Goal: Transaction & Acquisition: Book appointment/travel/reservation

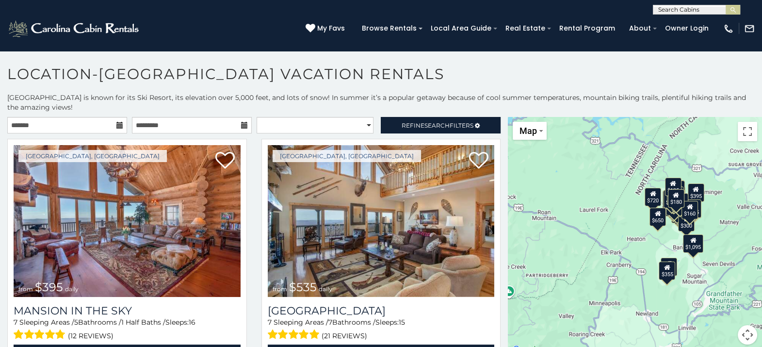
click at [117, 125] on icon at bounding box center [119, 125] width 7 height 7
click at [117, 123] on icon at bounding box center [119, 125] width 7 height 7
click at [96, 121] on input "text" at bounding box center [67, 125] width 120 height 16
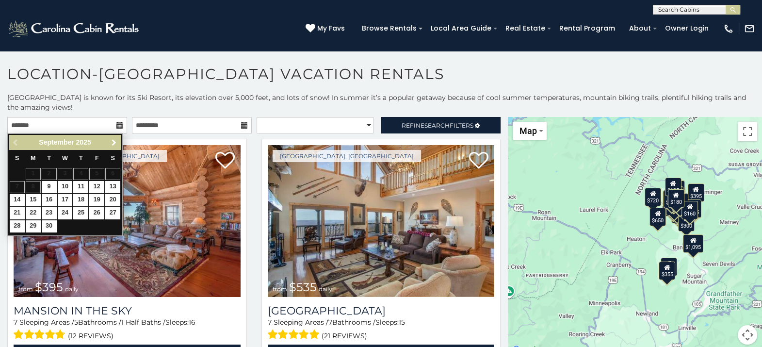
click at [109, 145] on link "Next" at bounding box center [114, 142] width 12 height 12
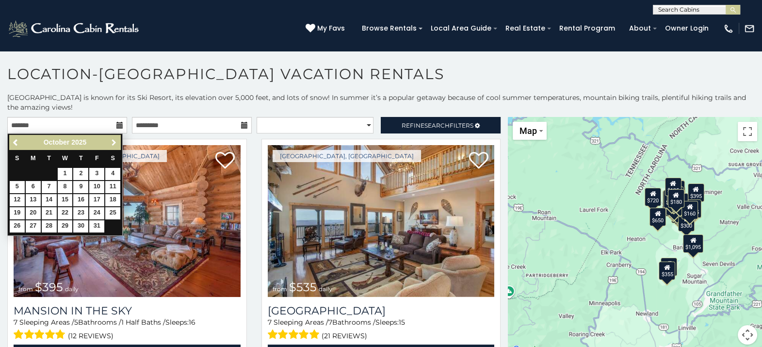
click at [109, 145] on link "Next" at bounding box center [114, 142] width 12 height 12
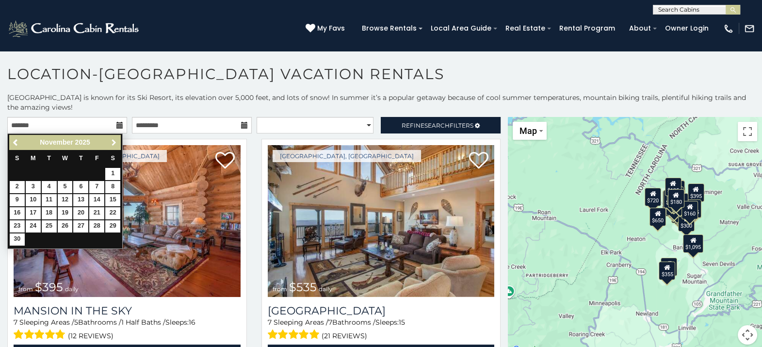
click at [109, 145] on link "Next" at bounding box center [114, 142] width 12 height 12
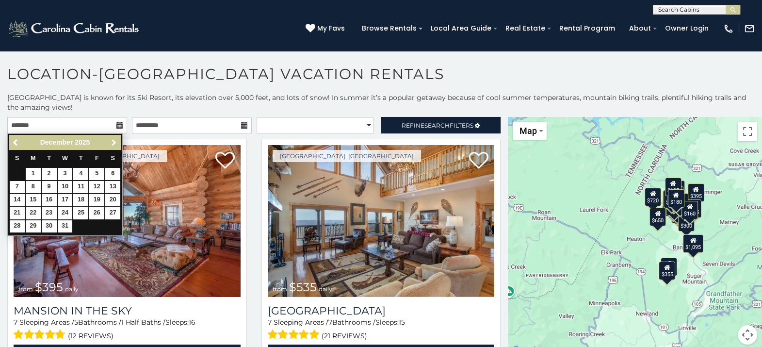
click at [109, 145] on link "Next" at bounding box center [114, 142] width 12 height 12
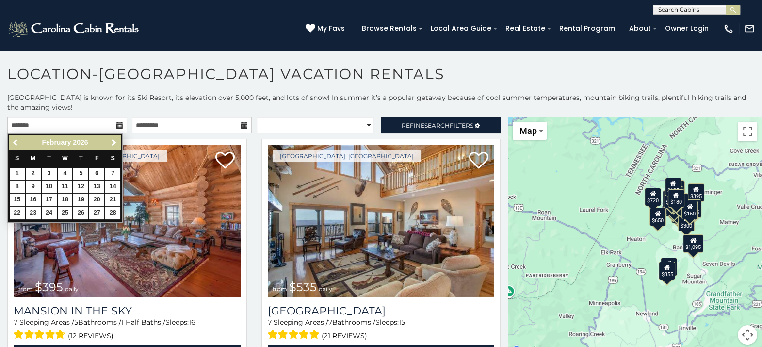
click at [14, 143] on span "Previous" at bounding box center [16, 143] width 8 height 8
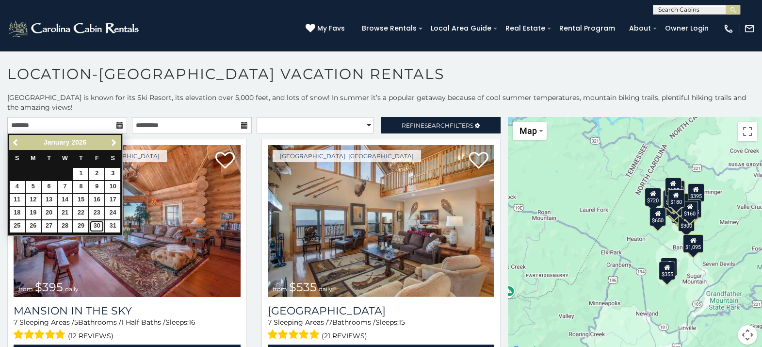
click at [97, 223] on link "30" at bounding box center [96, 226] width 15 height 12
type input "**********"
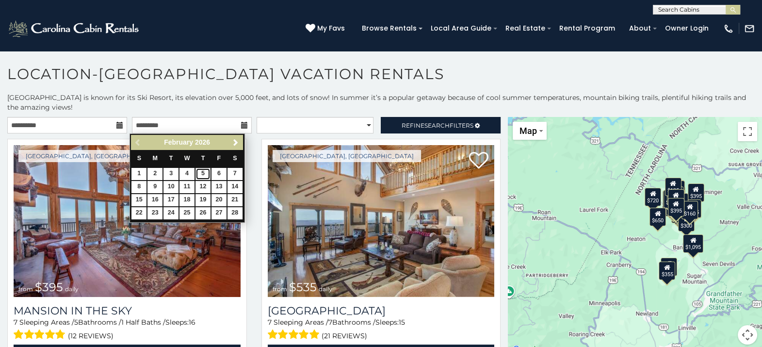
click at [207, 173] on link "5" at bounding box center [203, 174] width 15 height 12
type input "**********"
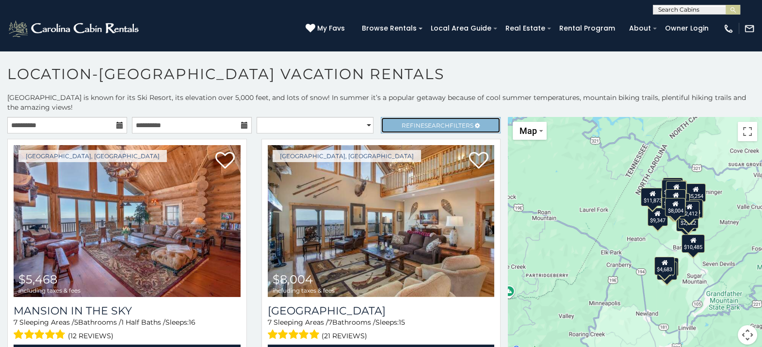
click at [459, 122] on span "Refine Search Filters" at bounding box center [438, 125] width 72 height 7
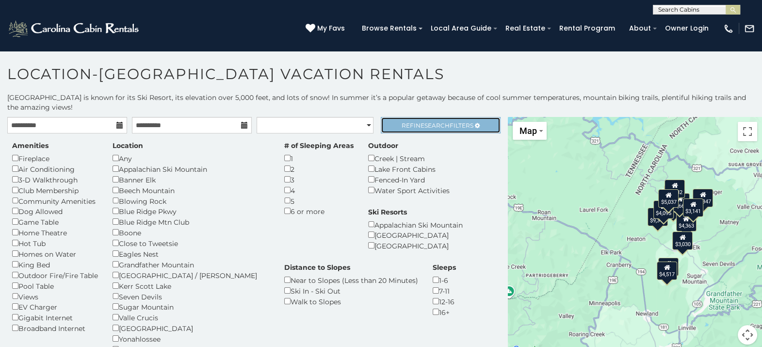
drag, startPoint x: 431, startPoint y: 117, endPoint x: 401, endPoint y: 126, distance: 31.3
click at [402, 126] on span "Refine Search Filters" at bounding box center [438, 125] width 72 height 7
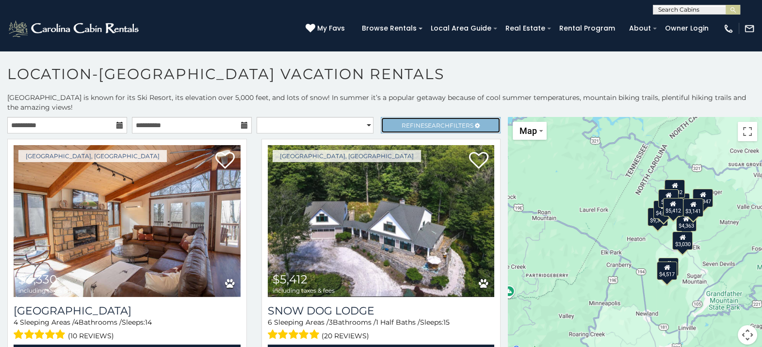
click at [455, 122] on span "Refine Search Filters" at bounding box center [438, 125] width 72 height 7
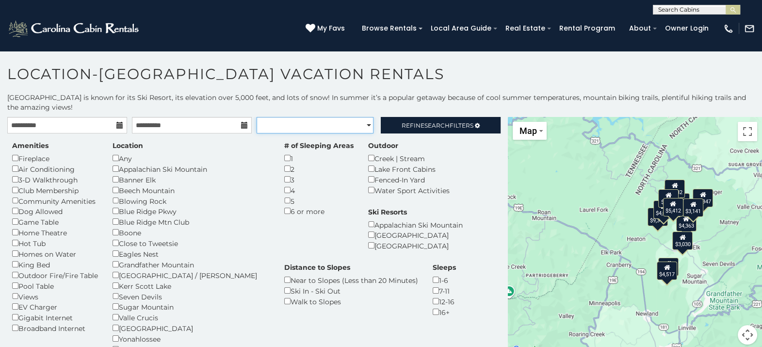
click at [362, 121] on select "**********" at bounding box center [315, 125] width 117 height 16
select select "*********"
click at [257, 117] on select "**********" at bounding box center [315, 125] width 117 height 16
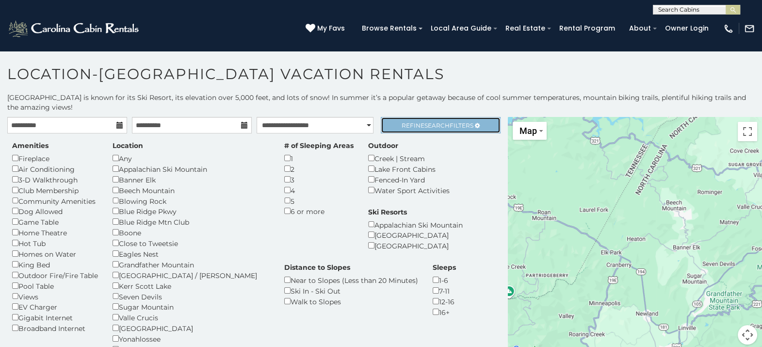
click at [439, 122] on span "Search" at bounding box center [436, 125] width 25 height 7
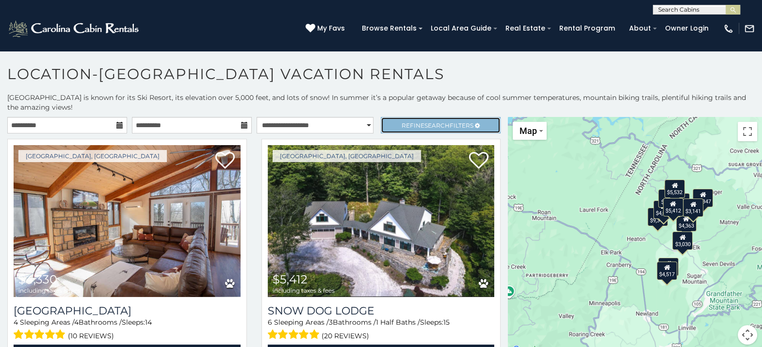
click at [433, 122] on span "Search" at bounding box center [436, 125] width 25 height 7
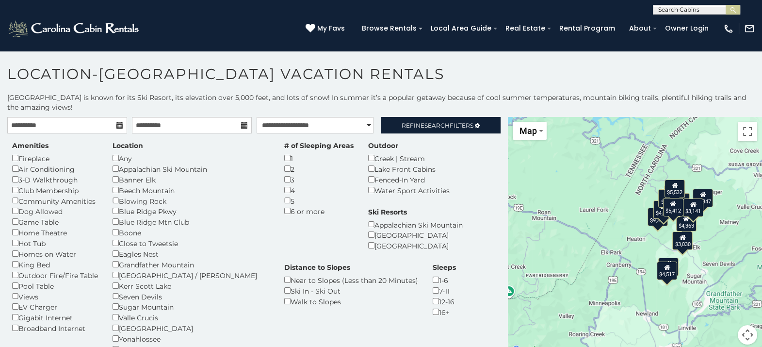
click at [458, 115] on div "**********" at bounding box center [381, 224] width 762 height 263
click at [337, 114] on div "**********" at bounding box center [381, 224] width 762 height 263
click at [337, 119] on select "**********" at bounding box center [315, 125] width 117 height 16
click at [257, 117] on select "**********" at bounding box center [315, 125] width 117 height 16
click at [457, 134] on div "Amenities Fireplace Air Conditioning 3-D Walkthrough Club Membership Community …" at bounding box center [254, 272] width 498 height 279
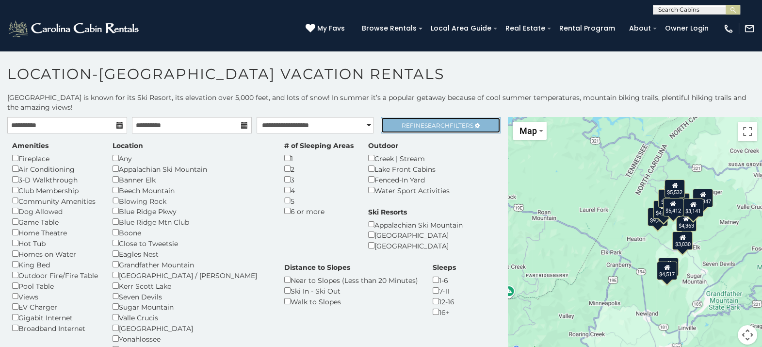
click at [457, 128] on span "Refine Search Filters" at bounding box center [438, 125] width 72 height 7
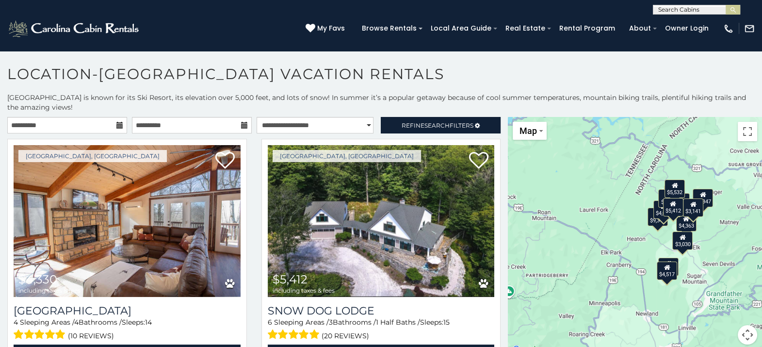
click at [689, 247] on div "$4,330 $5,412 $9,347 $3,599 $4,517 $4,363 $4,667 $3,030 $5,347 $3,141 $4,095 $5…" at bounding box center [635, 236] width 254 height 239
click at [729, 243] on div "$4,330 $5,412 $9,347 $3,599 $4,517 $4,363 $4,667 $3,030 $5,347 $3,141 $4,095 $5…" at bounding box center [635, 236] width 254 height 239
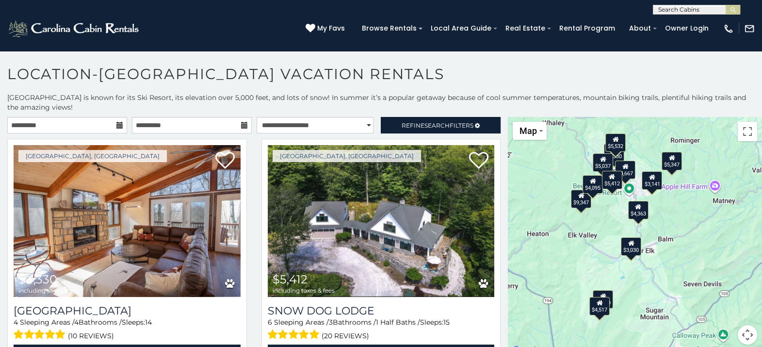
click at [645, 277] on div "$4,330 $5,412 $9,347 $3,599 $4,517 $4,363 $4,667 $3,030 $5,347 $3,141 $4,095 $5…" at bounding box center [635, 236] width 254 height 239
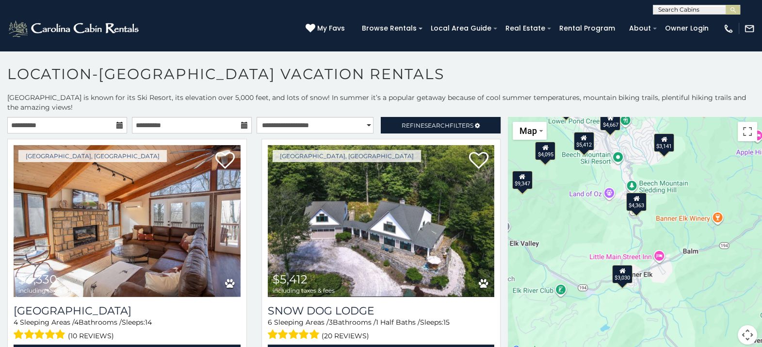
drag, startPoint x: 635, startPoint y: 246, endPoint x: 654, endPoint y: 330, distance: 85.6
click at [654, 330] on div "$4,330 $5,412 $9,347 $3,599 $4,517 $4,363 $4,667 $3,030 $5,347 $3,141 $4,095 $5…" at bounding box center [635, 236] width 254 height 239
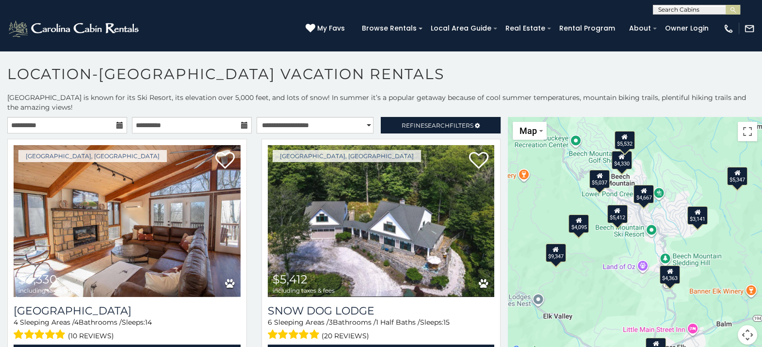
drag, startPoint x: 679, startPoint y: 250, endPoint x: 703, endPoint y: 286, distance: 43.3
click at [703, 286] on div "$4,330 $5,412 $9,347 $3,599 $4,517 $4,363 $4,667 $3,030 $5,347 $3,141 $4,095 $5…" at bounding box center [635, 236] width 254 height 239
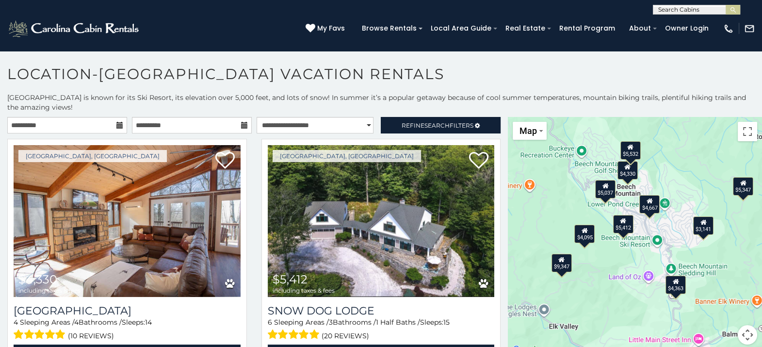
click at [711, 276] on div "$4,330 $5,412 $9,347 $3,599 $4,517 $4,363 $4,667 $3,030 $5,347 $3,141 $4,095 $5…" at bounding box center [635, 236] width 254 height 239
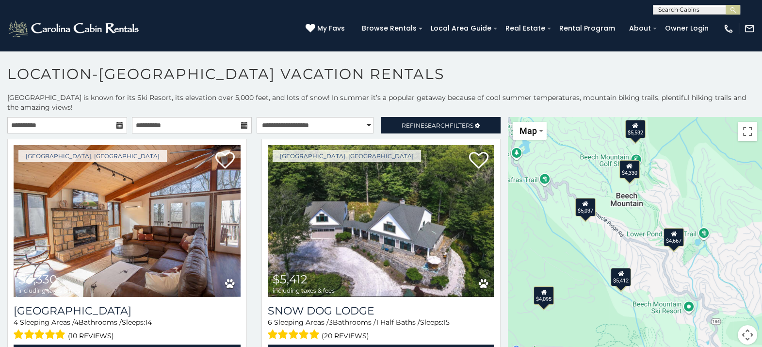
drag, startPoint x: 636, startPoint y: 204, endPoint x: 729, endPoint y: 303, distance: 135.2
click at [729, 303] on div "$4,330 $5,412 $9,347 $3,599 $4,517 $4,363 $4,667 $3,030 $5,347 $3,141 $4,095 $5…" at bounding box center [635, 236] width 254 height 239
click at [116, 125] on icon at bounding box center [119, 125] width 7 height 7
click at [116, 124] on icon at bounding box center [119, 125] width 7 height 7
click at [94, 124] on input "**********" at bounding box center [67, 125] width 120 height 16
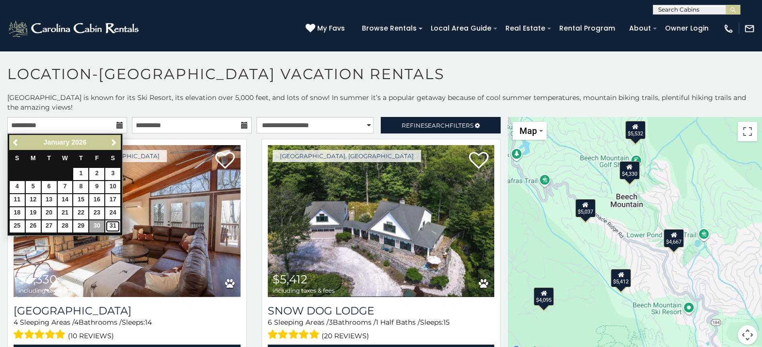
click at [114, 227] on link "31" at bounding box center [112, 226] width 15 height 12
type input "**********"
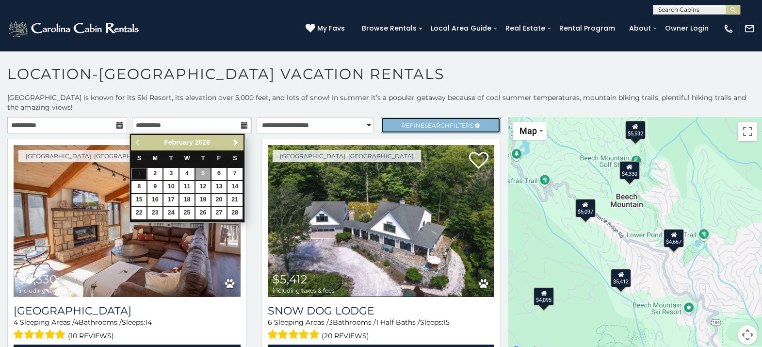
click at [406, 119] on link "Refine Search Filters" at bounding box center [441, 125] width 120 height 16
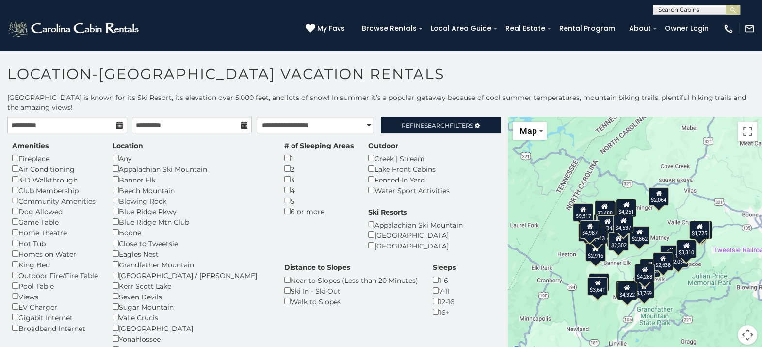
click at [656, 228] on div "$2,801 $2,942 $3,265 $3,350 $3,359 $3,488 $3,522 $3,641 $4,251 $4,392 $6,402 $7…" at bounding box center [635, 236] width 254 height 239
click at [689, 312] on div "$2,801 $2,942 $3,265 $3,350 $3,359 $3,488 $3,522 $3,641 $4,251 $4,392 $6,402 $7…" at bounding box center [635, 236] width 254 height 239
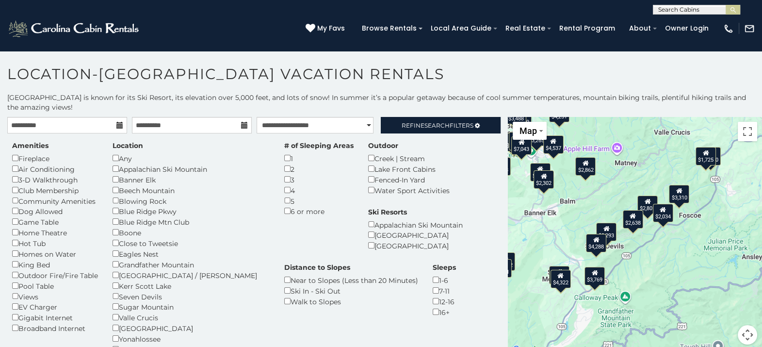
click at [572, 309] on div "$2,801 $2,942 $3,265 $3,350 $3,359 $3,488 $3,522 $3,641 $4,251 $4,392 $6,402 $7…" at bounding box center [635, 236] width 254 height 239
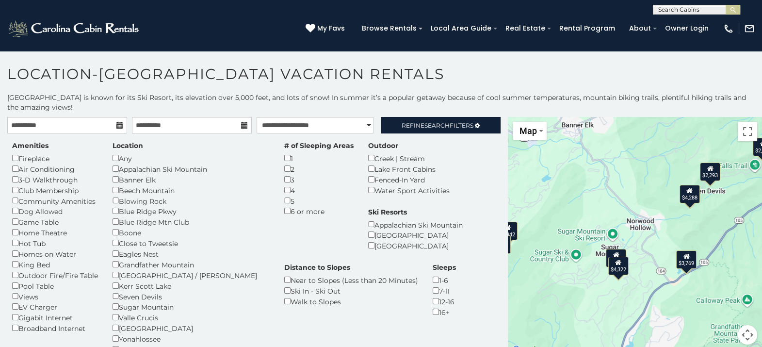
drag, startPoint x: 569, startPoint y: 298, endPoint x: 690, endPoint y: 342, distance: 129.4
click at [690, 342] on div "$2,801 $2,942 $3,265 $3,350 $3,359 $3,488 $3,522 $3,641 $4,251 $4,392 $6,402 $7…" at bounding box center [635, 236] width 254 height 239
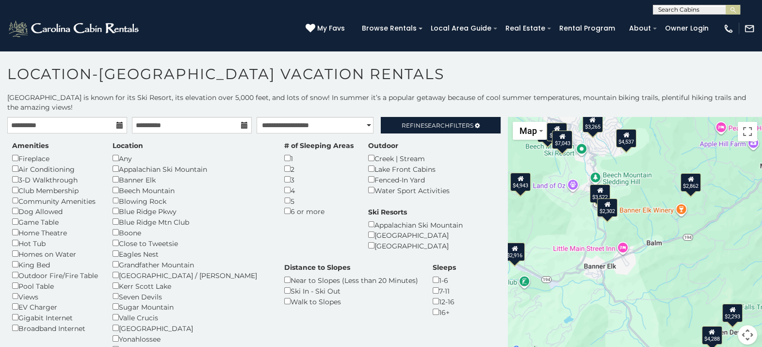
drag, startPoint x: 654, startPoint y: 217, endPoint x: 618, endPoint y: 319, distance: 107.7
click at [618, 319] on div "$2,801 $2,942 $3,265 $3,350 $3,359 $3,488 $3,522 $3,641 $4,251 $4,392 $6,402 $7…" at bounding box center [635, 236] width 254 height 239
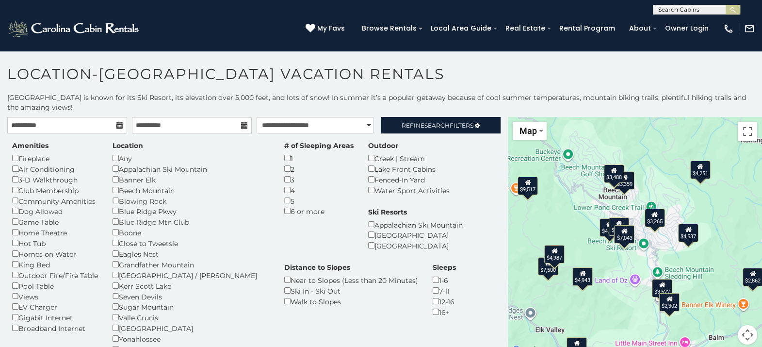
drag, startPoint x: 635, startPoint y: 198, endPoint x: 701, endPoint y: 266, distance: 94.7
click at [701, 266] on div "$2,801 $2,942 $3,265 $3,350 $3,359 $3,488 $3,522 $3,641 $4,251 $4,392 $6,402 $7…" at bounding box center [635, 236] width 254 height 239
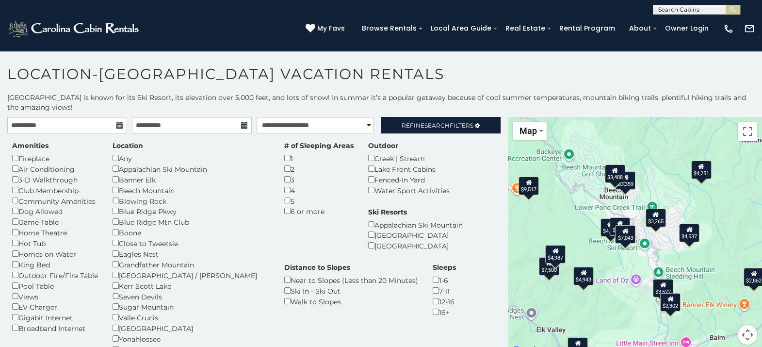
click at [611, 260] on div "$2,801 $2,942 $3,265 $3,350 $3,359 $3,488 $3,522 $3,641 $4,251 $4,392 $6,402 $7…" at bounding box center [635, 236] width 254 height 239
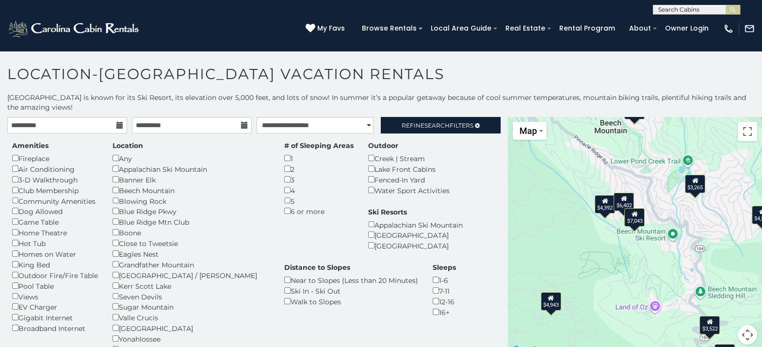
drag, startPoint x: 652, startPoint y: 270, endPoint x: 522, endPoint y: 247, distance: 132.0
click at [522, 247] on div "$2,801 $2,942 $3,265 $3,350 $3,359 $3,488 $3,522 $3,641 $4,251 $4,392 $6,402 $7…" at bounding box center [635, 236] width 254 height 239
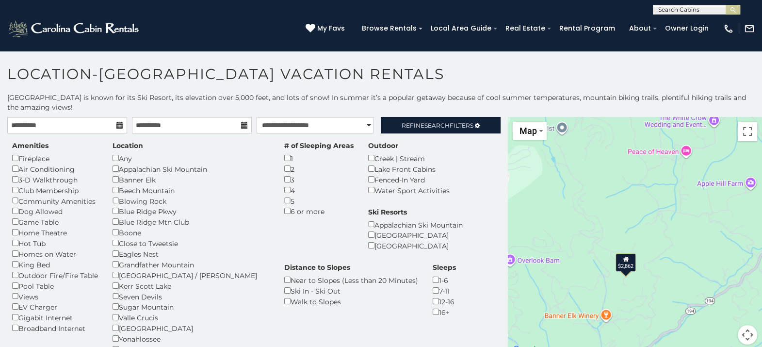
click at [573, 260] on div "$2,801 $2,942 $3,265 $3,350 $3,359 $3,488 $3,522 $3,641 $4,251 $4,392 $6,402 $7…" at bounding box center [635, 236] width 254 height 239
click at [622, 267] on div "$2,862" at bounding box center [626, 262] width 20 height 18
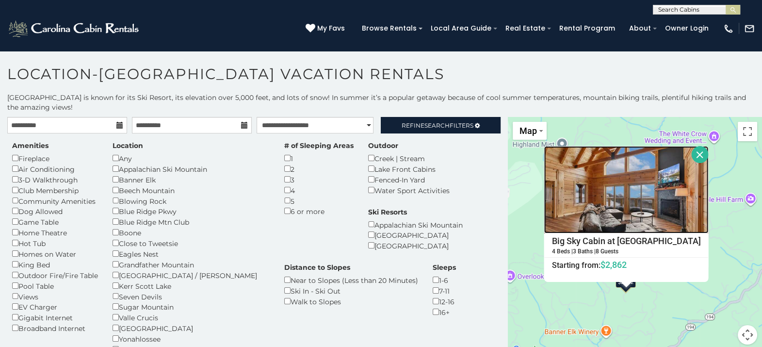
click at [638, 195] on img at bounding box center [626, 189] width 164 height 87
click at [692, 152] on button "Close" at bounding box center [700, 154] width 17 height 17
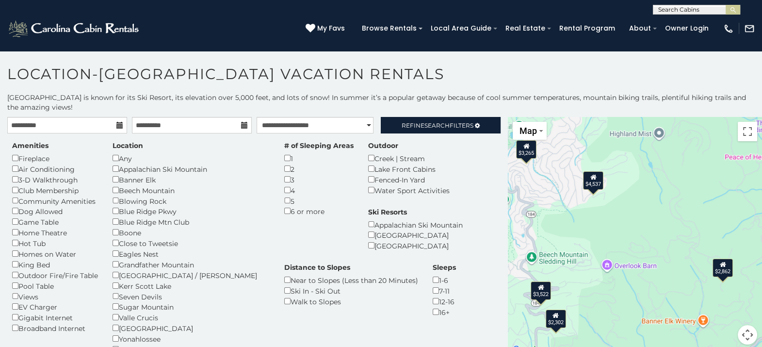
drag, startPoint x: 592, startPoint y: 212, endPoint x: 691, endPoint y: 201, distance: 99.6
click at [691, 201] on div "$2,801 $2,942 $3,265 $3,350 $3,359 $3,488 $3,522 $3,641 $4,251 $4,392 $6,402 $7…" at bounding box center [635, 236] width 254 height 239
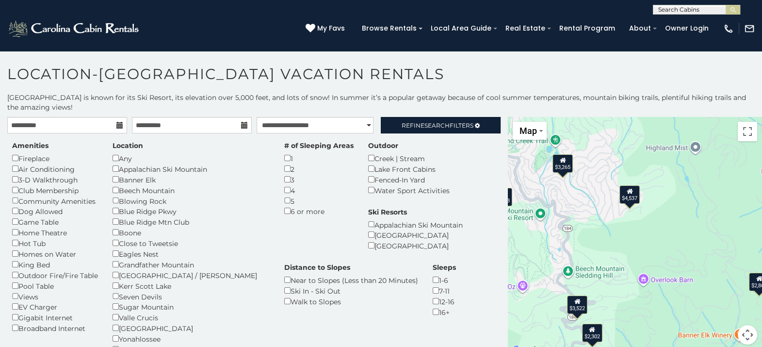
drag, startPoint x: 619, startPoint y: 192, endPoint x: 685, endPoint y: 220, distance: 72.2
click at [685, 220] on div "$2,801 $2,942 $3,265 $3,350 $3,359 $3,488 $3,522 $3,641 $4,251 $4,392 $6,402 $7…" at bounding box center [635, 236] width 254 height 239
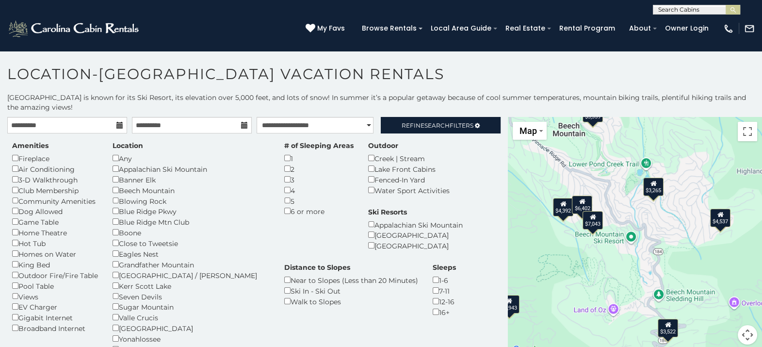
drag, startPoint x: 631, startPoint y: 170, endPoint x: 701, endPoint y: 178, distance: 70.3
click at [701, 178] on div "$2,801 $2,942 $3,265 $3,350 $3,359 $3,488 $3,522 $3,641 $4,251 $4,392 $6,402 $7…" at bounding box center [635, 236] width 254 height 239
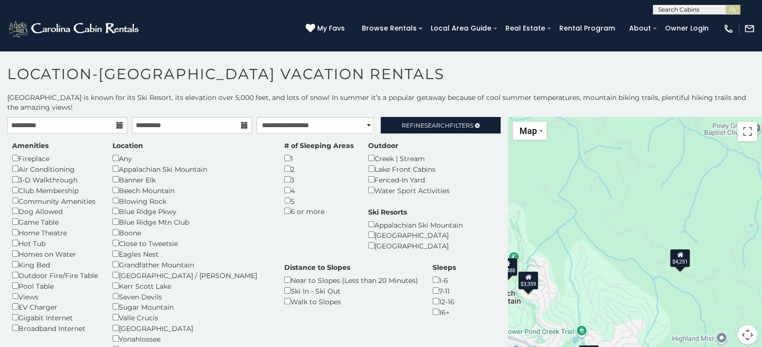
drag, startPoint x: 678, startPoint y: 137, endPoint x: 605, endPoint y: 308, distance: 185.6
click at [605, 308] on div "$2,801 $2,942 $3,265 $3,350 $3,359 $3,488 $3,522 $3,641 $4,251 $4,392 $6,402 $7…" at bounding box center [635, 236] width 254 height 239
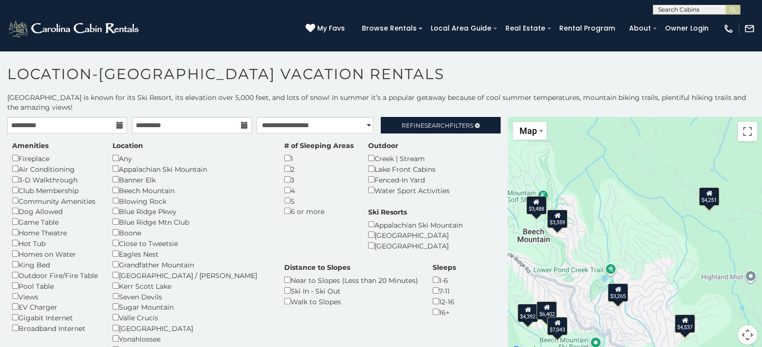
drag, startPoint x: 602, startPoint y: 297, endPoint x: 669, endPoint y: 182, distance: 133.5
click at [642, 210] on div "$2,801 $2,942 $3,265 $3,350 $3,359 $3,488 $3,522 $3,641 $4,251 $4,392 $6,402 $7…" at bounding box center [635, 236] width 254 height 239
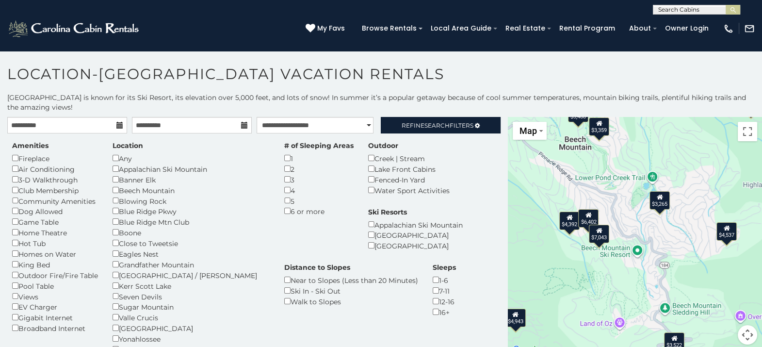
drag, startPoint x: 620, startPoint y: 199, endPoint x: 640, endPoint y: 129, distance: 73.7
click at [640, 129] on div "$2,801 $2,942 $3,265 $3,350 $3,359 $3,488 $3,522 $3,641 $4,251 $4,392 $6,402 $7…" at bounding box center [635, 236] width 254 height 239
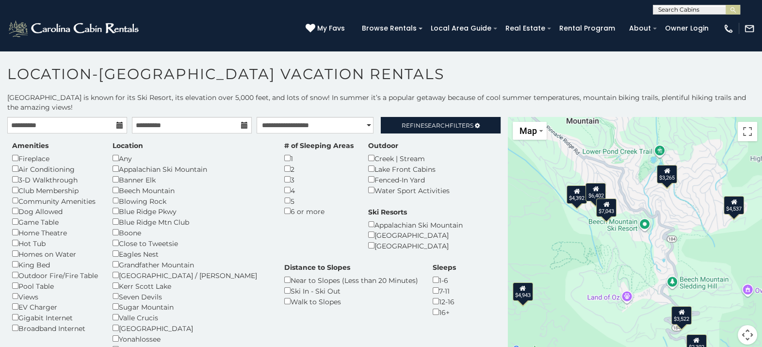
click at [664, 175] on div "$3,265" at bounding box center [667, 174] width 20 height 18
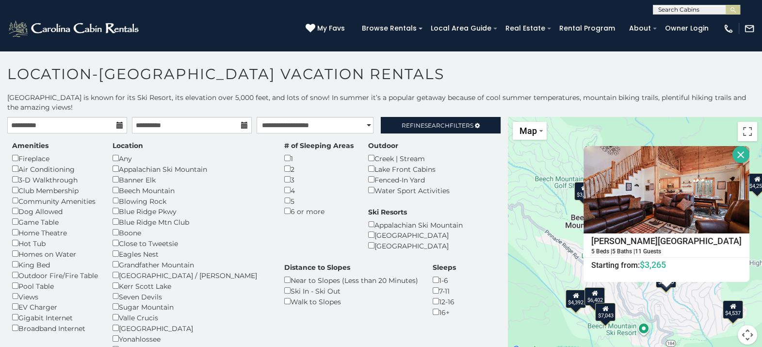
click at [733, 147] on button "Close" at bounding box center [741, 154] width 17 height 17
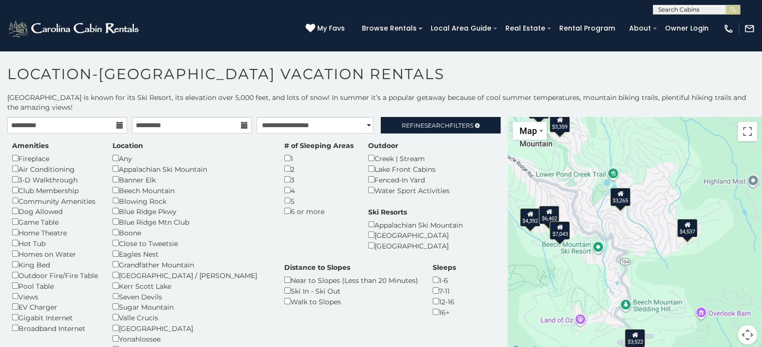
drag, startPoint x: 685, startPoint y: 248, endPoint x: 633, endPoint y: 147, distance: 114.3
click at [633, 147] on div "$2,801 $2,942 $3,265 $3,350 $3,359 $3,488 $3,522 $3,641 $4,251 $4,392 $6,402 $7…" at bounding box center [635, 236] width 254 height 239
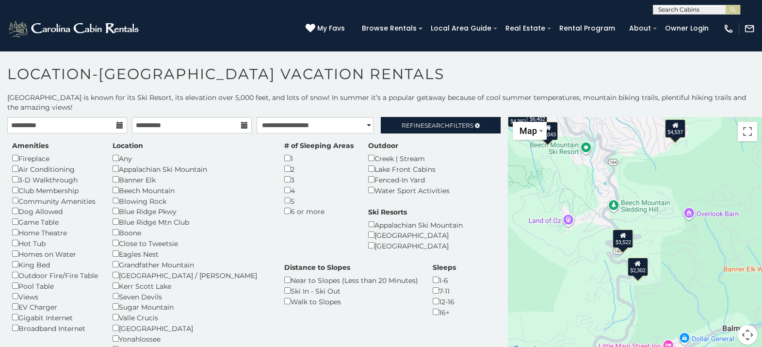
drag, startPoint x: 641, startPoint y: 251, endPoint x: 639, endPoint y: 179, distance: 72.8
click at [639, 179] on div "$2,801 $2,942 $3,265 $3,350 $3,359 $3,488 $3,522 $3,641 $4,251 $4,392 $6,402 $7…" at bounding box center [635, 236] width 254 height 239
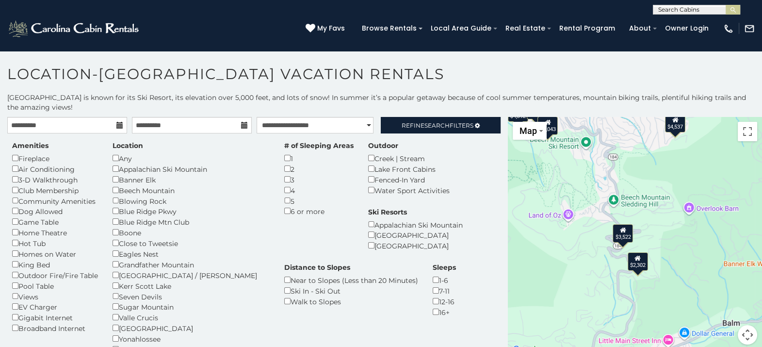
click at [633, 265] on div "$2,302" at bounding box center [638, 261] width 20 height 18
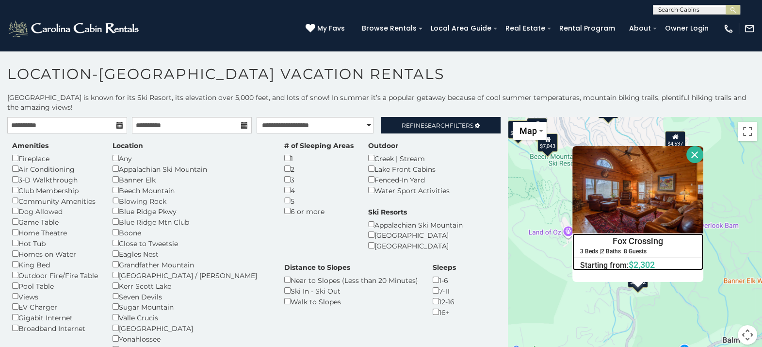
click at [637, 236] on h4 "Fox Crossing" at bounding box center [638, 241] width 130 height 15
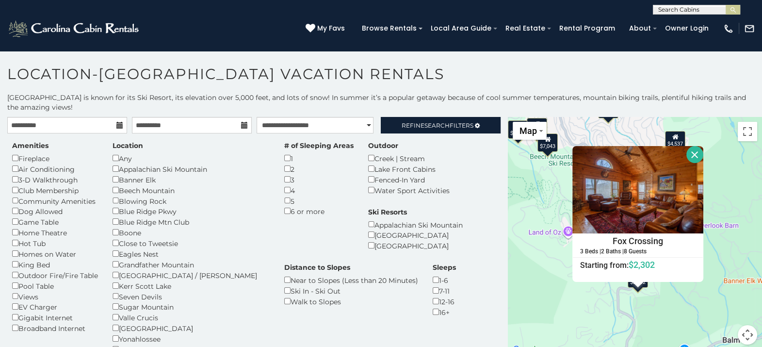
click at [532, 182] on div "$2,801 $2,942 $3,265 $3,350 $3,359 $3,488 $3,522 $3,641 $4,251 $4,392 $6,402 $7…" at bounding box center [635, 236] width 254 height 239
click at [687, 152] on button "Close" at bounding box center [694, 154] width 17 height 17
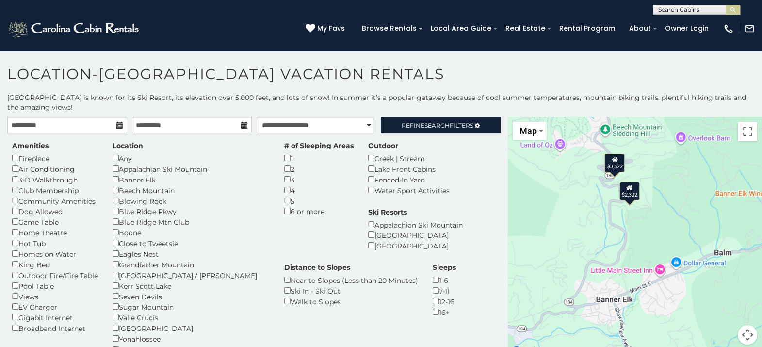
drag, startPoint x: 639, startPoint y: 249, endPoint x: 634, endPoint y: 148, distance: 100.6
click at [634, 148] on div "$2,801 $2,942 $3,265 $3,350 $3,359 $3,488 $3,522 $3,641 $4,251 $4,392 $6,402 $7…" at bounding box center [635, 236] width 254 height 239
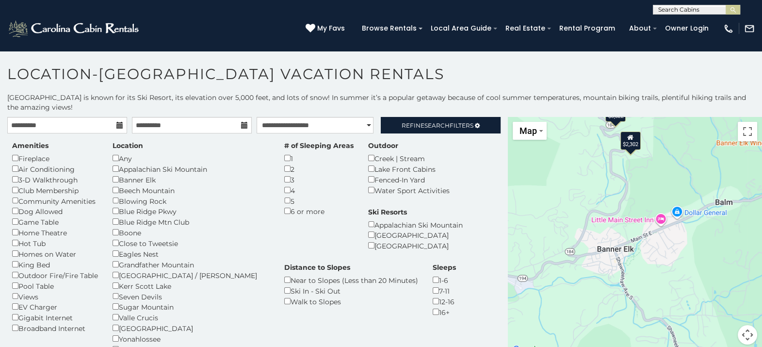
drag, startPoint x: 660, startPoint y: 254, endPoint x: 657, endPoint y: 213, distance: 41.3
click at [657, 213] on div "$2,801 $2,942 $3,265 $3,350 $3,359 $3,488 $3,522 $3,641 $4,251 $4,392 $6,402 $7…" at bounding box center [635, 236] width 254 height 239
click at [655, 261] on div "$2,801 $2,942 $3,265 $3,350 $3,359 $3,488 $3,522 $3,641 $4,251 $4,392 $6,402 $7…" at bounding box center [635, 236] width 254 height 239
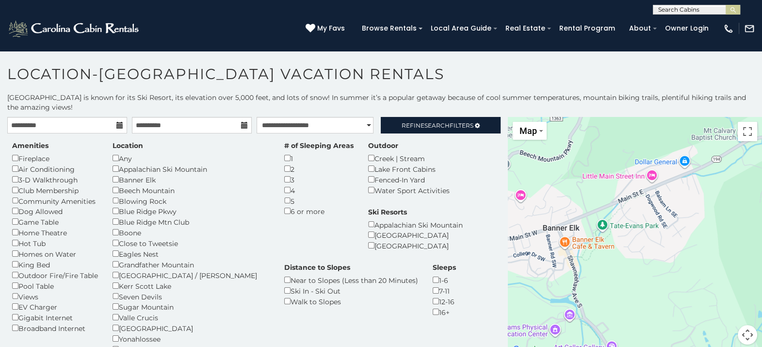
drag, startPoint x: 711, startPoint y: 229, endPoint x: 708, endPoint y: 202, distance: 27.8
click at [708, 202] on div "$2,801 $2,942 $3,265 $3,350 $3,359 $3,488 $3,522 $3,641 $4,251 $4,392 $6,402 $7…" at bounding box center [635, 236] width 254 height 239
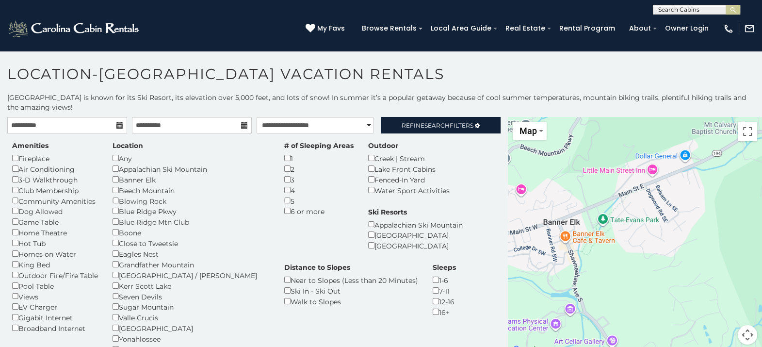
click at [738, 330] on button "Map camera controls" at bounding box center [747, 334] width 19 height 19
click at [721, 338] on button "Zoom out" at bounding box center [723, 334] width 19 height 19
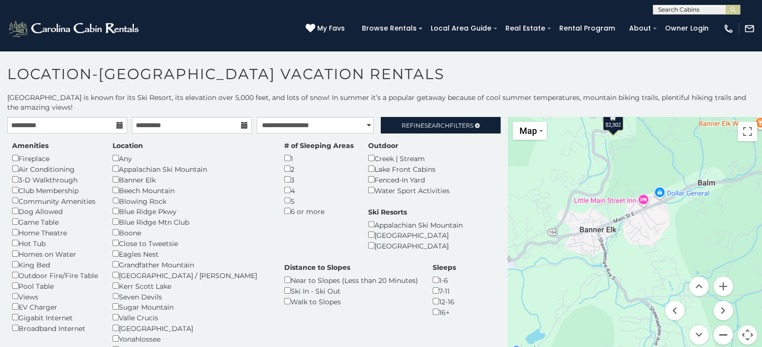
click at [718, 337] on button "Zoom out" at bounding box center [723, 334] width 19 height 19
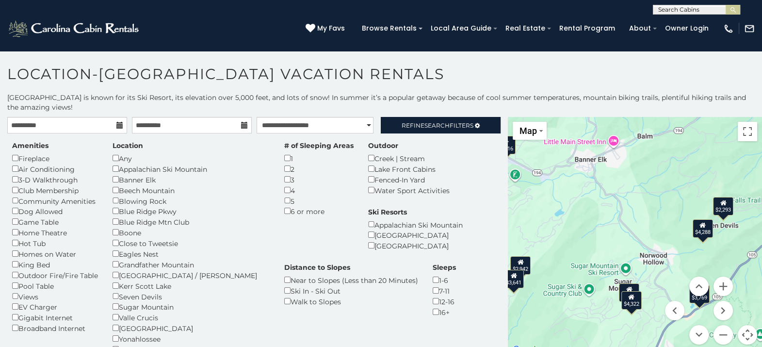
drag, startPoint x: 631, startPoint y: 265, endPoint x: 604, endPoint y: 187, distance: 82.2
click at [604, 187] on div "$2,801 $2,942 $3,265 $3,350 $3,359 $3,488 $3,522 $3,641 $4,251 $4,392 $6,402 $7…" at bounding box center [635, 236] width 254 height 239
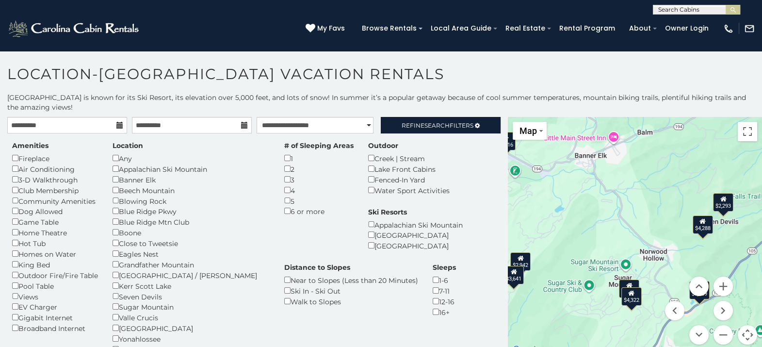
click at [718, 205] on div "$2,293" at bounding box center [723, 202] width 20 height 18
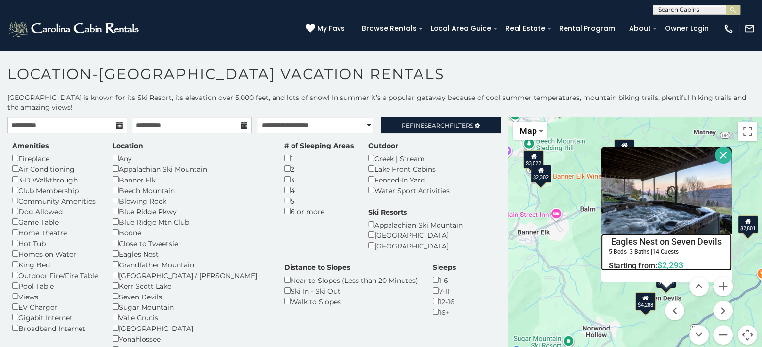
click at [667, 240] on h4 "Eagles Nest on Seven Devils" at bounding box center [667, 241] width 130 height 15
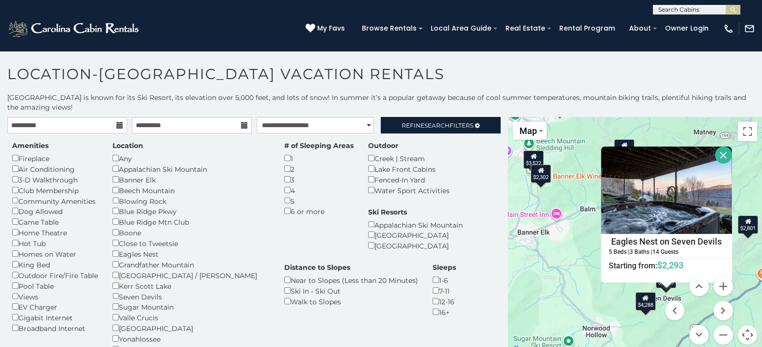
click at [717, 163] on button "Close" at bounding box center [723, 155] width 17 height 17
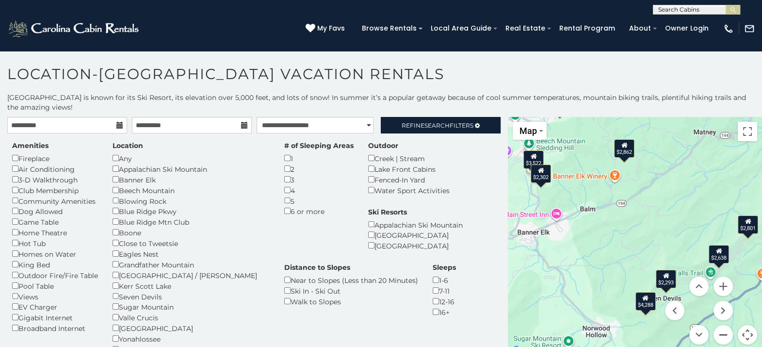
click at [718, 330] on button "Zoom out" at bounding box center [723, 334] width 19 height 19
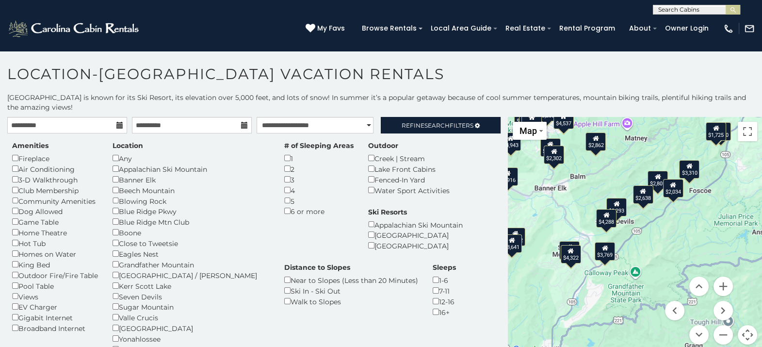
drag, startPoint x: 597, startPoint y: 259, endPoint x: 563, endPoint y: 212, distance: 58.0
click at [563, 212] on div "$2,801 $2,942 $3,265 $3,350 $3,359 $3,488 $3,522 $3,641 $4,251 $4,392 $6,402 $7…" at bounding box center [635, 236] width 254 height 239
click at [718, 284] on button "Zoom in" at bounding box center [723, 286] width 19 height 19
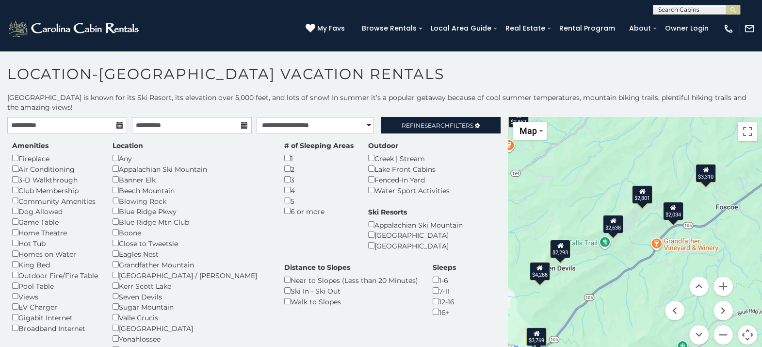
drag, startPoint x: 642, startPoint y: 219, endPoint x: 603, endPoint y: 282, distance: 74.7
click at [603, 282] on div "$2,801 $2,942 $3,265 $3,350 $3,359 $3,488 $3,522 $3,641 $4,251 $4,392 $6,402 $7…" at bounding box center [635, 236] width 254 height 239
click at [669, 217] on div "$2,034" at bounding box center [673, 212] width 20 height 18
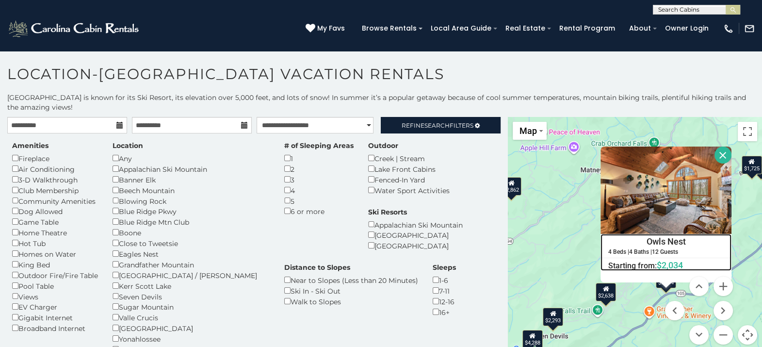
click at [664, 243] on h4 "Owls Nest" at bounding box center [666, 241] width 130 height 15
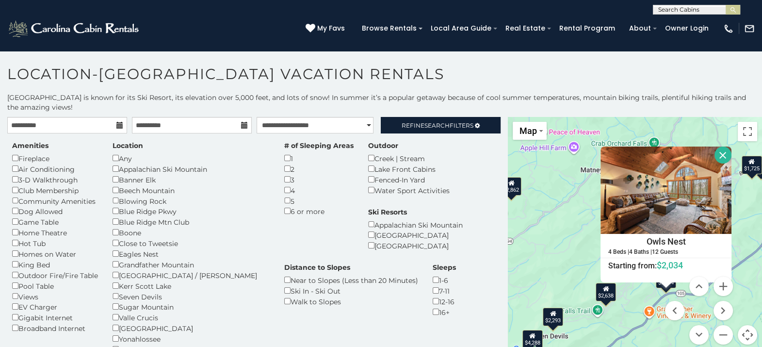
click at [715, 152] on button "Close" at bounding box center [723, 155] width 17 height 17
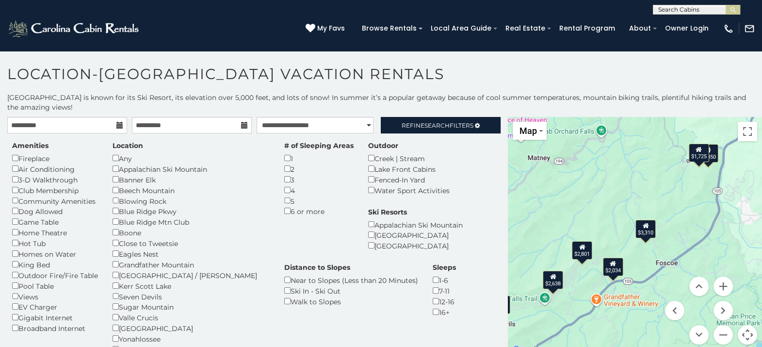
drag, startPoint x: 719, startPoint y: 213, endPoint x: 665, endPoint y: 201, distance: 55.7
click at [665, 201] on div "$2,801 $2,942 $3,265 $3,350 $3,359 $3,488 $3,522 $3,641 $4,251 $4,392 $6,402 $7…" at bounding box center [635, 236] width 254 height 239
click at [718, 292] on button "Zoom in" at bounding box center [723, 286] width 19 height 19
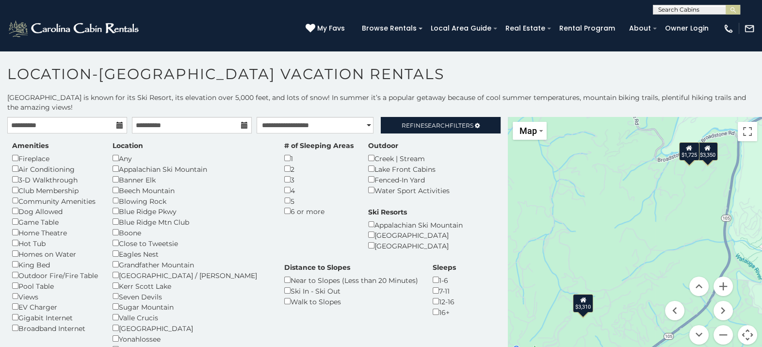
drag, startPoint x: 735, startPoint y: 191, endPoint x: 650, endPoint y: 299, distance: 137.5
click at [650, 299] on div "$2,801 $2,942 $3,265 $3,350 $3,359 $3,488 $3,522 $3,641 $4,251 $4,392 $6,402 $7…" at bounding box center [635, 236] width 254 height 239
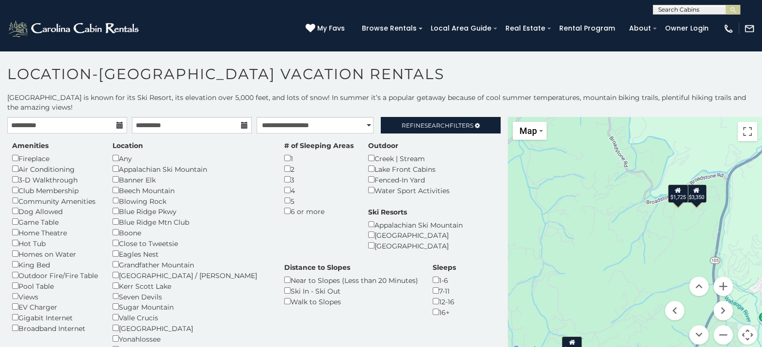
click at [670, 194] on div "$1,725" at bounding box center [678, 193] width 20 height 18
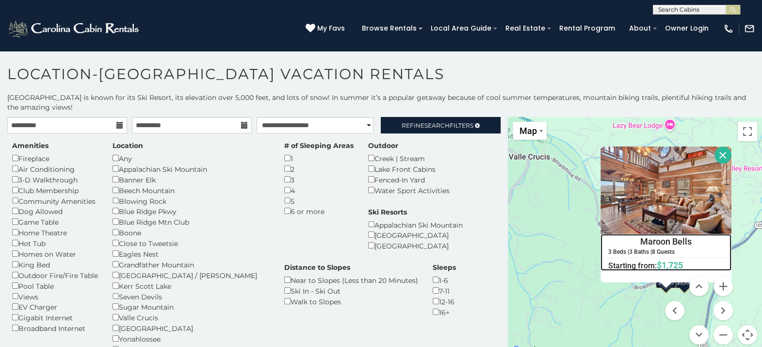
click at [660, 239] on h4 "Maroon Bells" at bounding box center [666, 241] width 130 height 15
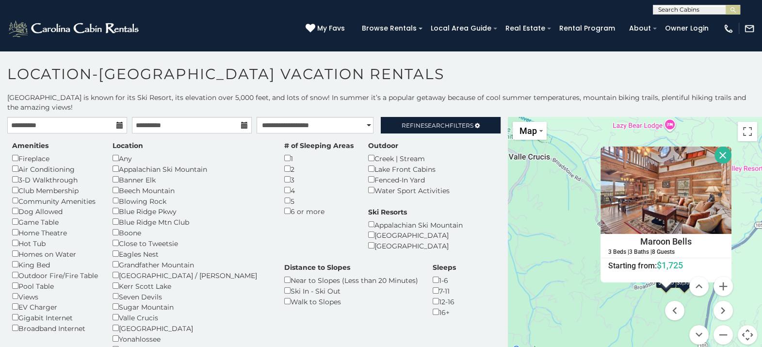
click at [718, 155] on button "Close" at bounding box center [723, 155] width 17 height 17
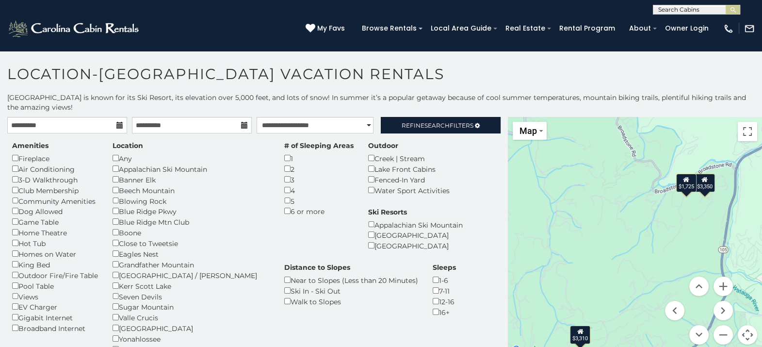
drag, startPoint x: 637, startPoint y: 240, endPoint x: 659, endPoint y: 79, distance: 163.0
click at [659, 115] on div "**********" at bounding box center [381, 224] width 762 height 263
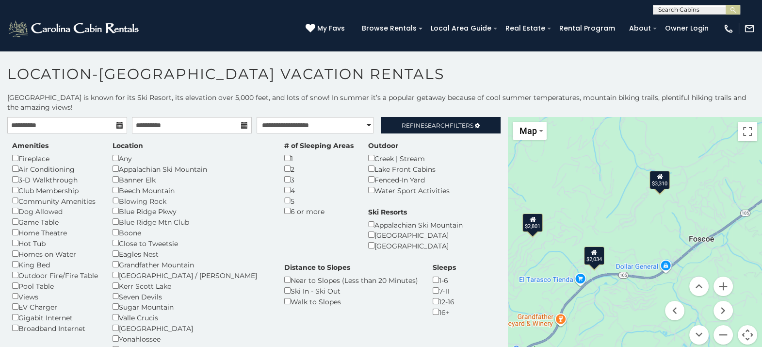
drag, startPoint x: 623, startPoint y: 248, endPoint x: 701, endPoint y: 148, distance: 126.5
click at [701, 148] on div "$2,801 $2,942 $3,265 $3,350 $3,359 $3,488 $3,522 $3,641 $4,251 $4,392 $6,402 $7…" at bounding box center [635, 236] width 254 height 239
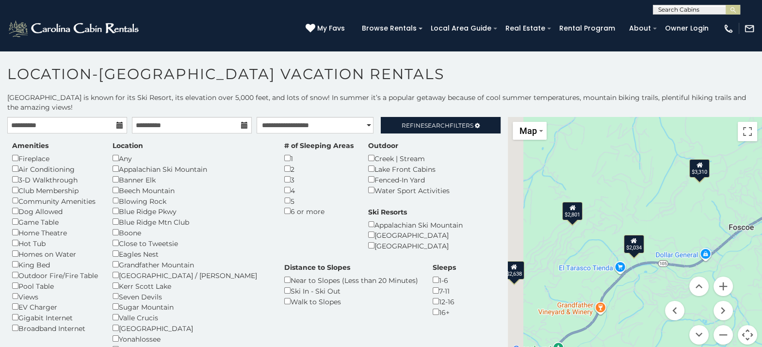
drag, startPoint x: 626, startPoint y: 224, endPoint x: 684, endPoint y: 211, distance: 59.1
click at [684, 211] on div "$2,801 $2,942 $3,265 $3,350 $3,359 $3,488 $3,522 $3,641 $4,251 $4,392 $6,402 $7…" at bounding box center [635, 236] width 254 height 239
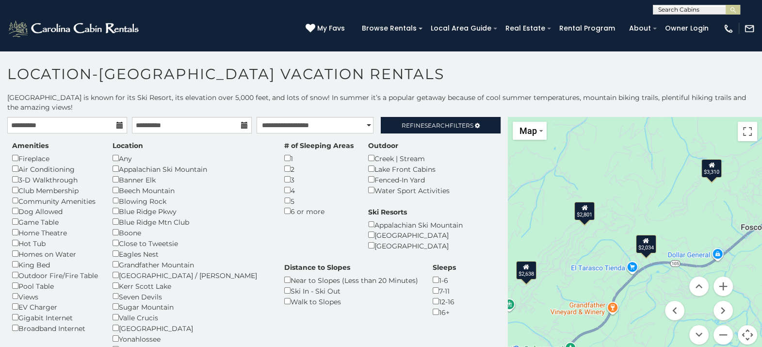
click at [577, 212] on div "$2,801" at bounding box center [584, 210] width 20 height 18
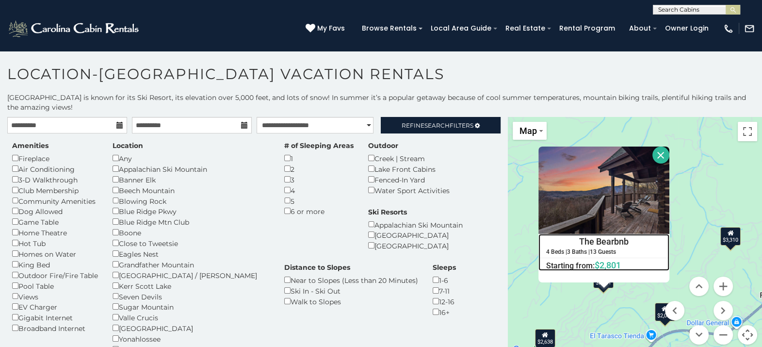
click at [602, 239] on h4 "The Bearbnb" at bounding box center [604, 241] width 130 height 15
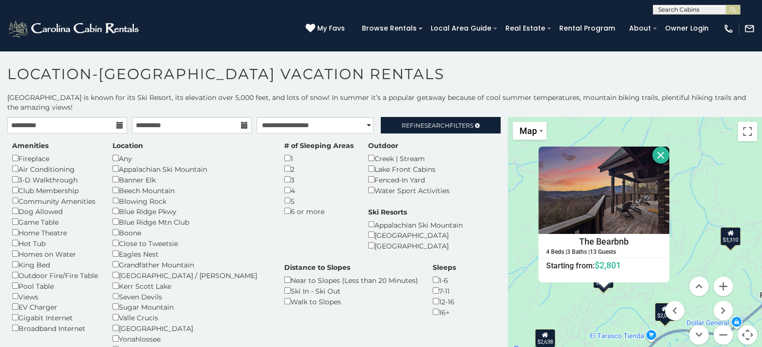
click at [660, 159] on button "Close" at bounding box center [661, 155] width 17 height 17
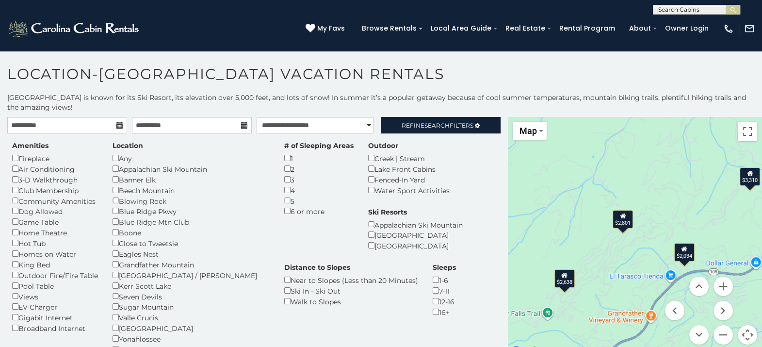
drag, startPoint x: 663, startPoint y: 227, endPoint x: 685, endPoint y: 160, distance: 70.4
click at [687, 146] on div "$2,801 $2,942 $3,265 $3,350 $3,359 $3,488 $3,522 $3,641 $4,251 $4,392 $6,402 $7…" at bounding box center [635, 236] width 254 height 239
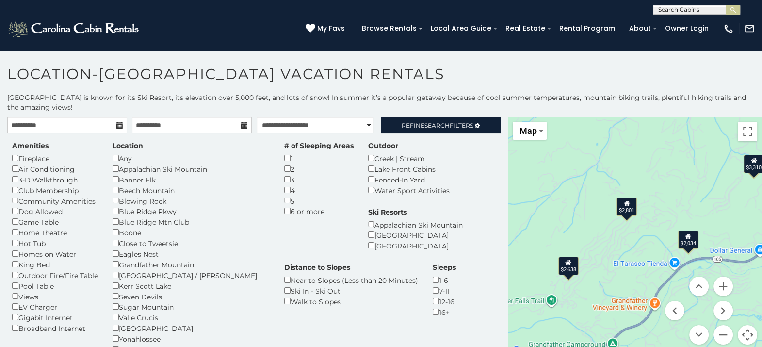
click at [563, 268] on div "$2,638" at bounding box center [568, 265] width 20 height 18
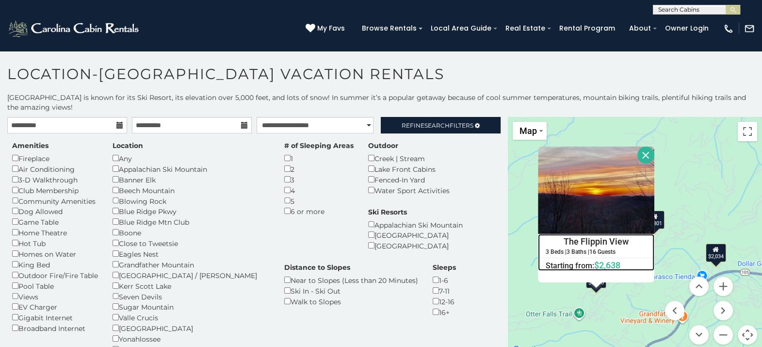
click at [593, 241] on h4 "The Flippin View" at bounding box center [595, 241] width 115 height 15
click at [640, 156] on button "Close" at bounding box center [645, 155] width 17 height 17
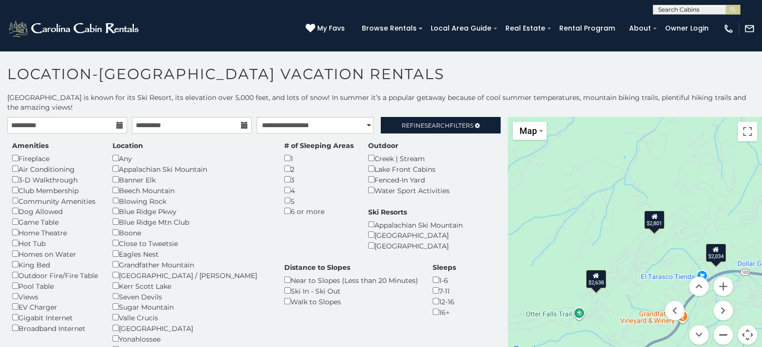
click at [716, 327] on button "Zoom out" at bounding box center [723, 334] width 19 height 19
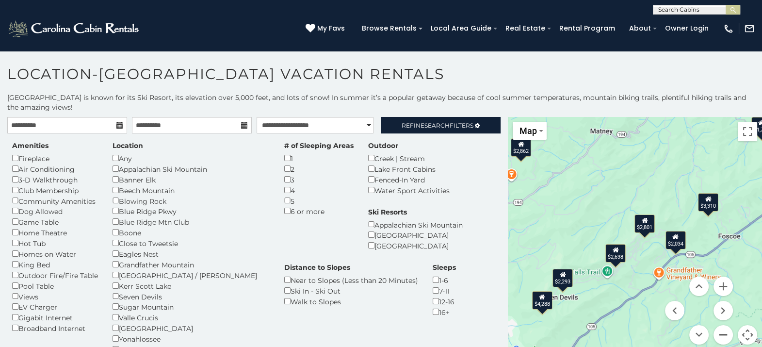
click at [716, 327] on button "Zoom out" at bounding box center [723, 334] width 19 height 19
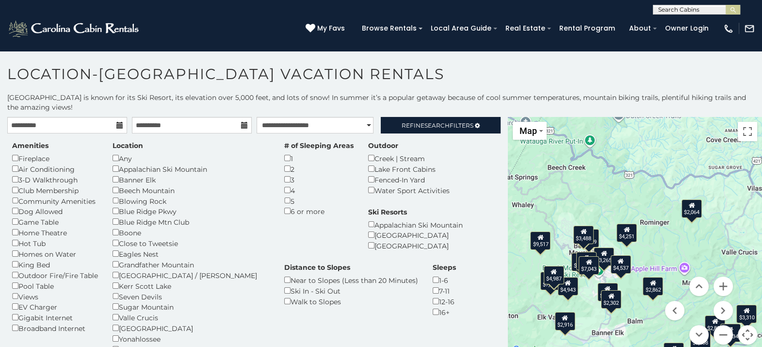
drag, startPoint x: 568, startPoint y: 203, endPoint x: 649, endPoint y: 303, distance: 129.3
click at [649, 303] on div "$2,801 $2,942 $3,265 $3,350 $3,359 $3,488 $3,522 $3,641 $4,251 $4,392 $6,402 $7…" at bounding box center [635, 236] width 254 height 239
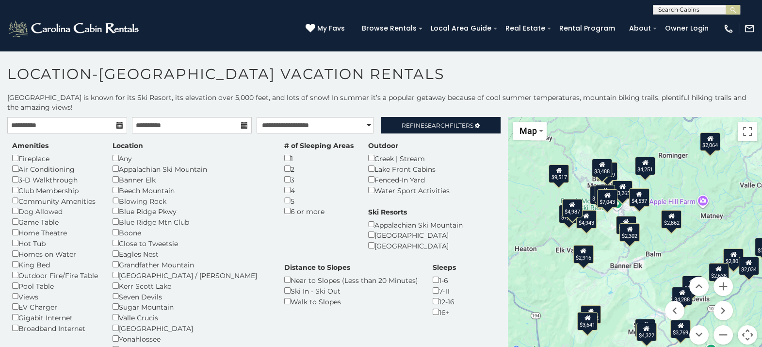
drag, startPoint x: 572, startPoint y: 220, endPoint x: 571, endPoint y: 126, distance: 94.6
click at [571, 126] on div "$2,801 $2,942 $3,265 $3,350 $3,359 $3,488 $3,522 $3,641 $4,251 $4,392 $6,402 $7…" at bounding box center [635, 236] width 254 height 239
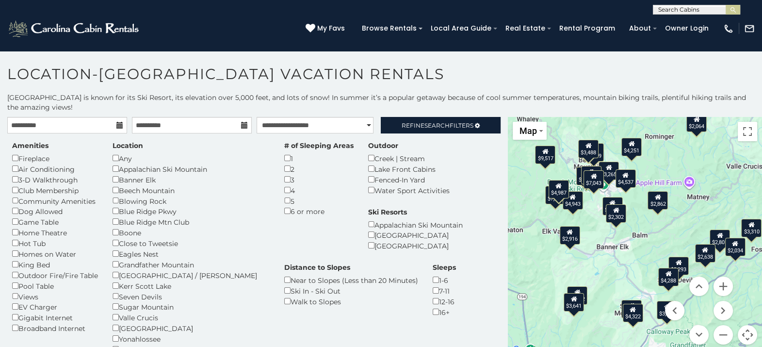
drag, startPoint x: 595, startPoint y: 249, endPoint x: 582, endPoint y: 244, distance: 14.3
click at [582, 244] on div "$2,801 $2,942 $3,265 $3,350 $3,359 $3,488 $3,522 $3,641 $4,251 $4,392 $6,402 $7…" at bounding box center [635, 236] width 254 height 239
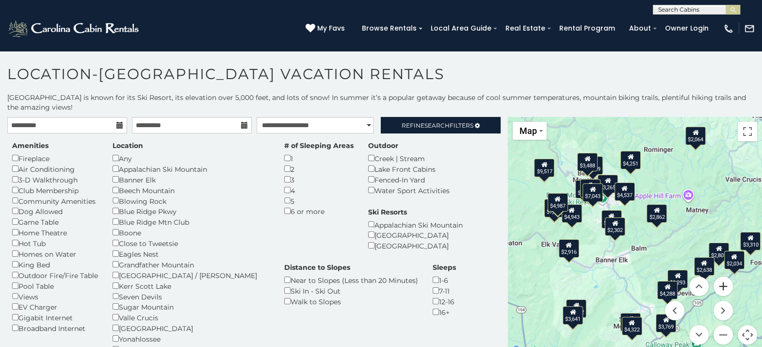
click at [720, 286] on button "Zoom in" at bounding box center [723, 286] width 19 height 19
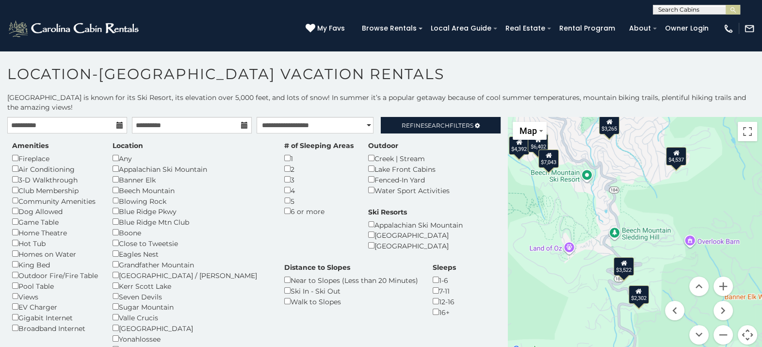
drag, startPoint x: 600, startPoint y: 204, endPoint x: 683, endPoint y: 281, distance: 112.9
click at [683, 281] on div "$2,801 $2,942 $3,265 $3,350 $3,359 $3,488 $3,522 $3,641 $4,251 $4,392 $6,402 $7…" at bounding box center [635, 236] width 254 height 239
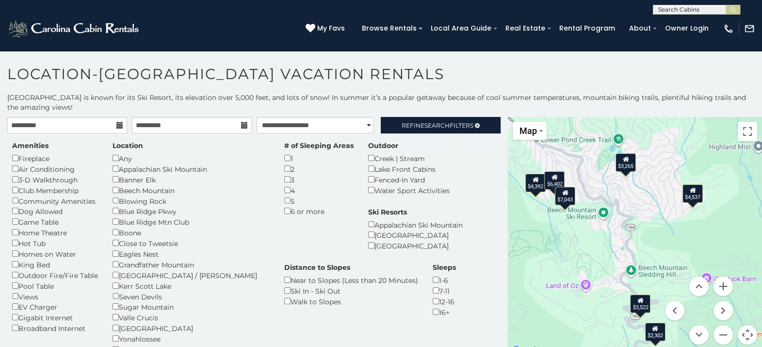
drag, startPoint x: 581, startPoint y: 202, endPoint x: 598, endPoint y: 245, distance: 46.1
click at [598, 245] on div "$2,801 $2,942 $3,265 $3,350 $3,359 $3,488 $3,522 $3,641 $4,251 $4,392 $6,402 $7…" at bounding box center [635, 236] width 254 height 239
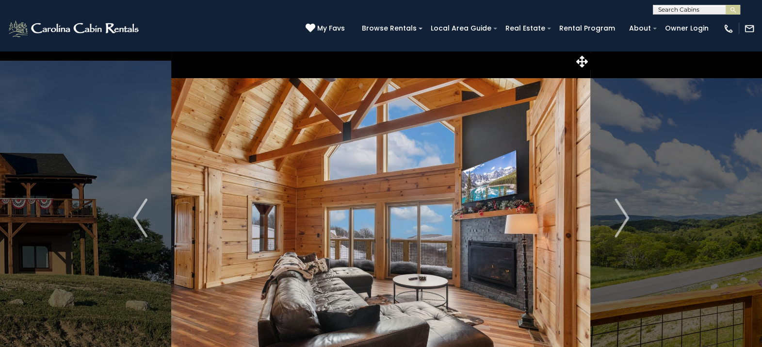
click at [622, 220] on img "Next" at bounding box center [622, 217] width 15 height 39
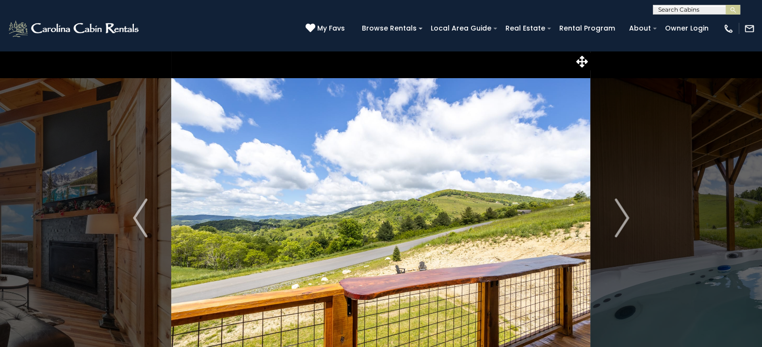
click at [622, 220] on img "Next" at bounding box center [622, 217] width 15 height 39
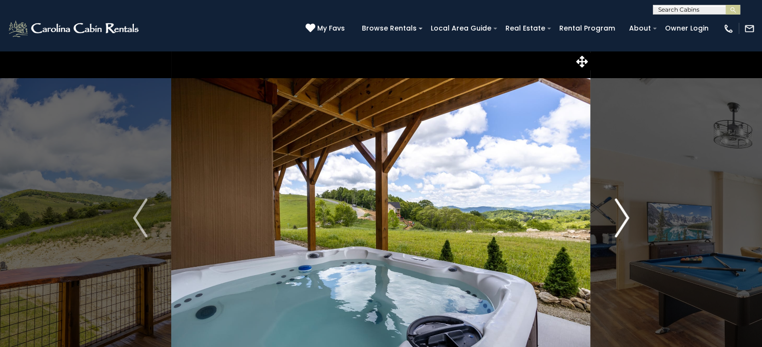
click at [621, 220] on img "Next" at bounding box center [622, 217] width 15 height 39
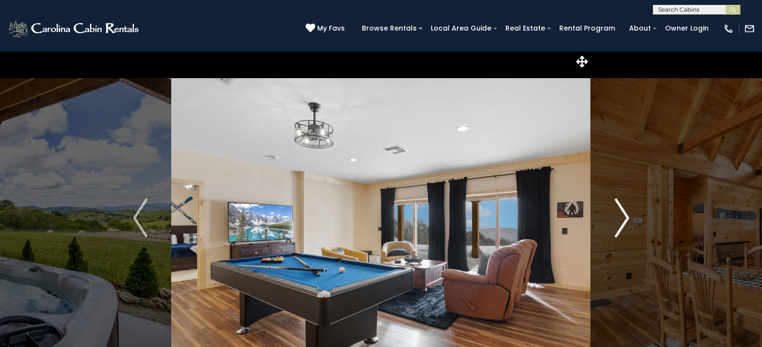
click at [621, 220] on img "Next" at bounding box center [622, 217] width 15 height 39
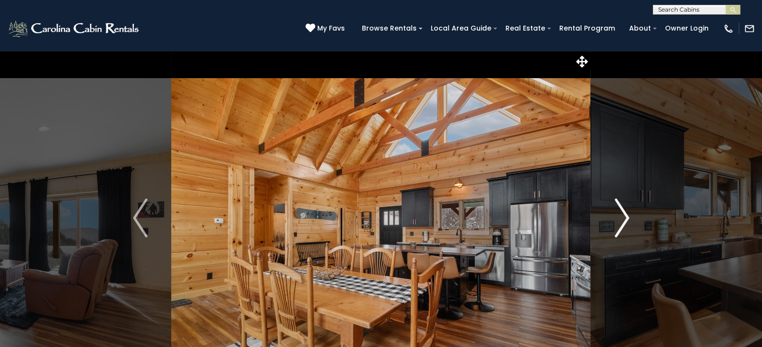
click at [621, 220] on img "Next" at bounding box center [622, 217] width 15 height 39
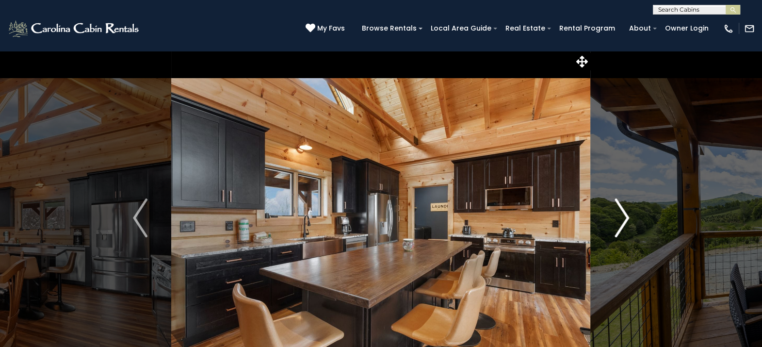
click at [621, 220] on img "Next" at bounding box center [622, 217] width 15 height 39
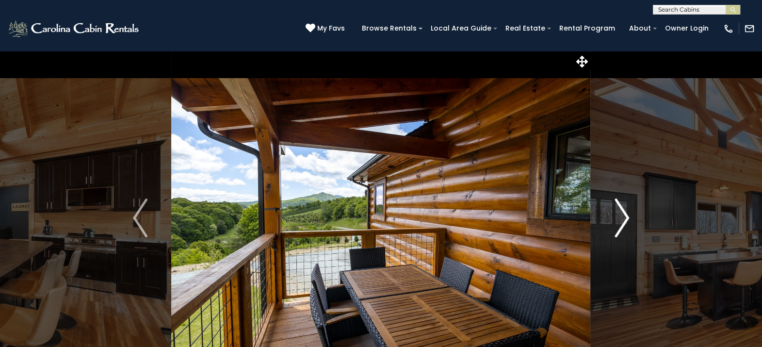
click at [621, 220] on img "Next" at bounding box center [622, 217] width 15 height 39
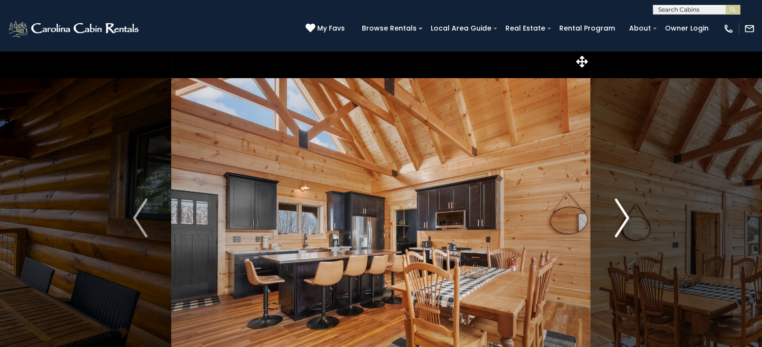
click at [621, 221] on img "Next" at bounding box center [622, 217] width 15 height 39
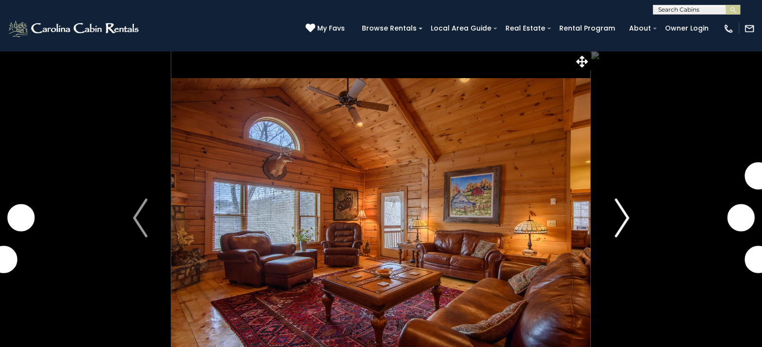
click at [622, 226] on img "Next" at bounding box center [622, 217] width 15 height 39
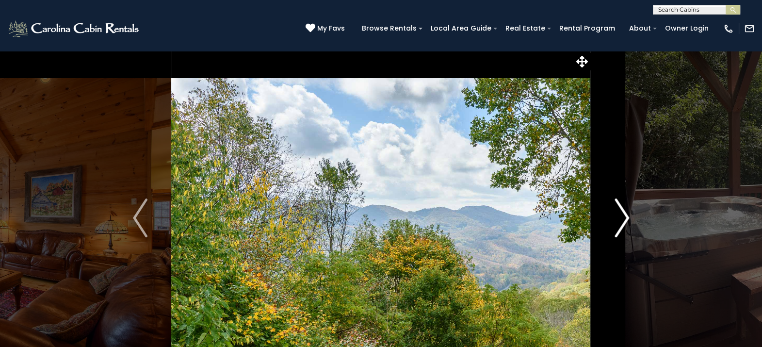
click at [622, 226] on img "Next" at bounding box center [622, 217] width 15 height 39
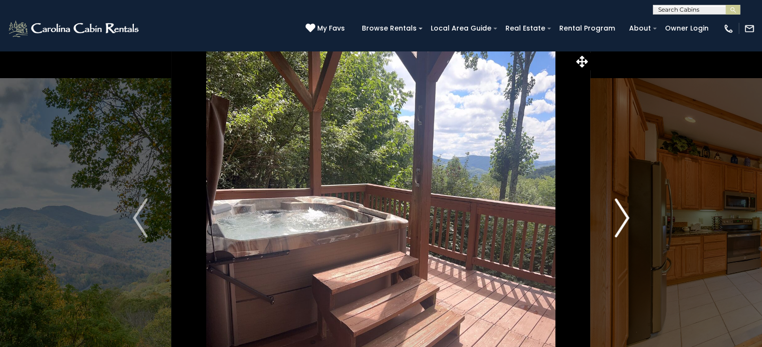
click at [622, 226] on img "Next" at bounding box center [622, 217] width 15 height 39
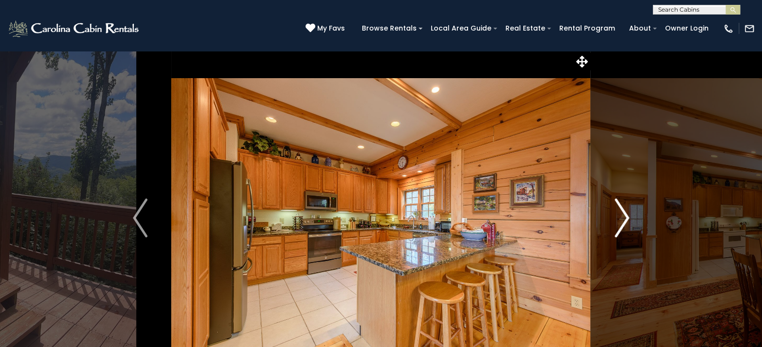
click at [622, 226] on img "Next" at bounding box center [622, 217] width 15 height 39
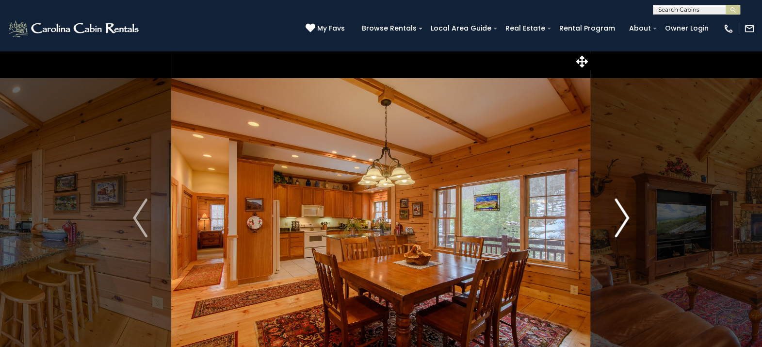
click at [622, 226] on img "Next" at bounding box center [622, 217] width 15 height 39
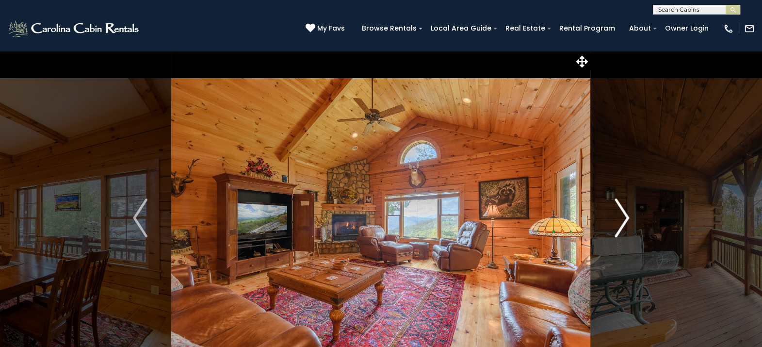
click at [622, 226] on img "Next" at bounding box center [622, 217] width 15 height 39
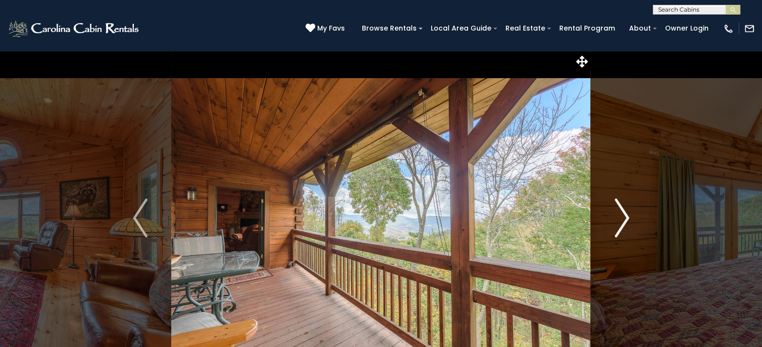
click at [622, 226] on img "Next" at bounding box center [622, 217] width 15 height 39
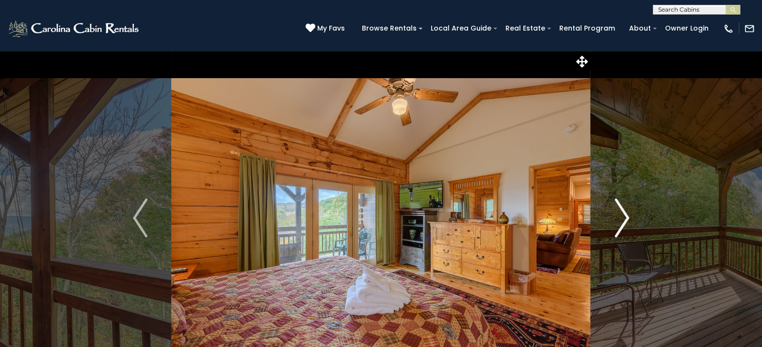
click at [622, 226] on img "Next" at bounding box center [622, 217] width 15 height 39
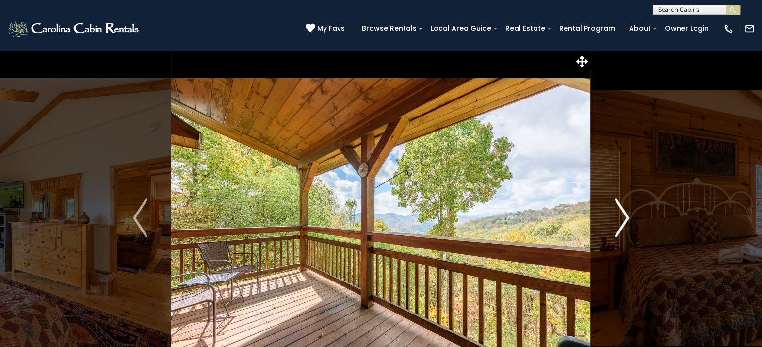
click at [622, 226] on img "Next" at bounding box center [622, 217] width 15 height 39
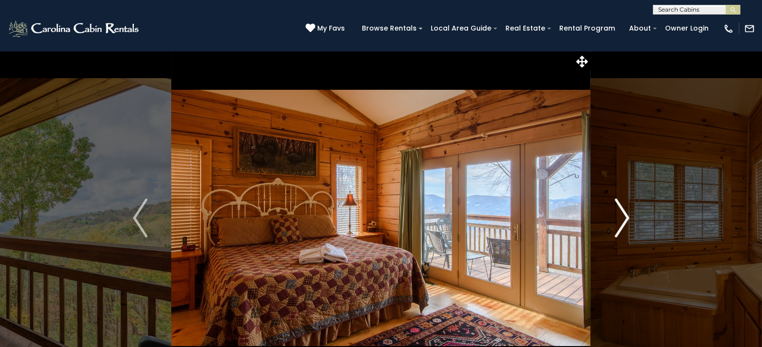
click at [622, 226] on img "Next" at bounding box center [622, 217] width 15 height 39
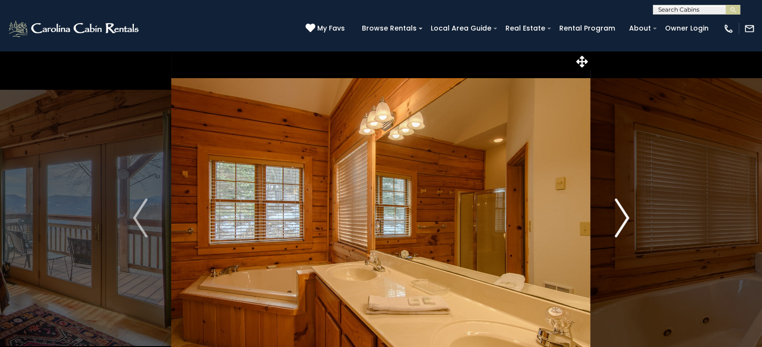
click at [622, 226] on img "Next" at bounding box center [622, 217] width 15 height 39
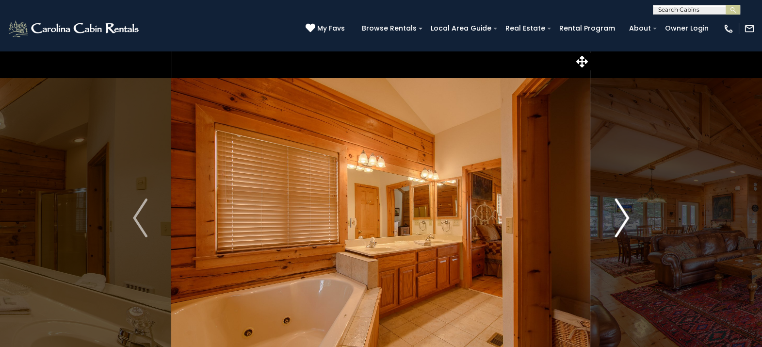
click at [622, 226] on img "Next" at bounding box center [622, 217] width 15 height 39
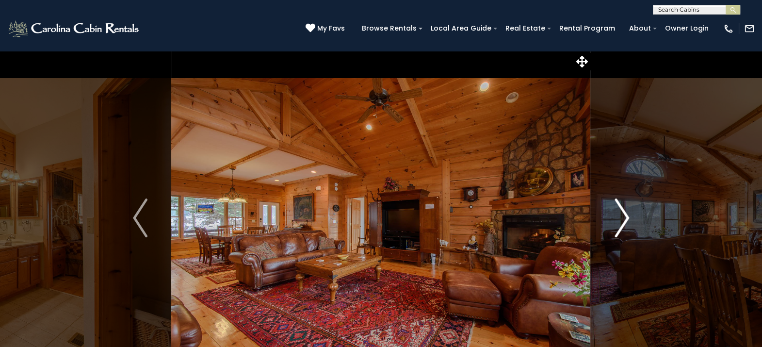
click at [622, 226] on img "Next" at bounding box center [622, 217] width 15 height 39
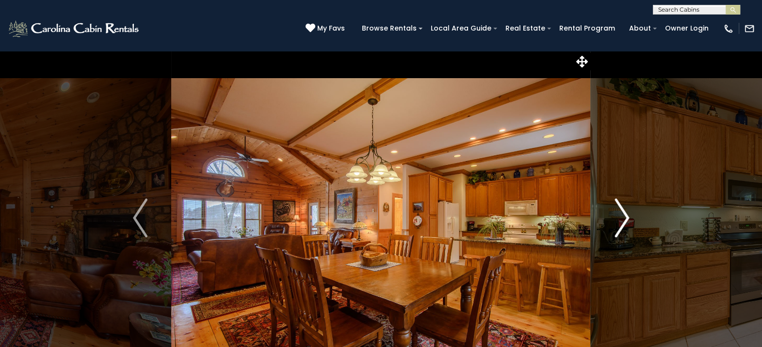
click at [622, 226] on img "Next" at bounding box center [622, 217] width 15 height 39
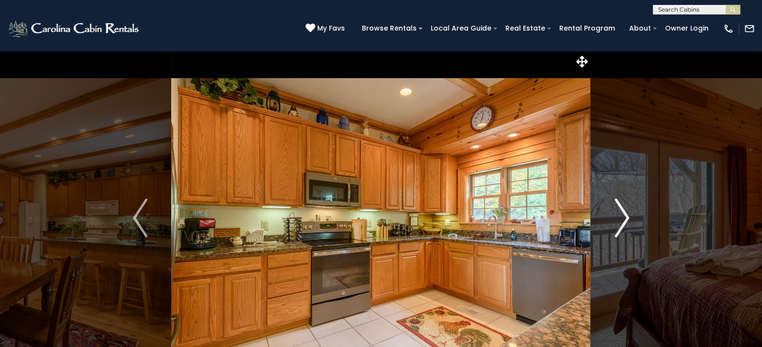
click at [622, 226] on img "Next" at bounding box center [622, 217] width 15 height 39
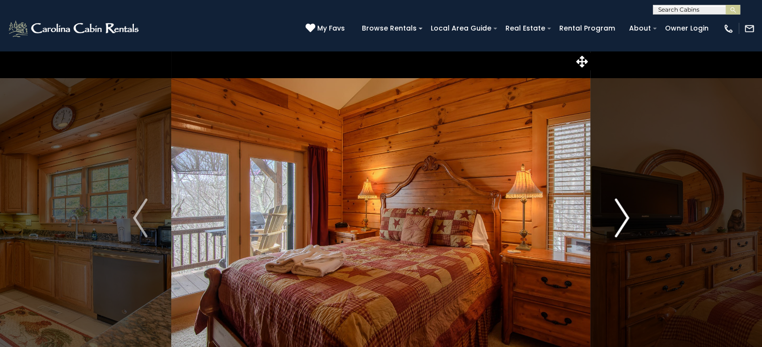
click at [622, 226] on img "Next" at bounding box center [622, 217] width 15 height 39
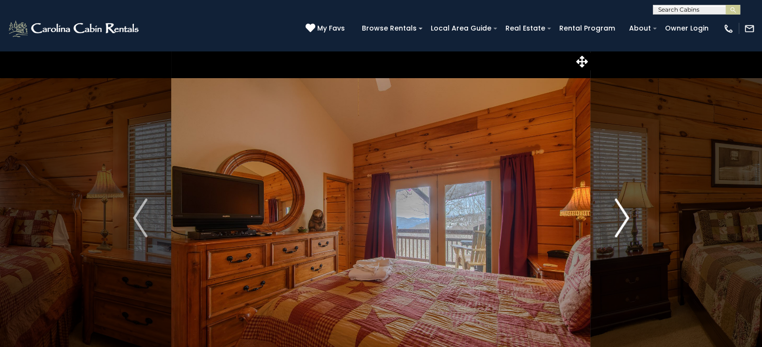
click at [622, 226] on img "Next" at bounding box center [622, 217] width 15 height 39
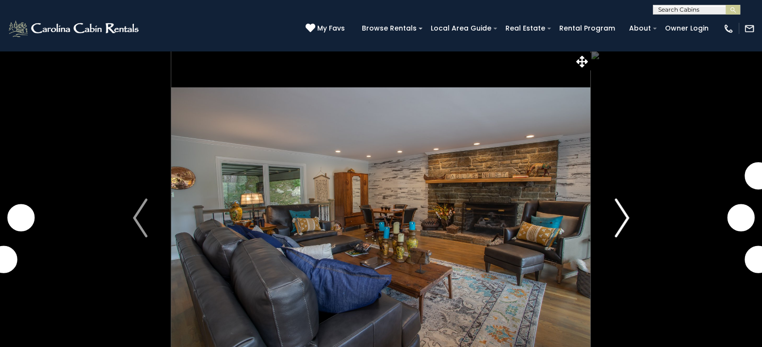
click at [617, 218] on img "Next" at bounding box center [622, 217] width 15 height 39
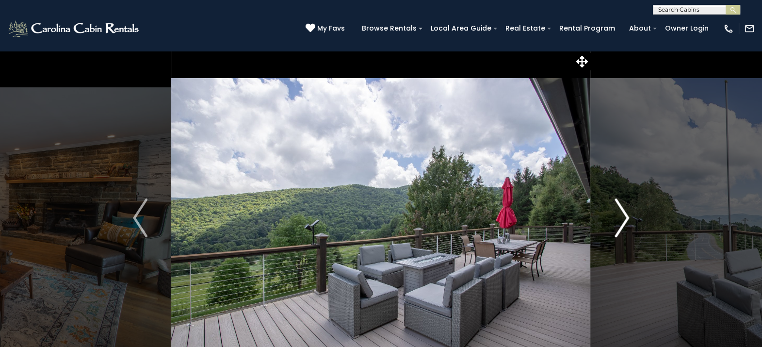
drag, startPoint x: 617, startPoint y: 218, endPoint x: 618, endPoint y: 234, distance: 16.6
click at [618, 234] on img "Next" at bounding box center [622, 217] width 15 height 39
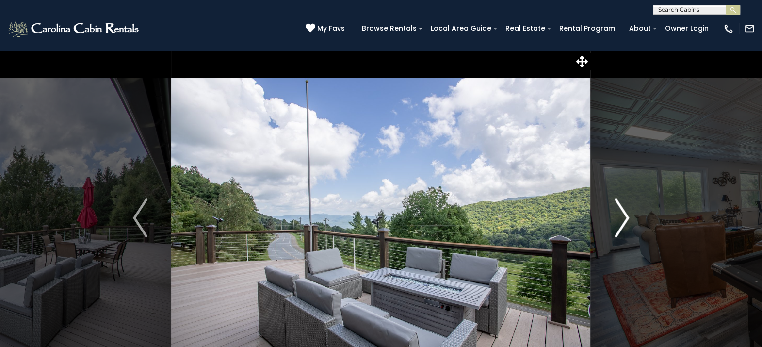
drag, startPoint x: 618, startPoint y: 234, endPoint x: 608, endPoint y: 230, distance: 10.5
click at [608, 230] on button "Next" at bounding box center [622, 217] width 62 height 335
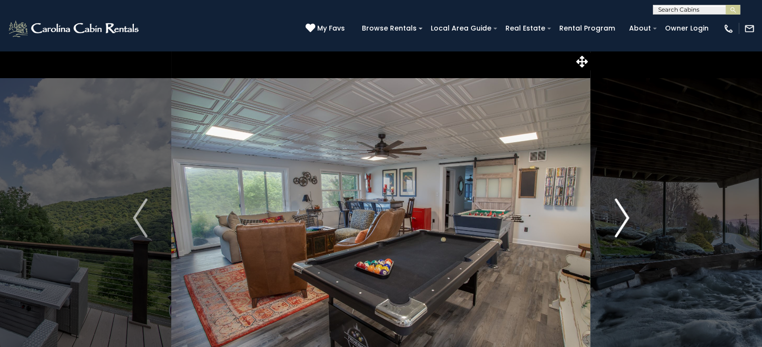
drag, startPoint x: 608, startPoint y: 230, endPoint x: 620, endPoint y: 242, distance: 16.1
drag, startPoint x: 620, startPoint y: 242, endPoint x: 635, endPoint y: 257, distance: 21.6
drag, startPoint x: 635, startPoint y: 257, endPoint x: 618, endPoint y: 213, distance: 46.8
click at [618, 213] on img "Next" at bounding box center [622, 217] width 15 height 39
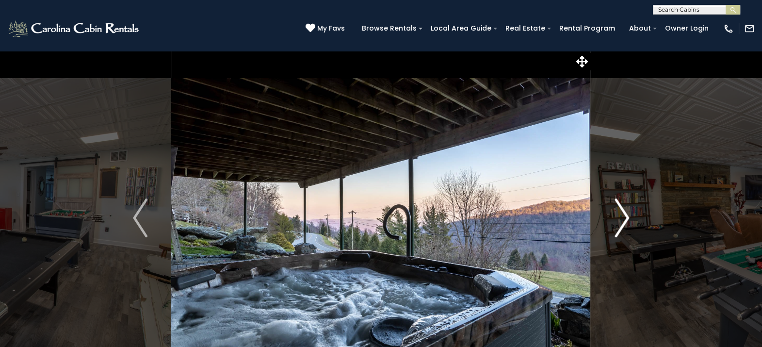
click at [618, 213] on img "Next" at bounding box center [622, 217] width 15 height 39
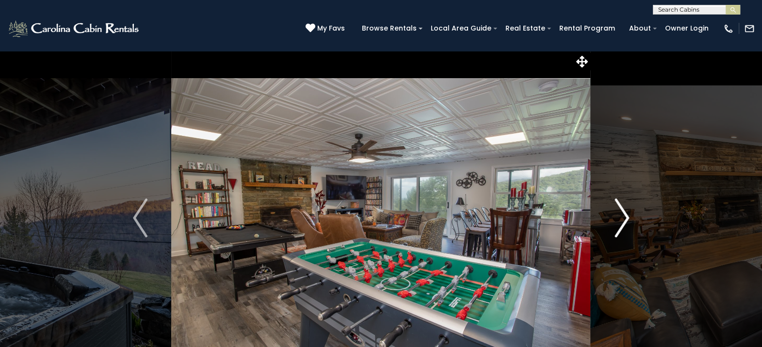
click at [619, 213] on img "Next" at bounding box center [622, 217] width 15 height 39
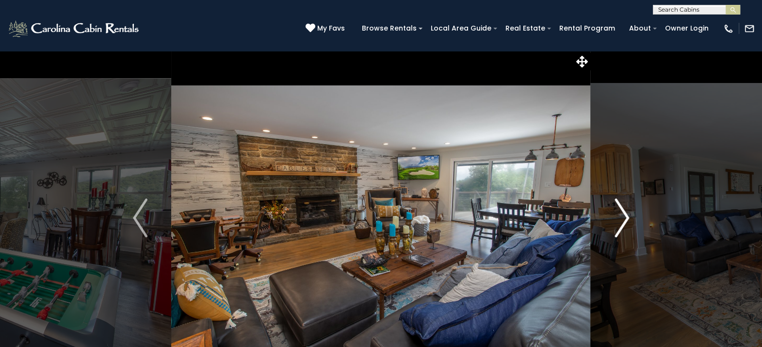
click at [619, 213] on img "Next" at bounding box center [622, 217] width 15 height 39
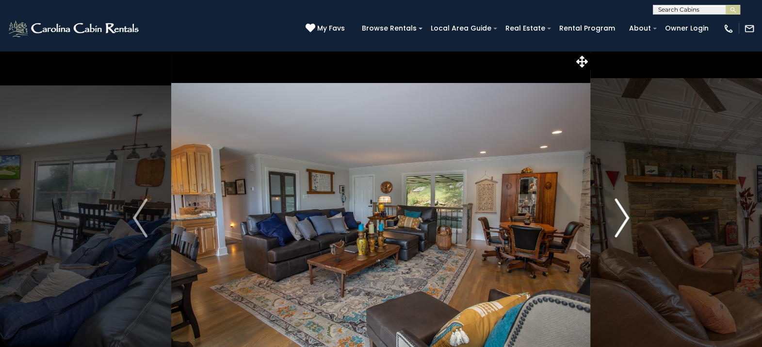
click at [619, 213] on img "Next" at bounding box center [622, 217] width 15 height 39
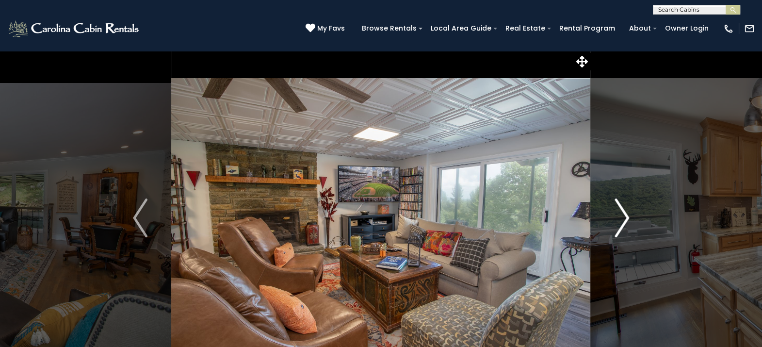
click at [619, 213] on img "Next" at bounding box center [622, 217] width 15 height 39
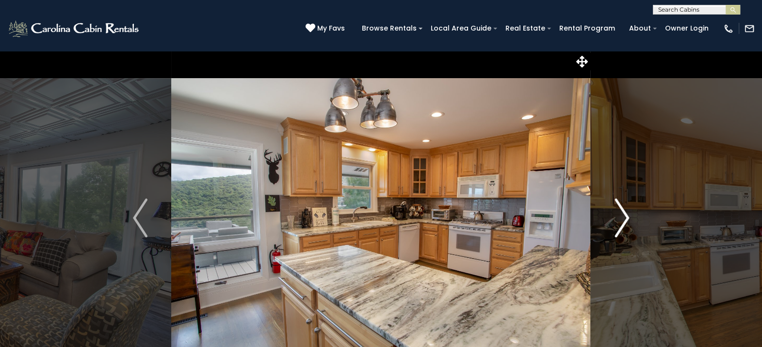
click at [619, 213] on img "Next" at bounding box center [622, 217] width 15 height 39
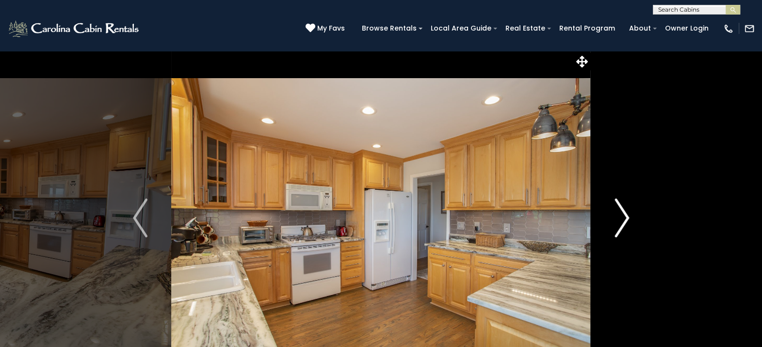
click at [619, 213] on img "Next" at bounding box center [622, 217] width 15 height 39
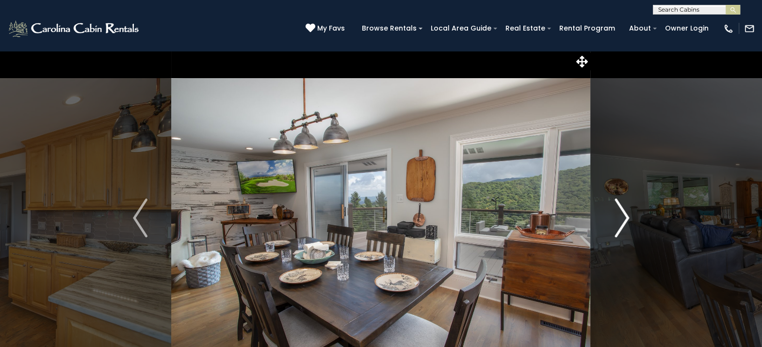
click at [619, 213] on img "Next" at bounding box center [622, 217] width 15 height 39
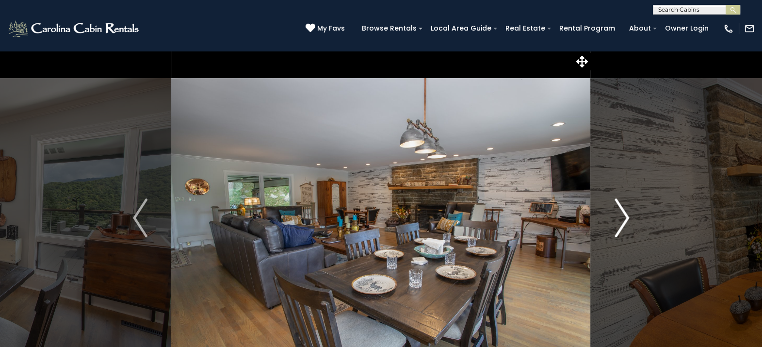
click at [619, 213] on img "Next" at bounding box center [622, 217] width 15 height 39
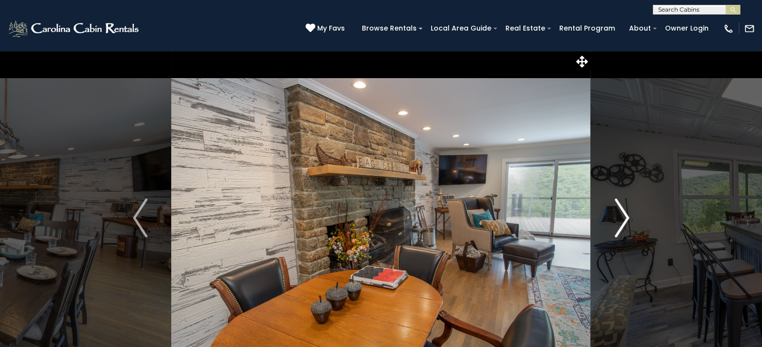
click at [619, 213] on img "Next" at bounding box center [622, 217] width 15 height 39
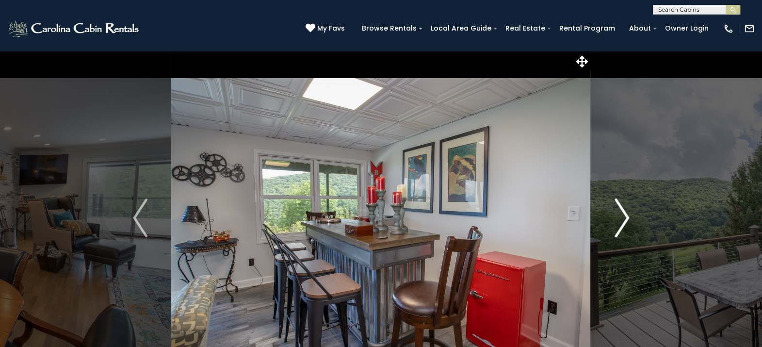
click at [619, 213] on img "Next" at bounding box center [622, 217] width 15 height 39
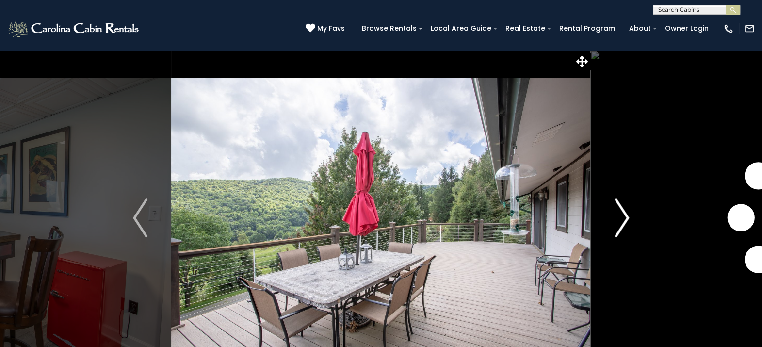
click at [619, 213] on img "Next" at bounding box center [622, 217] width 15 height 39
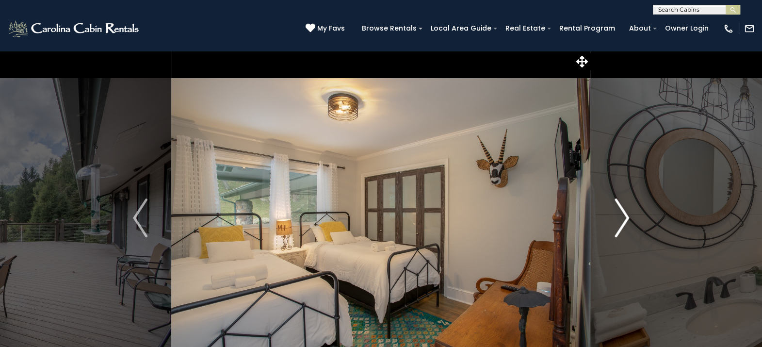
click at [619, 213] on img "Next" at bounding box center [622, 217] width 15 height 39
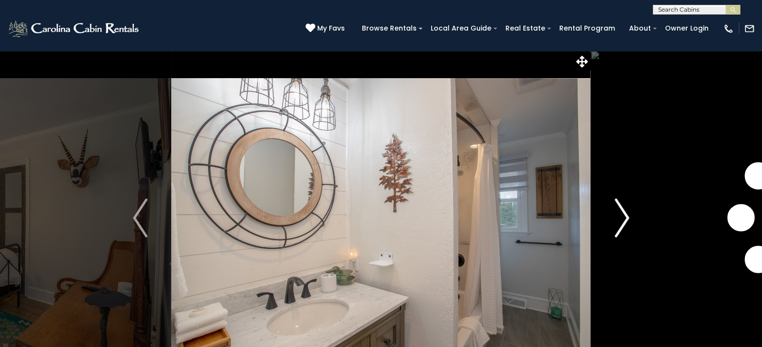
click at [619, 213] on img "Next" at bounding box center [622, 217] width 15 height 39
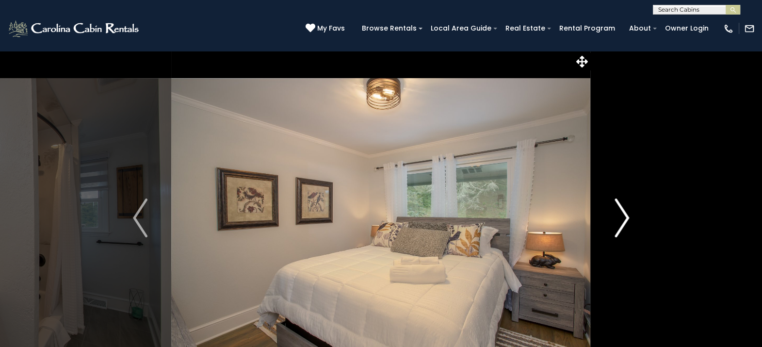
click at [619, 213] on img "Next" at bounding box center [622, 217] width 15 height 39
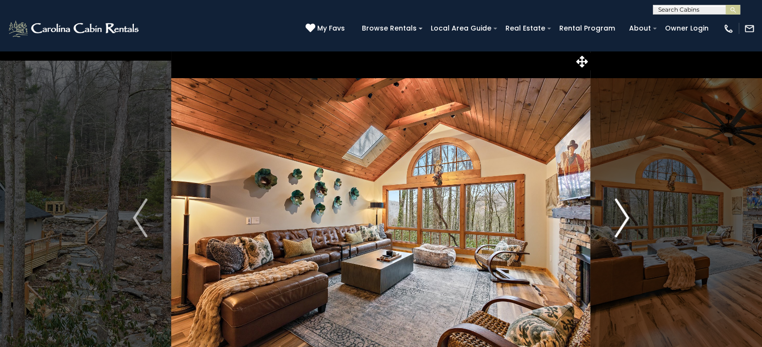
click at [615, 226] on img "Next" at bounding box center [622, 217] width 15 height 39
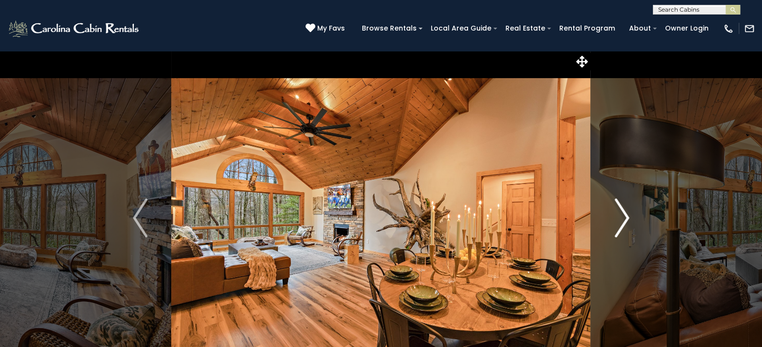
click at [615, 226] on img "Next" at bounding box center [622, 217] width 15 height 39
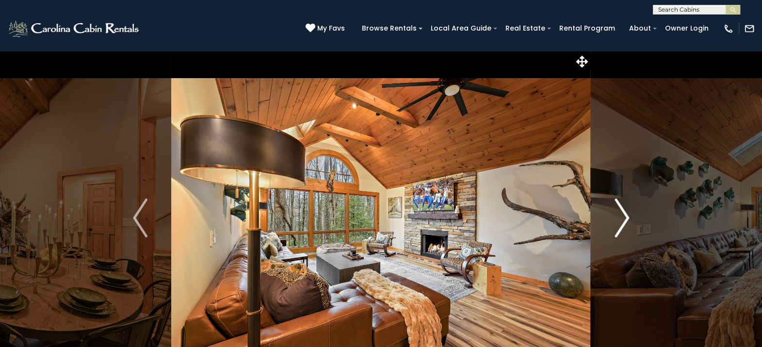
click at [615, 226] on img "Next" at bounding box center [622, 217] width 15 height 39
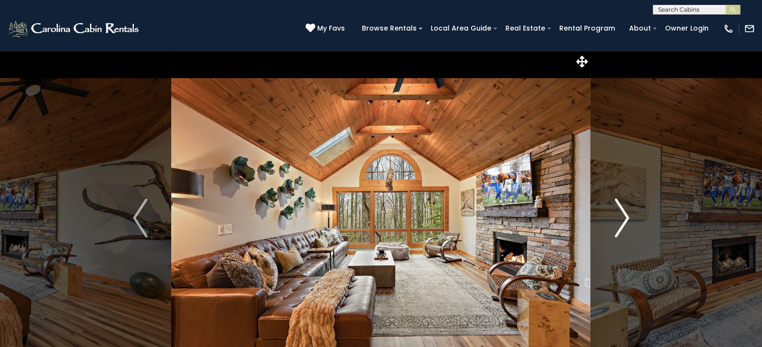
click at [615, 226] on img "Next" at bounding box center [622, 217] width 15 height 39
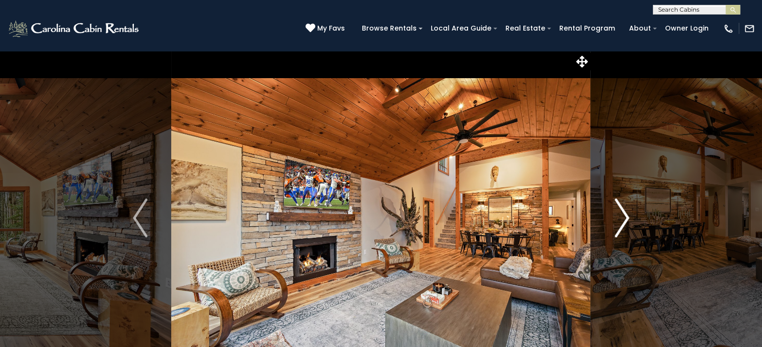
click at [615, 226] on img "Next" at bounding box center [622, 217] width 15 height 39
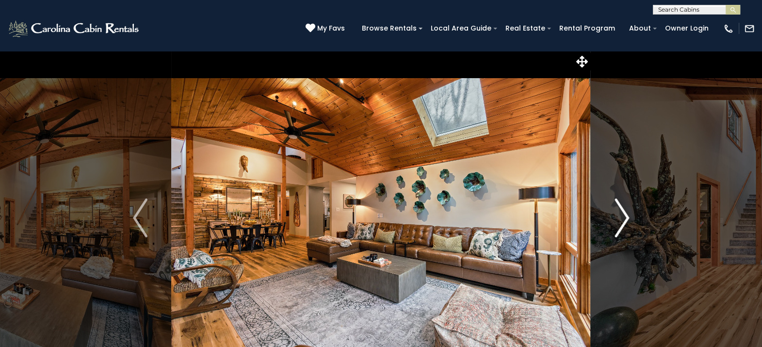
click at [615, 226] on img "Next" at bounding box center [622, 217] width 15 height 39
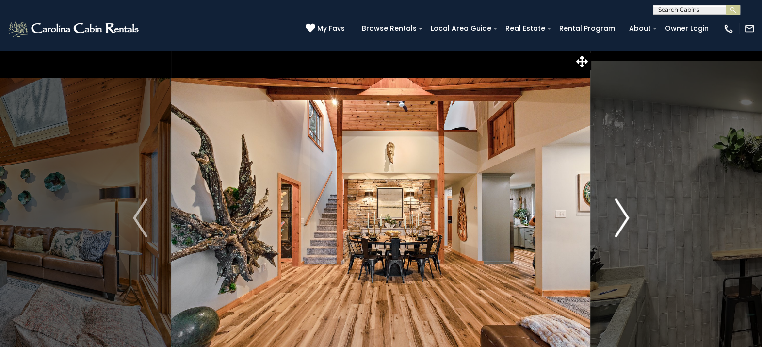
click at [615, 226] on img "Next" at bounding box center [622, 217] width 15 height 39
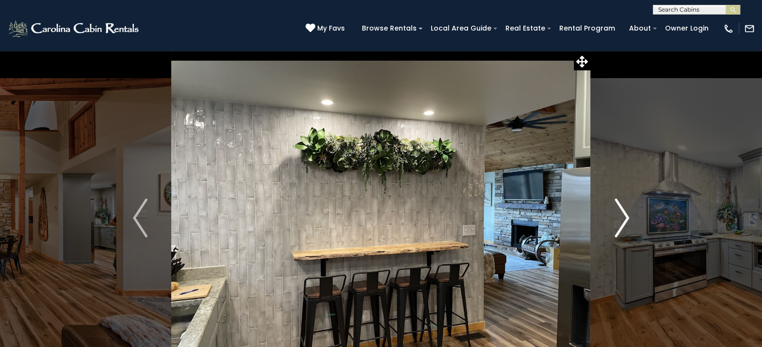
click at [615, 226] on img "Next" at bounding box center [622, 217] width 15 height 39
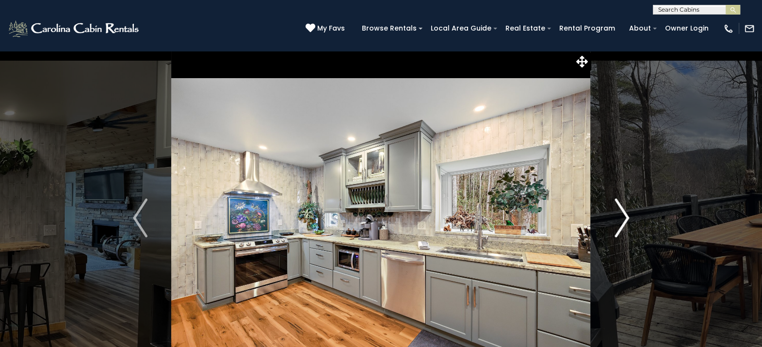
click at [615, 226] on img "Next" at bounding box center [622, 217] width 15 height 39
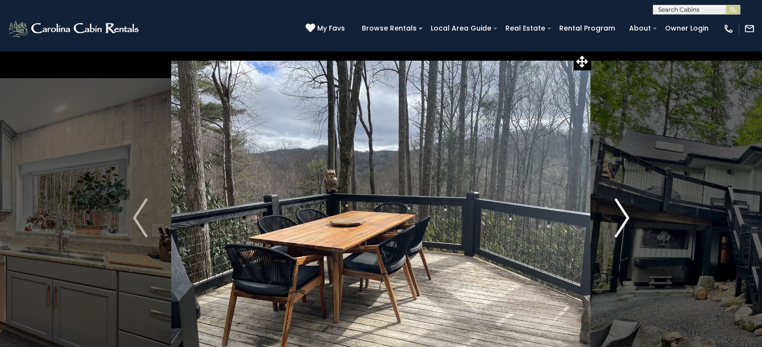
click at [615, 226] on img "Next" at bounding box center [622, 217] width 15 height 39
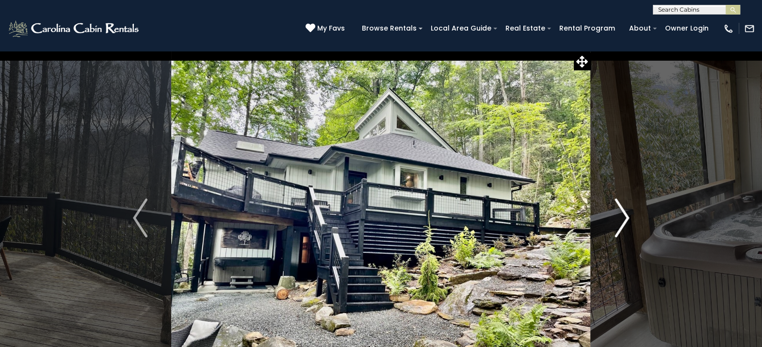
click at [615, 226] on img "Next" at bounding box center [622, 217] width 15 height 39
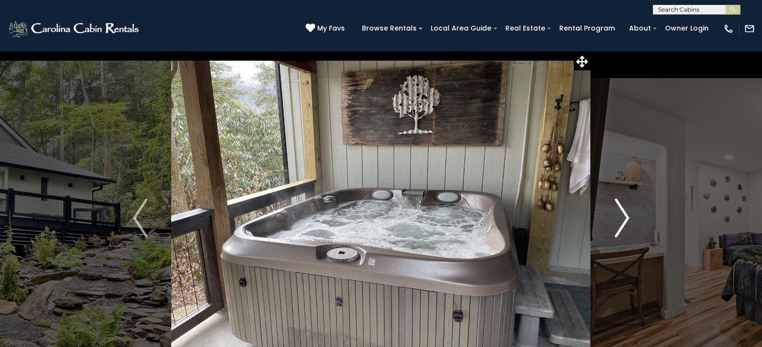
click at [615, 226] on img "Next" at bounding box center [622, 217] width 15 height 39
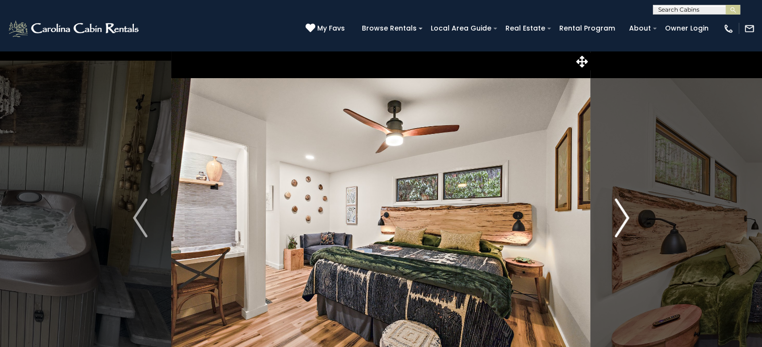
click at [612, 224] on button "Next" at bounding box center [622, 217] width 62 height 335
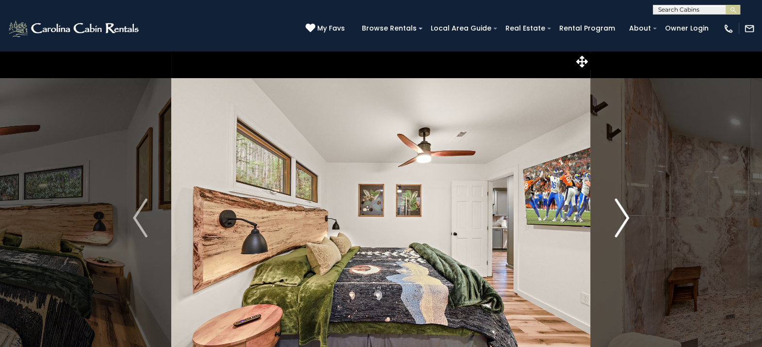
click at [612, 224] on button "Next" at bounding box center [622, 217] width 62 height 335
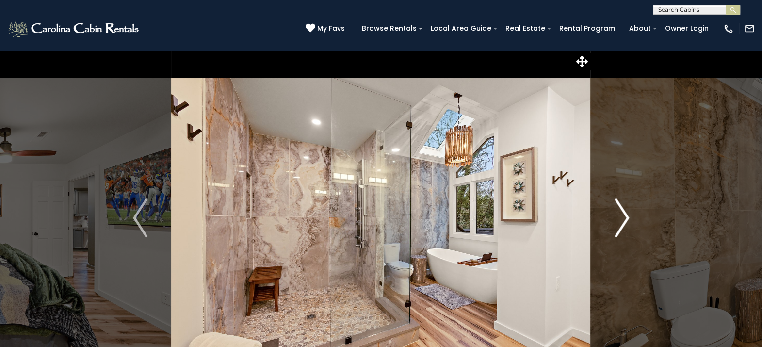
click at [612, 224] on button "Next" at bounding box center [622, 217] width 62 height 335
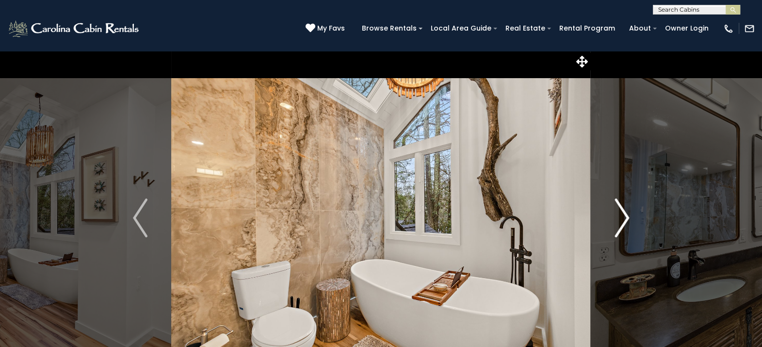
click at [612, 224] on button "Next" at bounding box center [622, 217] width 62 height 335
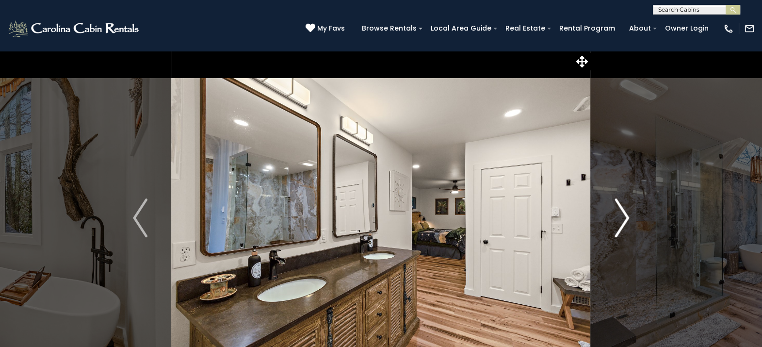
click at [612, 224] on button "Next" at bounding box center [622, 217] width 62 height 335
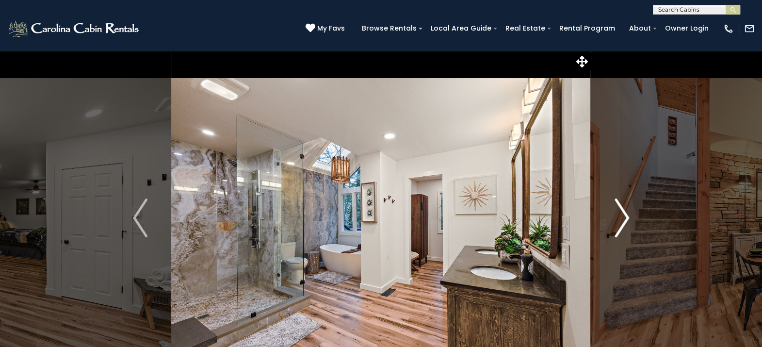
click at [612, 224] on button "Next" at bounding box center [622, 217] width 62 height 335
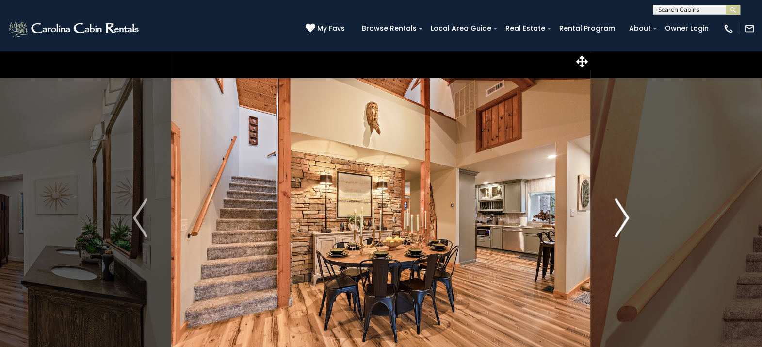
click at [612, 224] on button "Next" at bounding box center [622, 217] width 62 height 335
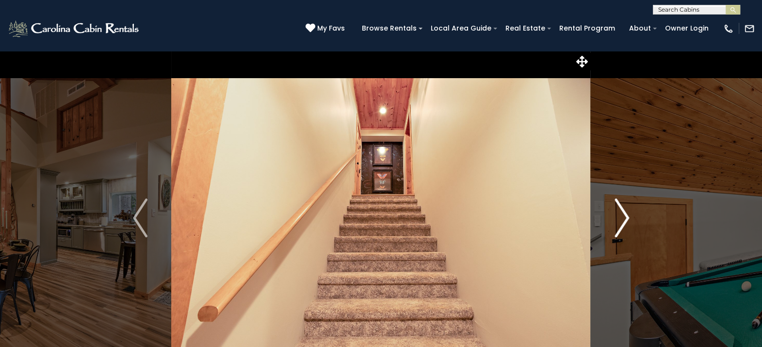
click at [612, 224] on button "Next" at bounding box center [622, 217] width 62 height 335
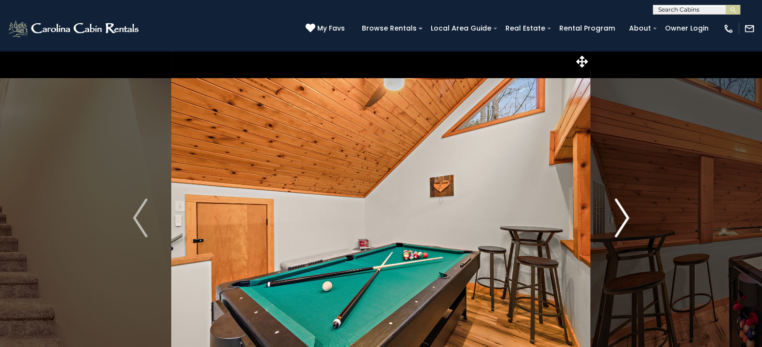
click at [612, 224] on button "Next" at bounding box center [622, 217] width 62 height 335
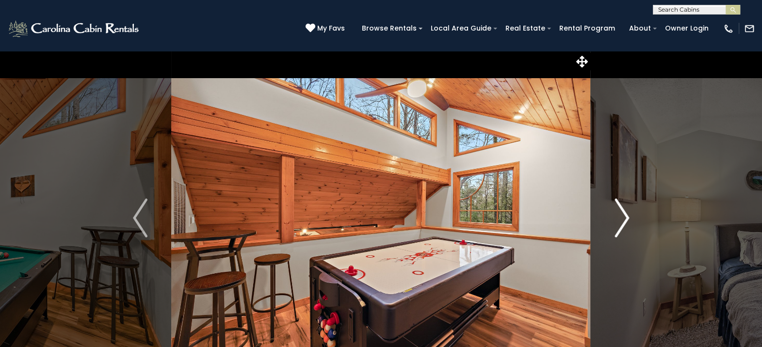
click at [612, 224] on button "Next" at bounding box center [622, 217] width 62 height 335
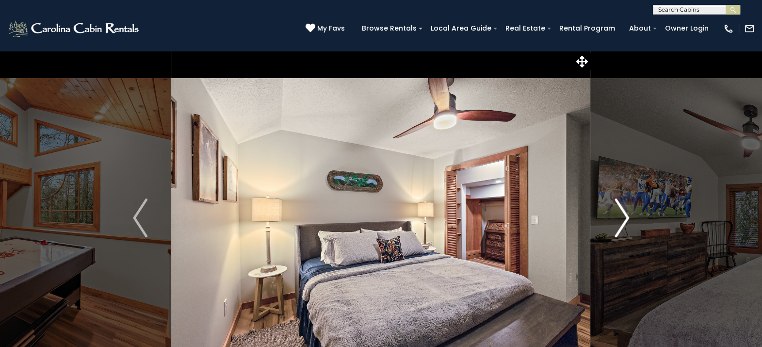
drag, startPoint x: 613, startPoint y: 224, endPoint x: 619, endPoint y: 227, distance: 6.3
drag, startPoint x: 619, startPoint y: 227, endPoint x: 616, endPoint y: 238, distance: 11.5
click at [616, 238] on button "Next" at bounding box center [622, 217] width 62 height 335
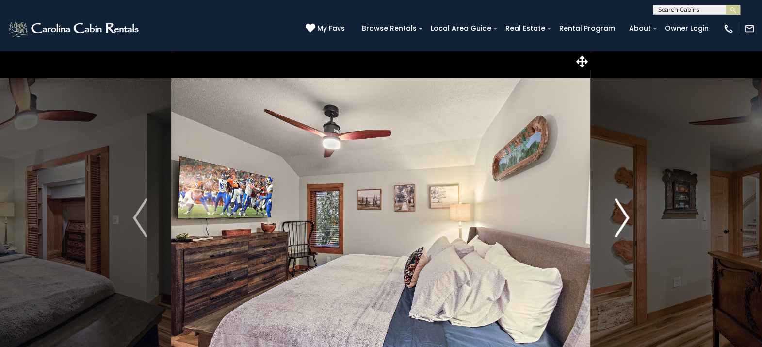
click at [616, 238] on button "Next" at bounding box center [622, 217] width 62 height 335
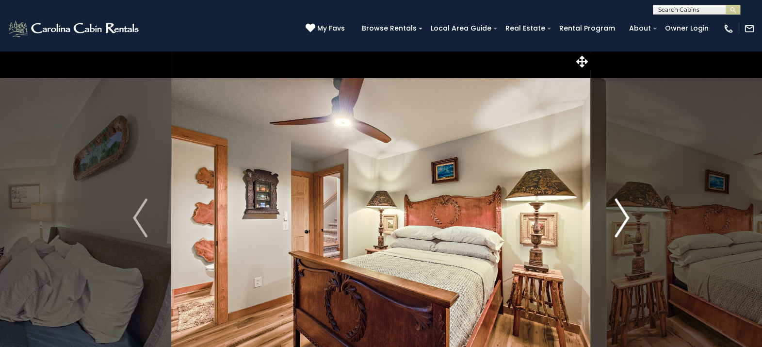
click at [616, 238] on button "Next" at bounding box center [622, 217] width 62 height 335
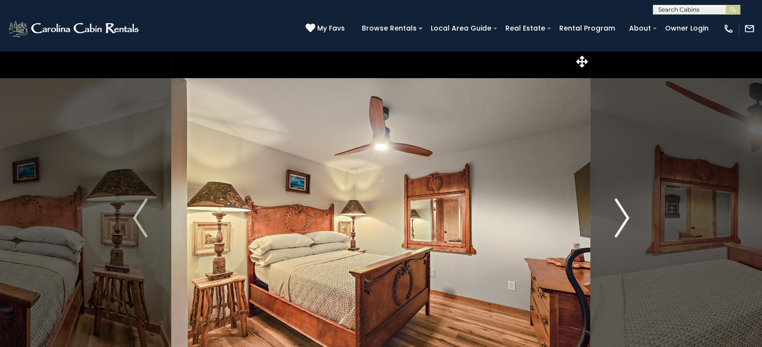
click at [616, 238] on button "Next" at bounding box center [622, 217] width 62 height 335
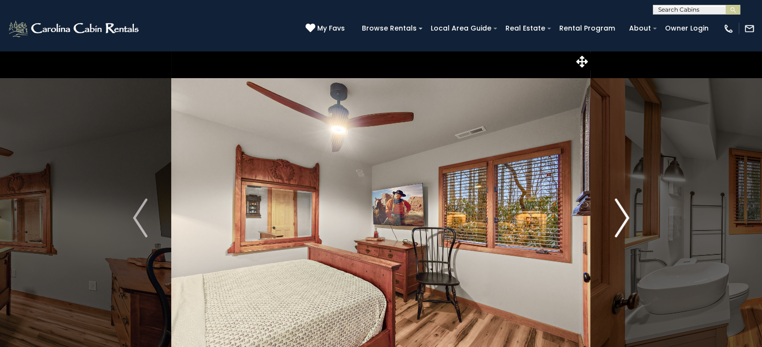
drag, startPoint x: 616, startPoint y: 238, endPoint x: 619, endPoint y: 243, distance: 5.4
drag, startPoint x: 619, startPoint y: 243, endPoint x: 617, endPoint y: 265, distance: 22.4
drag, startPoint x: 617, startPoint y: 265, endPoint x: 606, endPoint y: 225, distance: 41.7
click at [606, 225] on button "Next" at bounding box center [622, 217] width 62 height 335
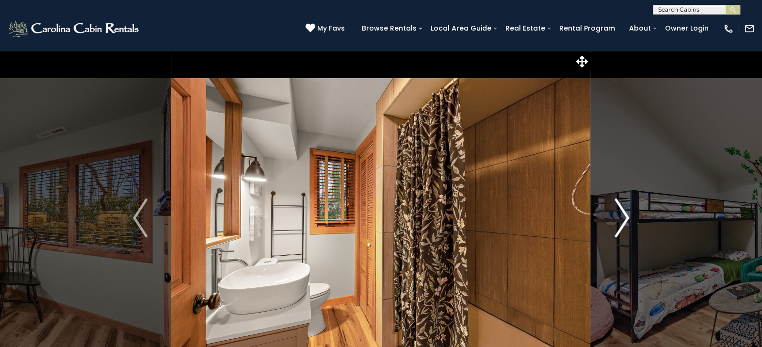
click at [621, 219] on img "Next" at bounding box center [622, 217] width 15 height 39
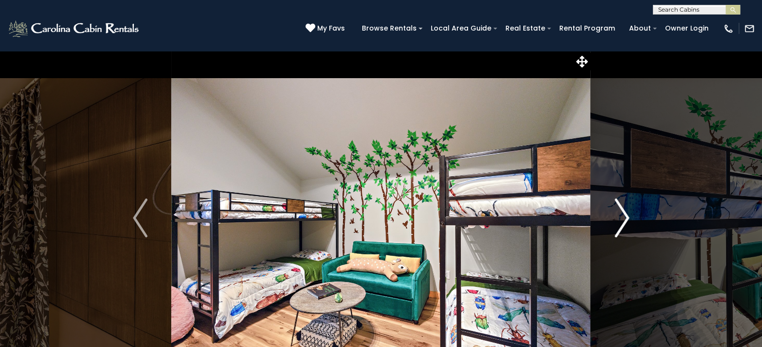
click at [619, 221] on img "Next" at bounding box center [622, 217] width 15 height 39
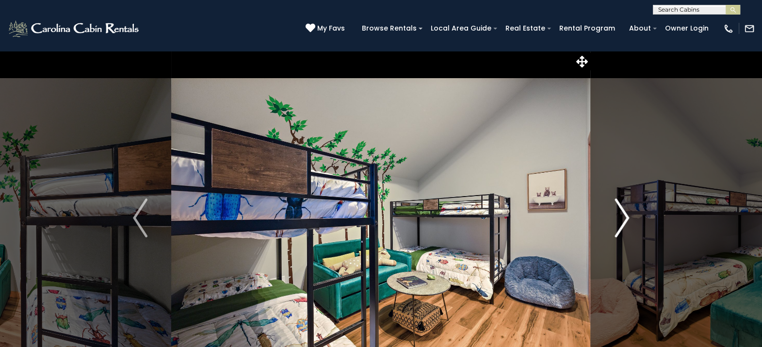
click at [619, 221] on img "Next" at bounding box center [622, 217] width 15 height 39
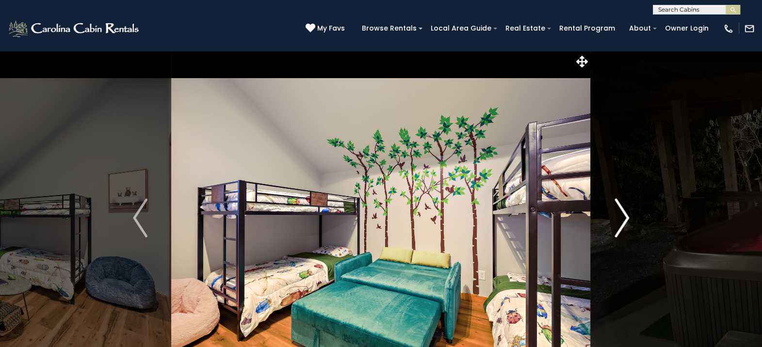
click at [619, 221] on img "Next" at bounding box center [622, 217] width 15 height 39
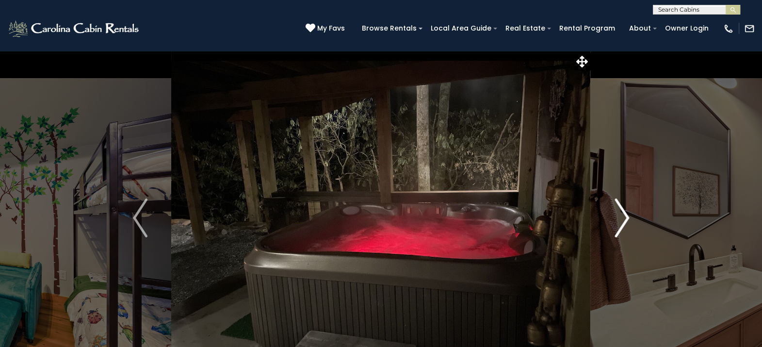
click at [619, 221] on img "Next" at bounding box center [622, 217] width 15 height 39
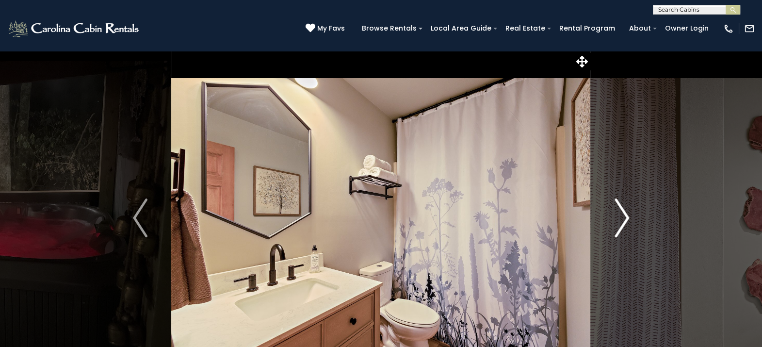
click at [619, 221] on img "Next" at bounding box center [622, 217] width 15 height 39
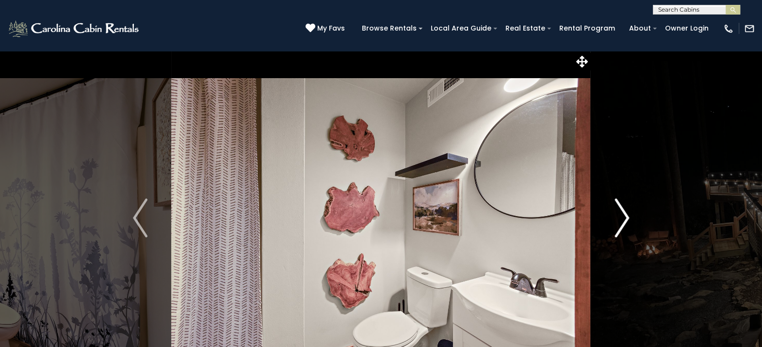
click at [619, 221] on img "Next" at bounding box center [622, 217] width 15 height 39
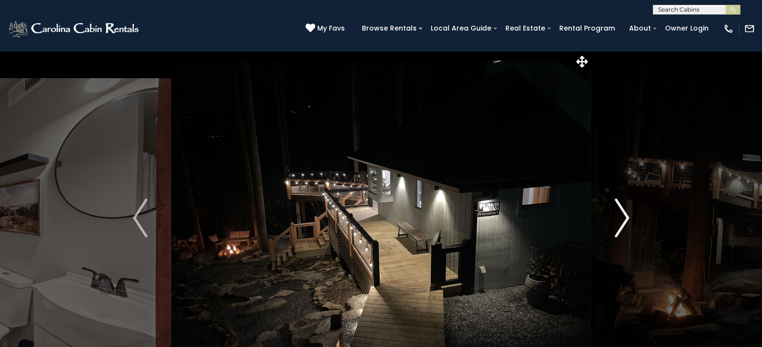
click at [619, 221] on img "Next" at bounding box center [622, 217] width 15 height 39
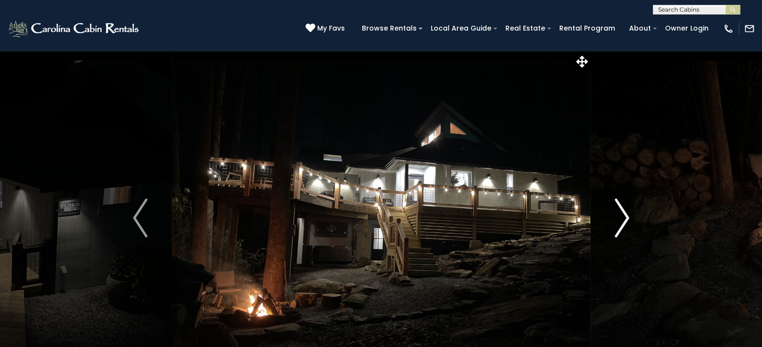
click at [619, 221] on img "Next" at bounding box center [622, 217] width 15 height 39
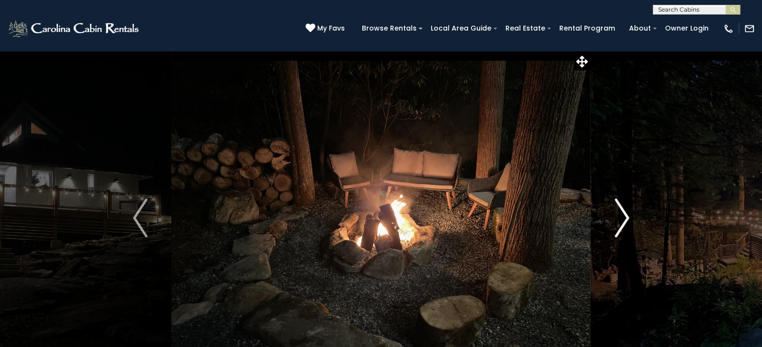
click at [619, 221] on img "Next" at bounding box center [622, 217] width 15 height 39
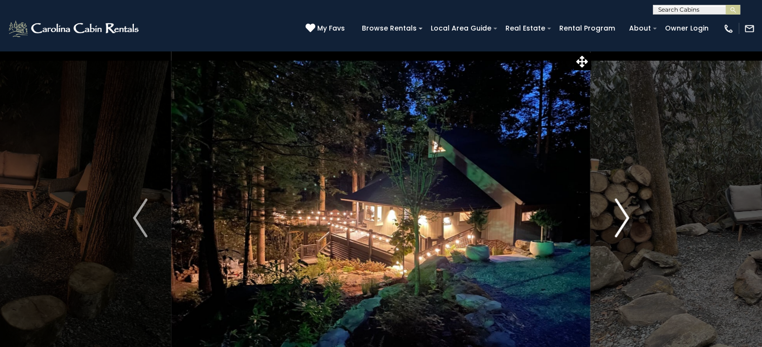
click at [619, 221] on img "Next" at bounding box center [622, 217] width 15 height 39
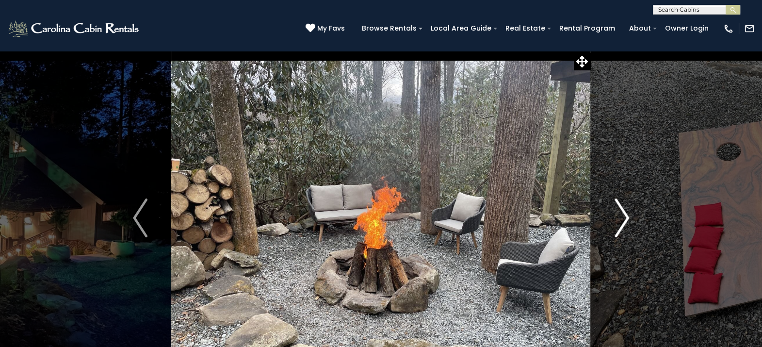
click at [619, 221] on img "Next" at bounding box center [622, 217] width 15 height 39
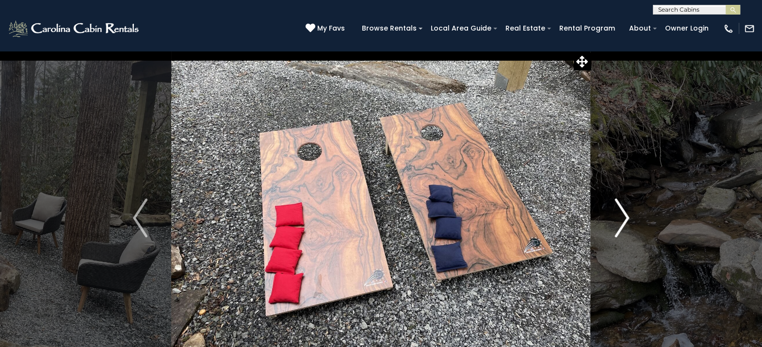
click at [619, 221] on img "Next" at bounding box center [622, 217] width 15 height 39
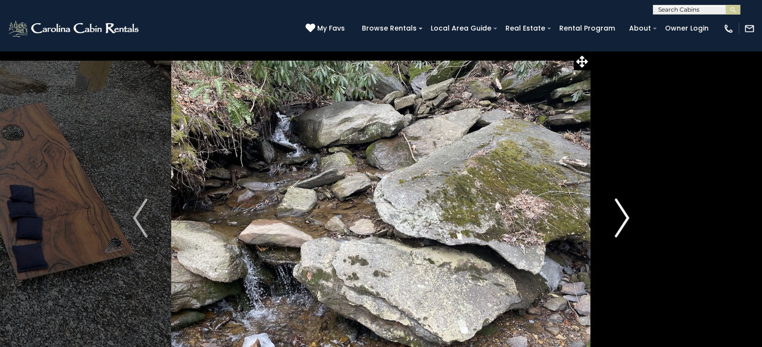
click at [619, 221] on img "Next" at bounding box center [622, 217] width 15 height 39
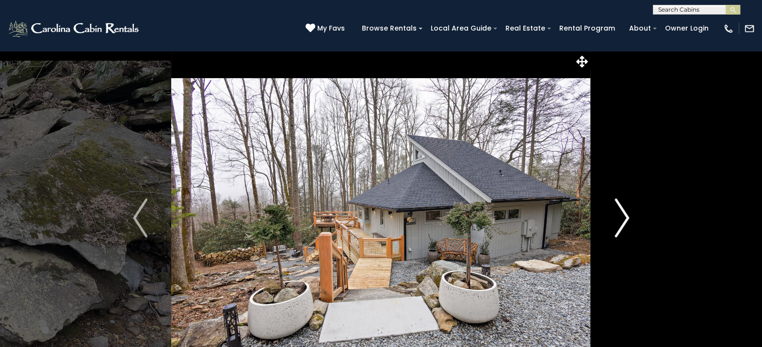
click at [619, 221] on img "Next" at bounding box center [622, 217] width 15 height 39
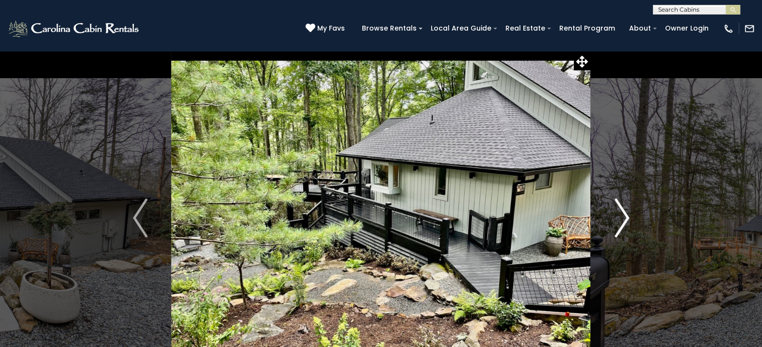
click at [619, 221] on img "Next" at bounding box center [622, 217] width 15 height 39
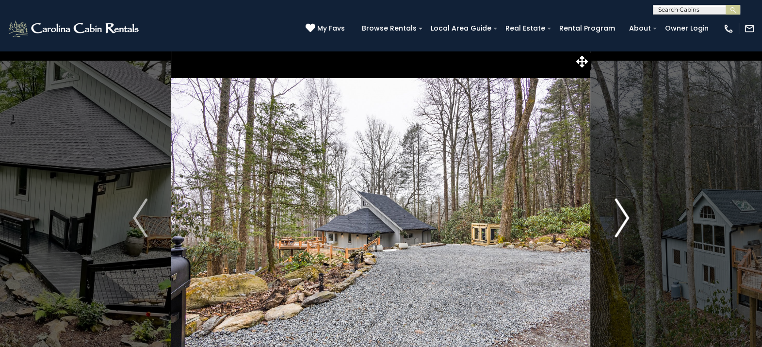
click at [619, 221] on img "Next" at bounding box center [622, 217] width 15 height 39
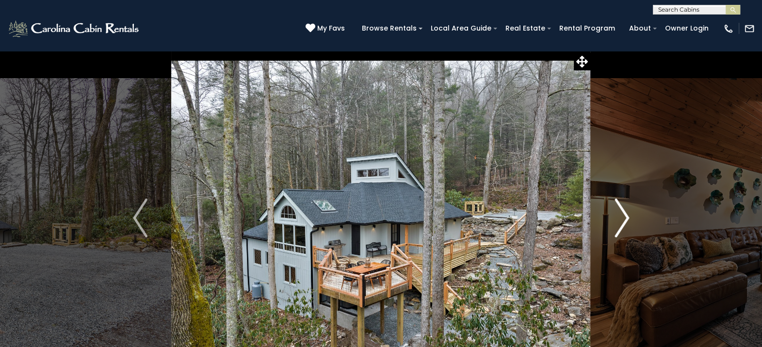
click at [619, 221] on img "Next" at bounding box center [622, 217] width 15 height 39
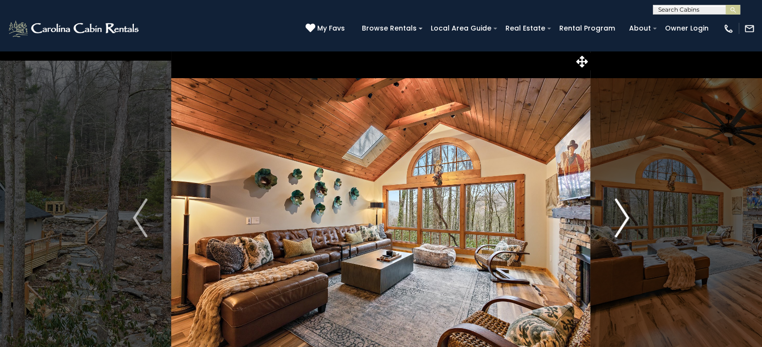
click at [611, 226] on button "Next" at bounding box center [622, 217] width 62 height 335
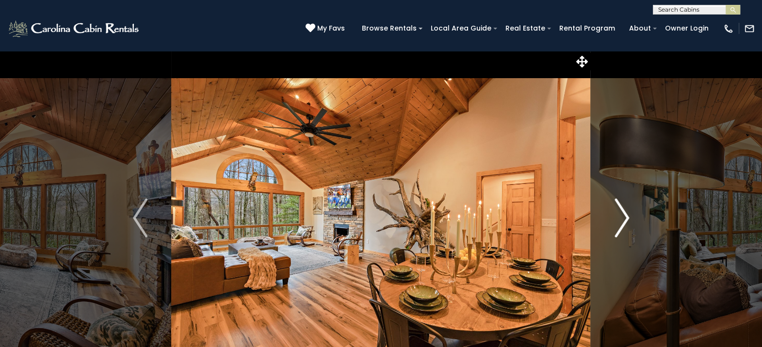
click at [611, 226] on button "Next" at bounding box center [622, 217] width 62 height 335
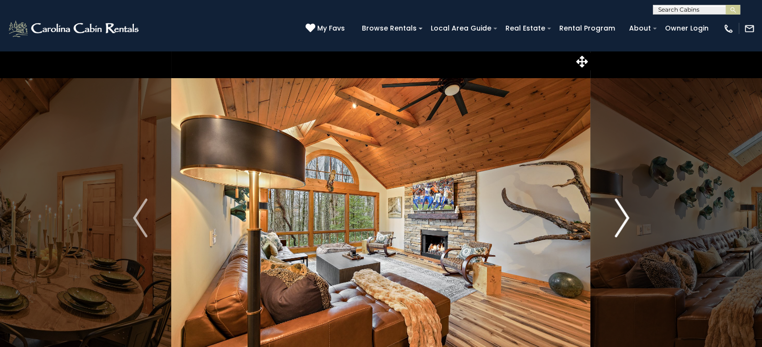
click at [611, 226] on button "Next" at bounding box center [622, 217] width 62 height 335
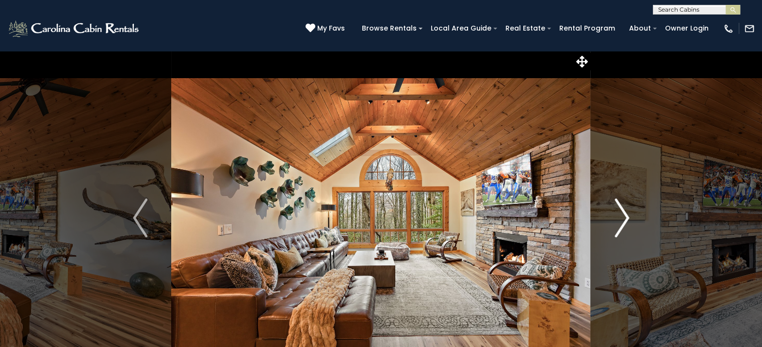
click at [611, 226] on button "Next" at bounding box center [622, 217] width 62 height 335
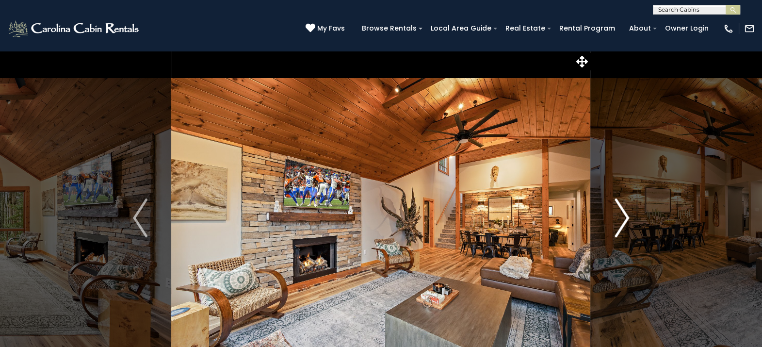
click at [611, 226] on button "Next" at bounding box center [622, 217] width 62 height 335
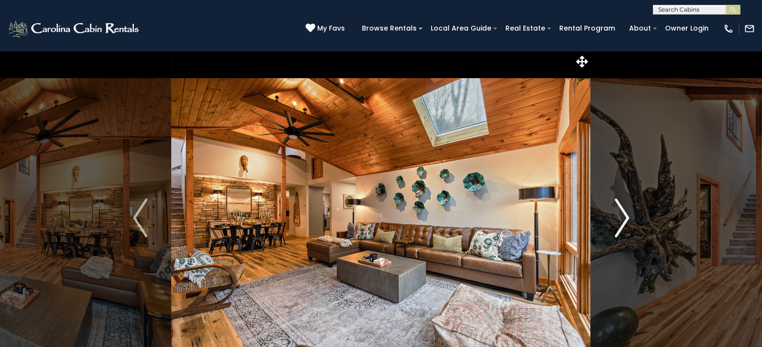
click at [611, 226] on button "Next" at bounding box center [622, 217] width 62 height 335
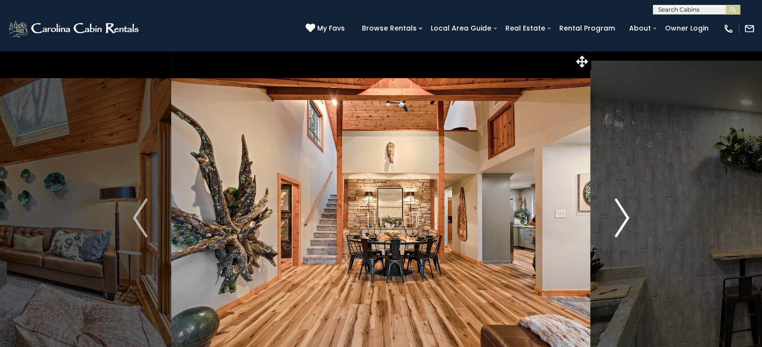
click at [611, 226] on button "Next" at bounding box center [622, 217] width 62 height 335
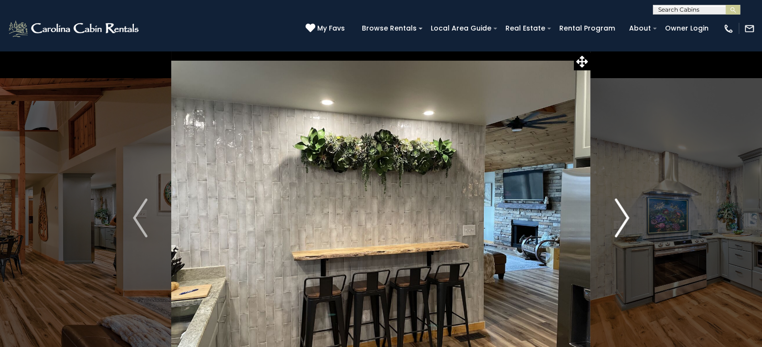
click at [611, 226] on button "Next" at bounding box center [622, 217] width 62 height 335
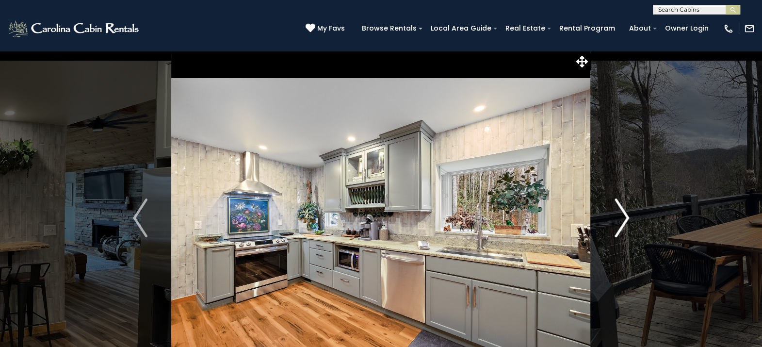
click at [611, 226] on button "Next" at bounding box center [622, 217] width 62 height 335
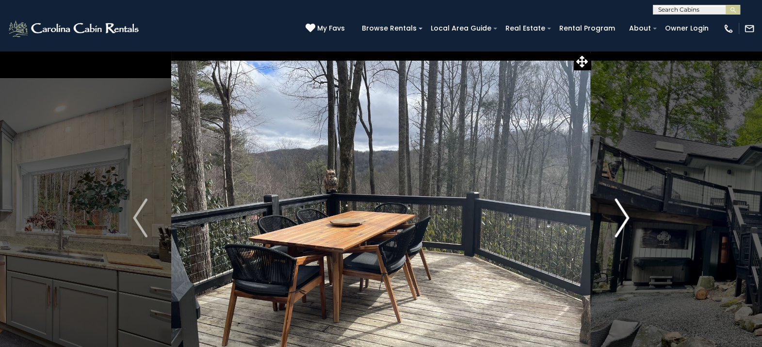
click at [611, 226] on button "Next" at bounding box center [622, 217] width 62 height 335
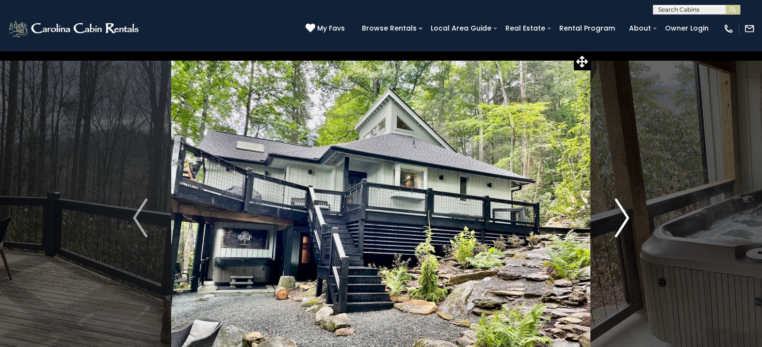
click at [611, 226] on button "Next" at bounding box center [622, 217] width 62 height 335
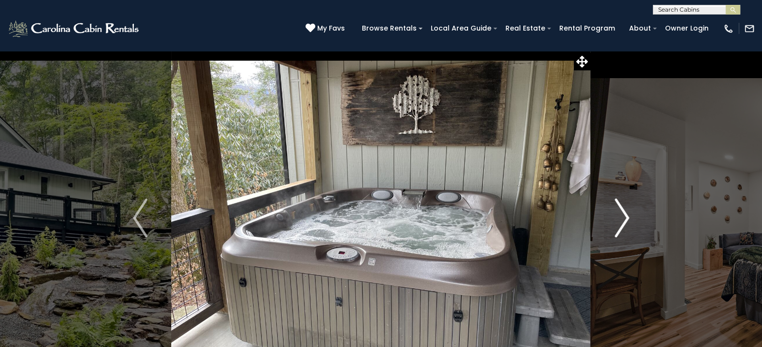
click at [611, 226] on button "Next" at bounding box center [622, 217] width 62 height 335
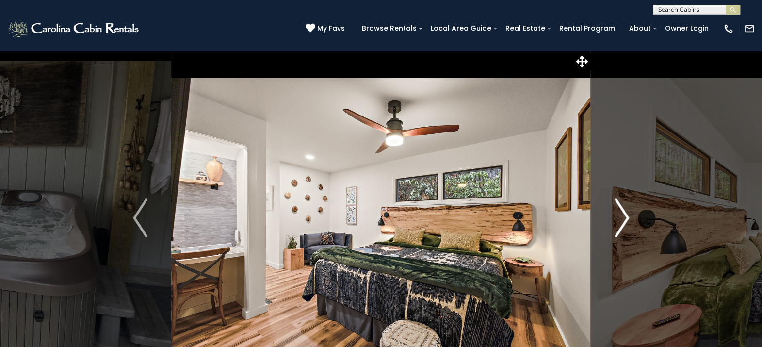
click at [611, 226] on button "Next" at bounding box center [622, 217] width 62 height 335
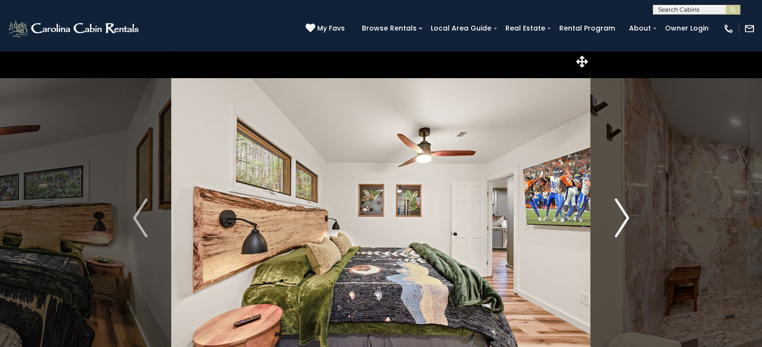
click at [611, 226] on button "Next" at bounding box center [622, 217] width 62 height 335
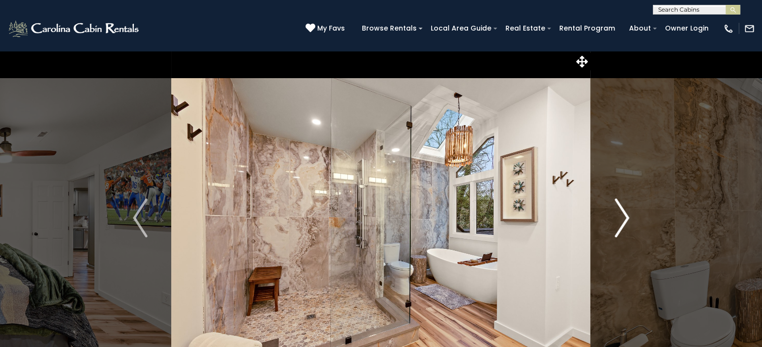
click at [611, 226] on button "Next" at bounding box center [622, 217] width 62 height 335
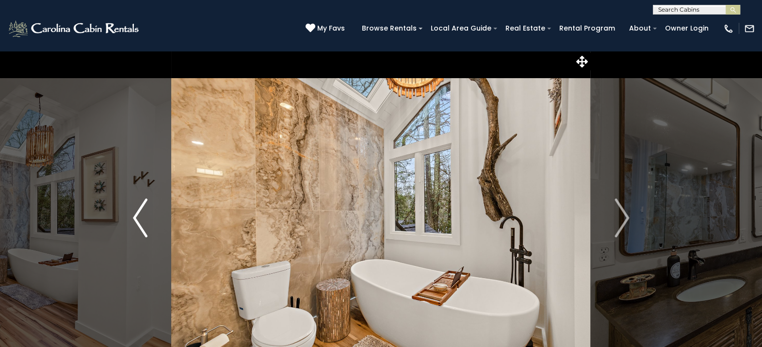
click at [133, 214] on img "Previous" at bounding box center [140, 217] width 15 height 39
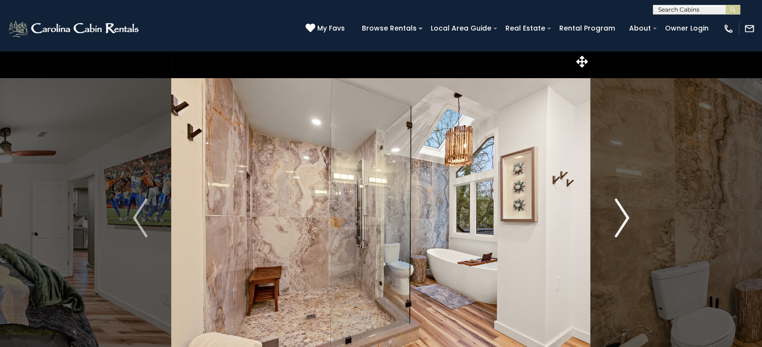
click at [622, 222] on img "Next" at bounding box center [622, 217] width 15 height 39
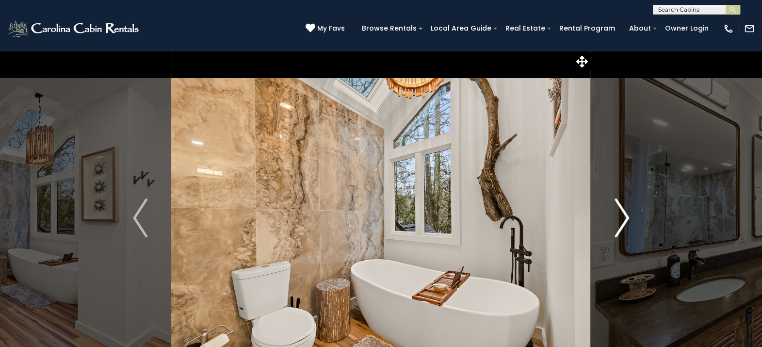
click at [622, 222] on img "Next" at bounding box center [622, 217] width 15 height 39
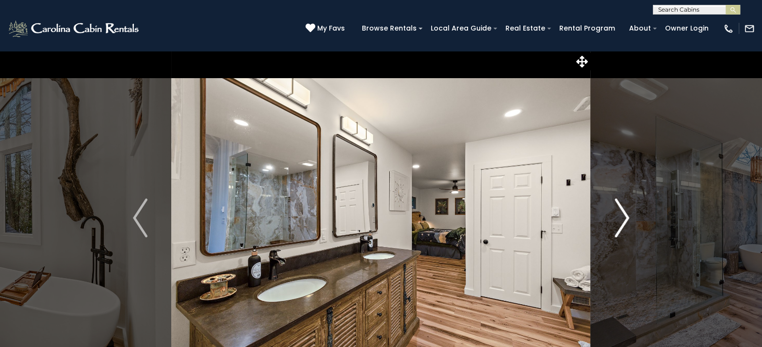
click at [622, 222] on img "Next" at bounding box center [622, 217] width 15 height 39
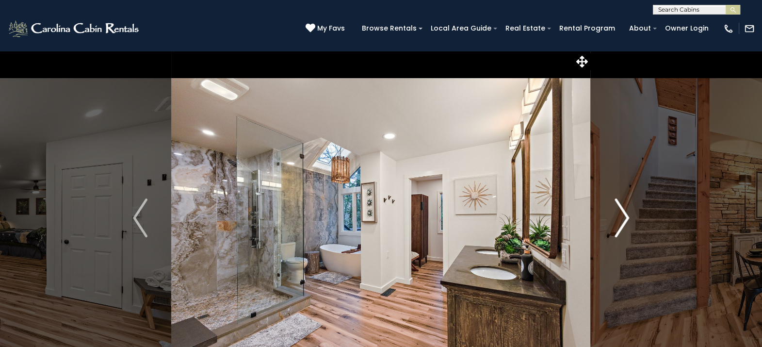
click at [619, 217] on img "Next" at bounding box center [622, 217] width 15 height 39
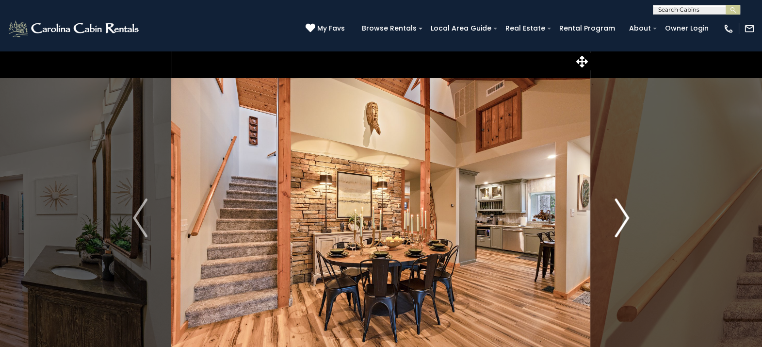
click at [619, 217] on img "Next" at bounding box center [622, 217] width 15 height 39
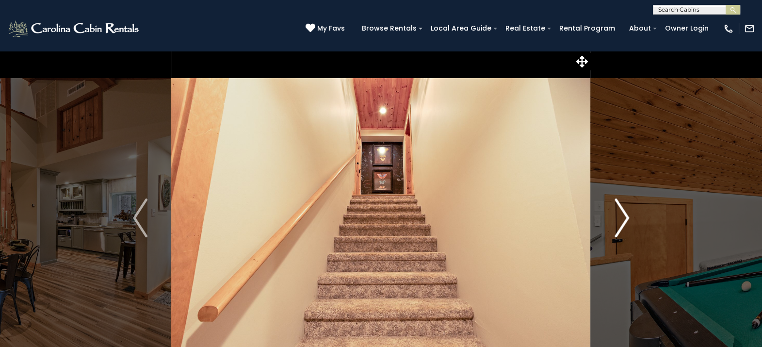
click at [619, 217] on img "Next" at bounding box center [622, 217] width 15 height 39
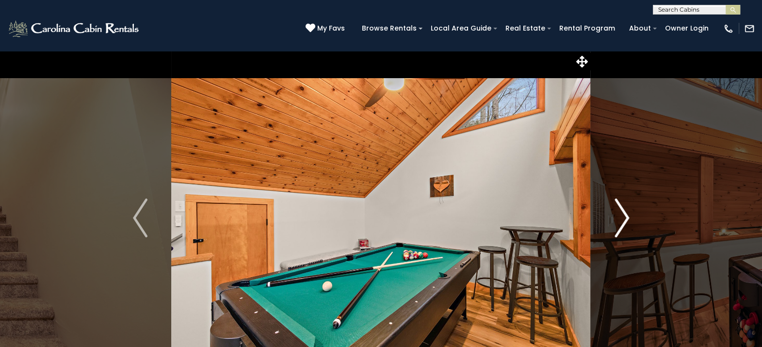
click at [618, 226] on img "Next" at bounding box center [622, 217] width 15 height 39
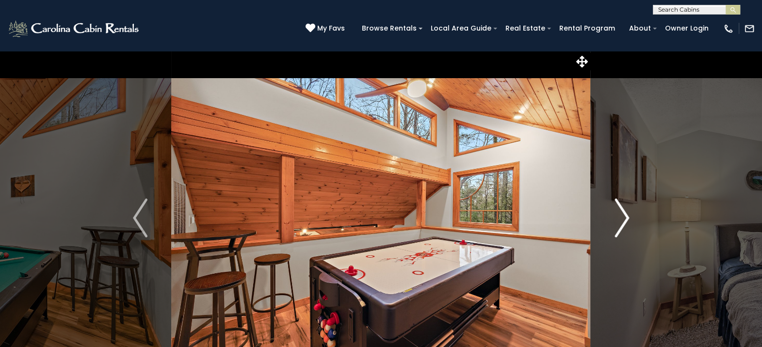
click at [618, 215] on img "Next" at bounding box center [622, 217] width 15 height 39
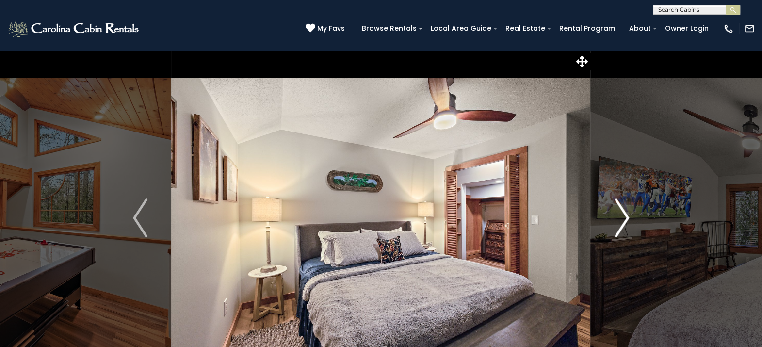
click at [618, 215] on img "Next" at bounding box center [622, 217] width 15 height 39
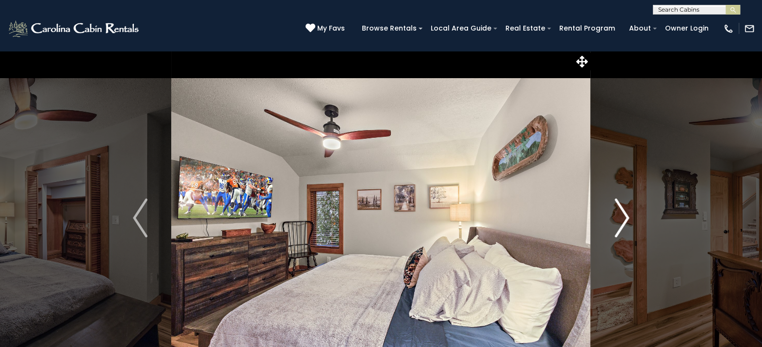
click at [618, 215] on img "Next" at bounding box center [622, 217] width 15 height 39
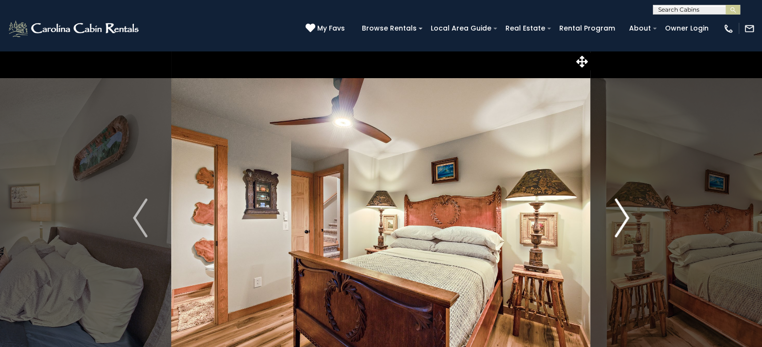
click at [618, 215] on img "Next" at bounding box center [622, 217] width 15 height 39
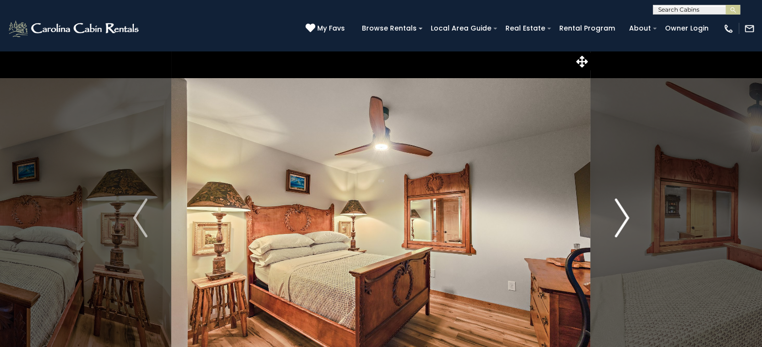
click at [618, 215] on img "Next" at bounding box center [622, 217] width 15 height 39
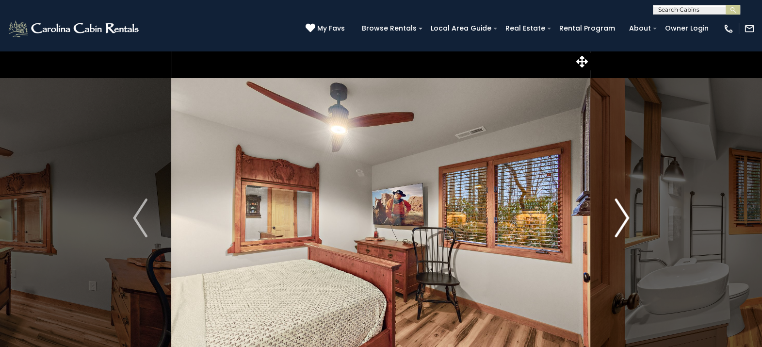
click at [618, 215] on img "Next" at bounding box center [622, 217] width 15 height 39
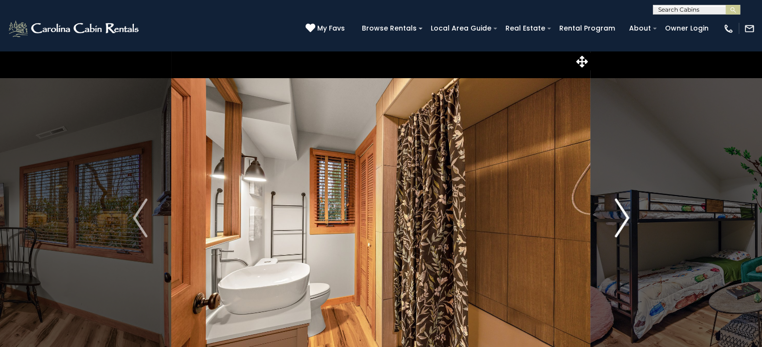
click at [618, 215] on img "Next" at bounding box center [622, 217] width 15 height 39
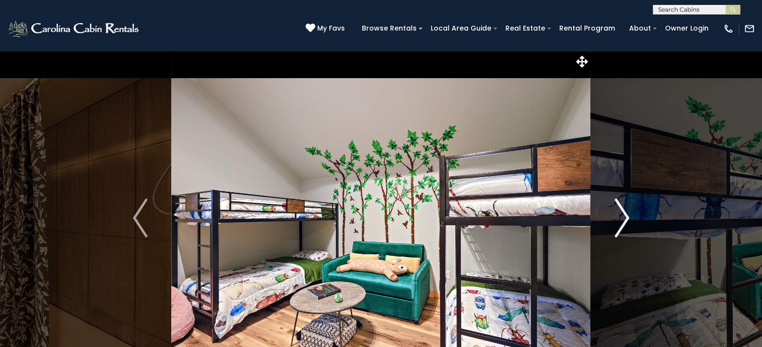
click at [619, 215] on img "Next" at bounding box center [622, 217] width 15 height 39
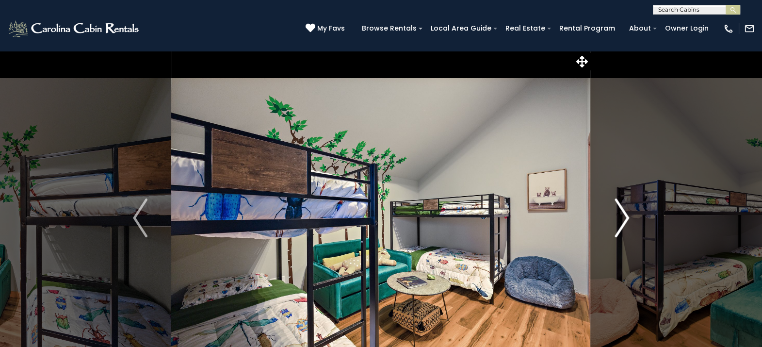
click at [619, 215] on img "Next" at bounding box center [622, 217] width 15 height 39
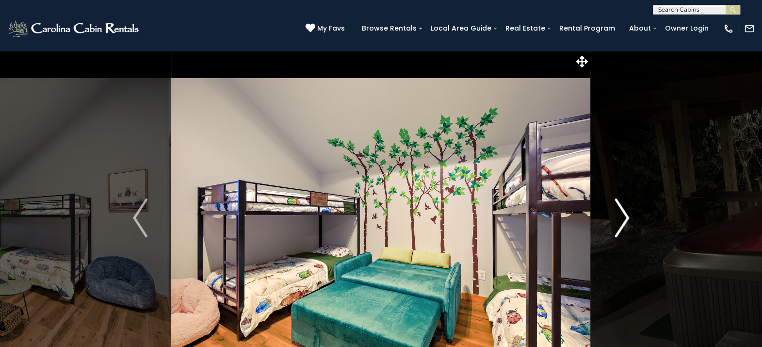
click at [619, 215] on img "Next" at bounding box center [622, 217] width 15 height 39
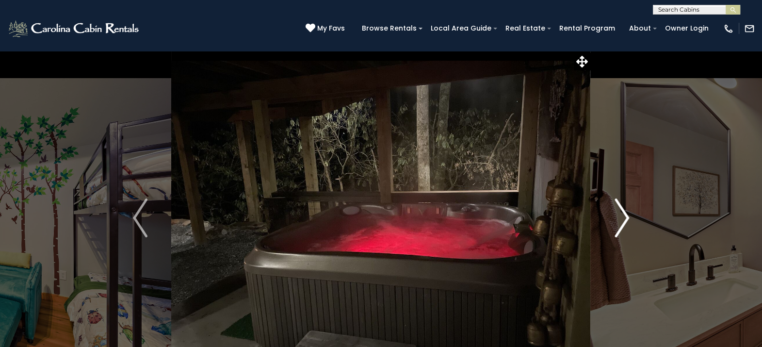
click at [619, 209] on img "Next" at bounding box center [622, 217] width 15 height 39
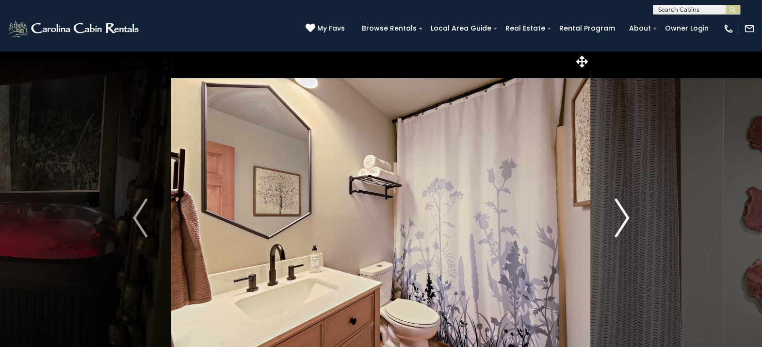
click at [619, 209] on img "Next" at bounding box center [622, 217] width 15 height 39
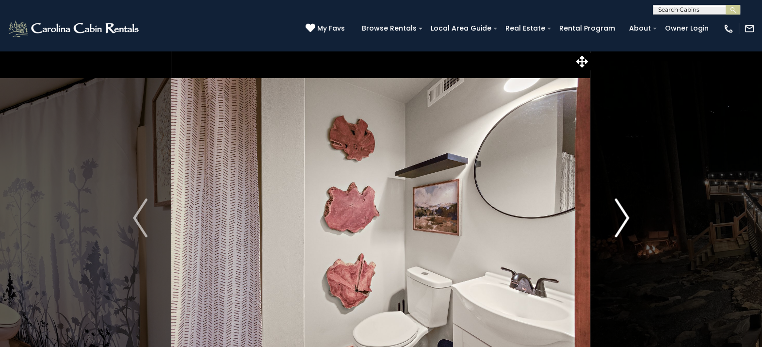
click at [619, 209] on img "Next" at bounding box center [622, 217] width 15 height 39
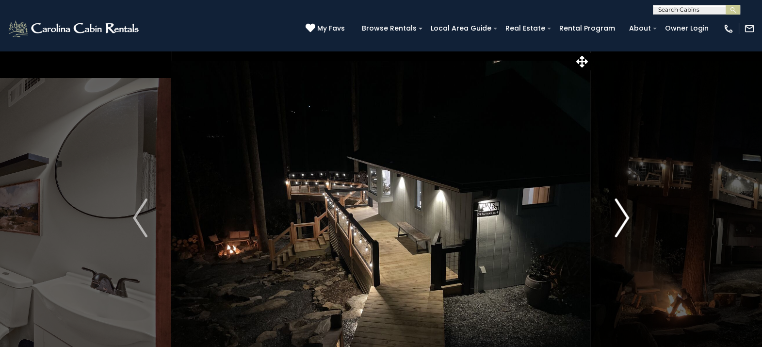
click at [619, 210] on img "Next" at bounding box center [622, 217] width 15 height 39
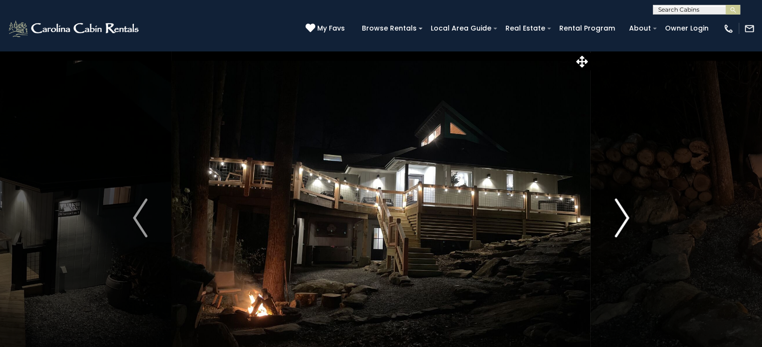
click at [619, 210] on img "Next" at bounding box center [622, 217] width 15 height 39
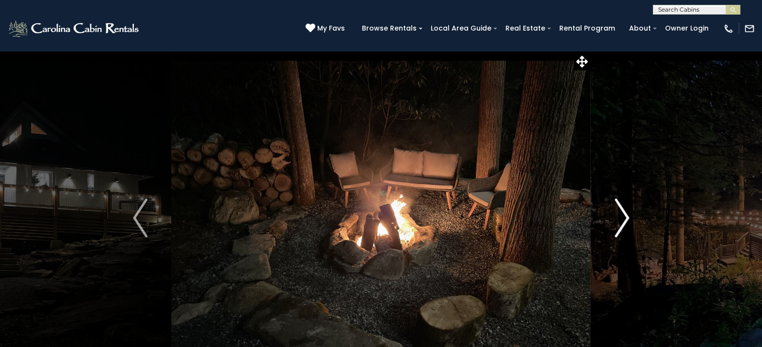
click at [619, 210] on img "Next" at bounding box center [622, 217] width 15 height 39
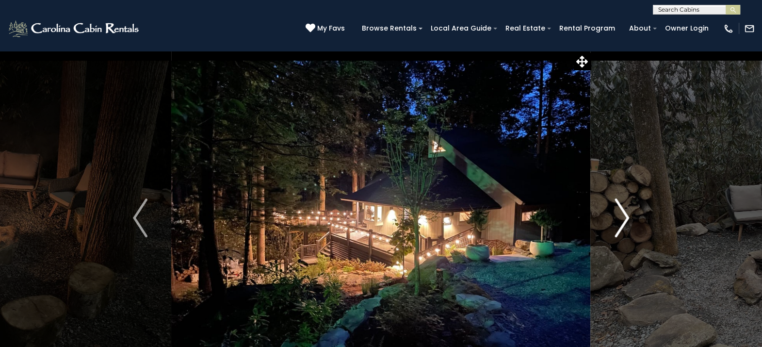
click at [619, 210] on img "Next" at bounding box center [622, 217] width 15 height 39
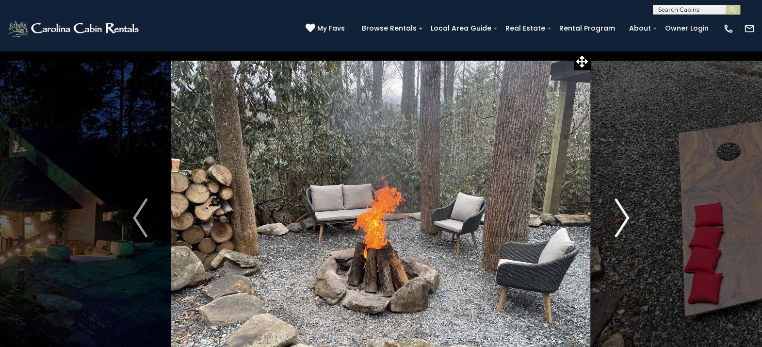
drag, startPoint x: 619, startPoint y: 210, endPoint x: 613, endPoint y: 230, distance: 21.8
click at [613, 230] on button "Next" at bounding box center [622, 217] width 62 height 335
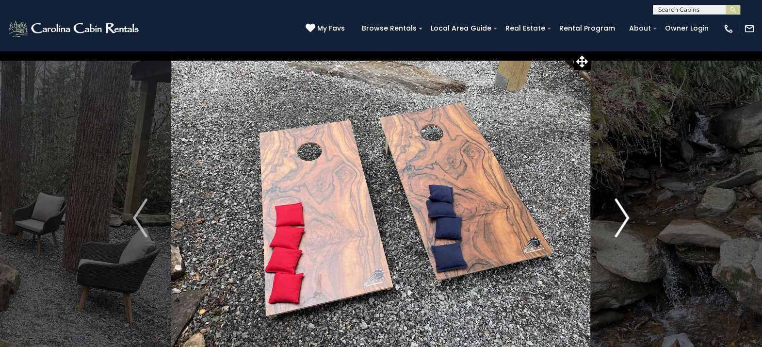
drag, startPoint x: 613, startPoint y: 230, endPoint x: 617, endPoint y: 238, distance: 8.9
drag, startPoint x: 617, startPoint y: 238, endPoint x: 607, endPoint y: 212, distance: 27.5
click at [607, 212] on button "Next" at bounding box center [622, 217] width 62 height 335
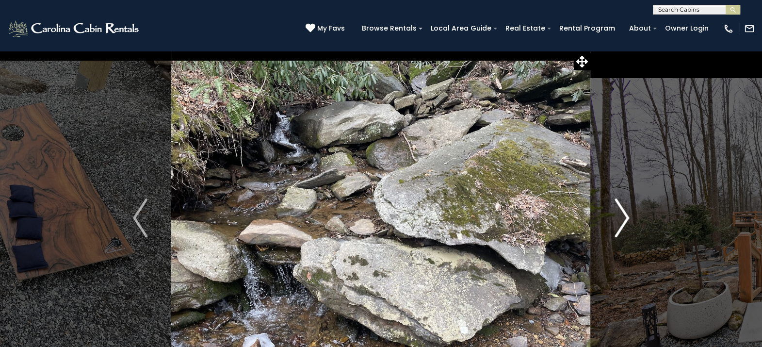
drag, startPoint x: 607, startPoint y: 212, endPoint x: 629, endPoint y: 218, distance: 22.6
drag, startPoint x: 629, startPoint y: 218, endPoint x: 614, endPoint y: 228, distance: 17.9
drag, startPoint x: 614, startPoint y: 228, endPoint x: 623, endPoint y: 240, distance: 14.6
drag, startPoint x: 623, startPoint y: 240, endPoint x: 620, endPoint y: 219, distance: 20.5
click at [620, 219] on img "Next" at bounding box center [622, 217] width 15 height 39
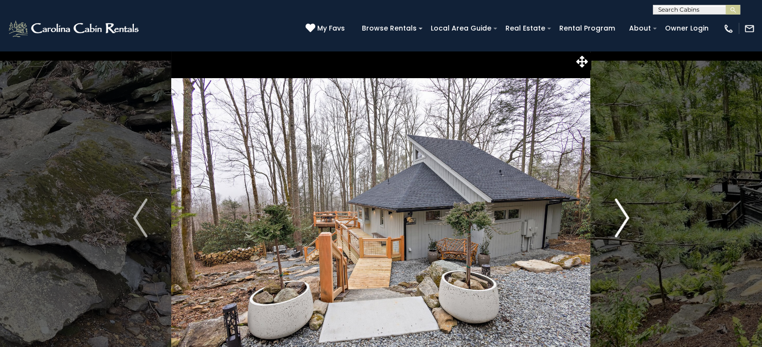
click at [620, 219] on img "Next" at bounding box center [622, 217] width 15 height 39
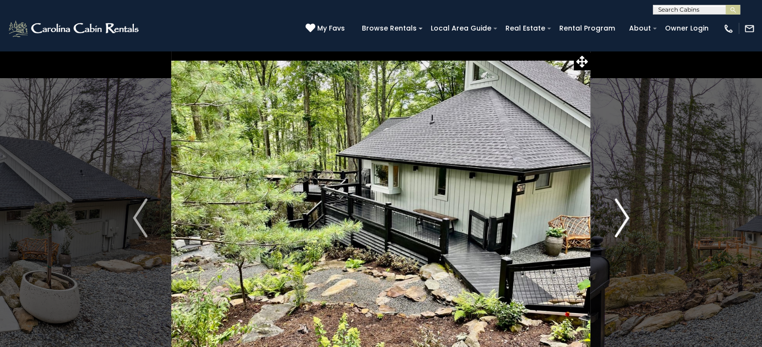
click at [620, 219] on img "Next" at bounding box center [622, 217] width 15 height 39
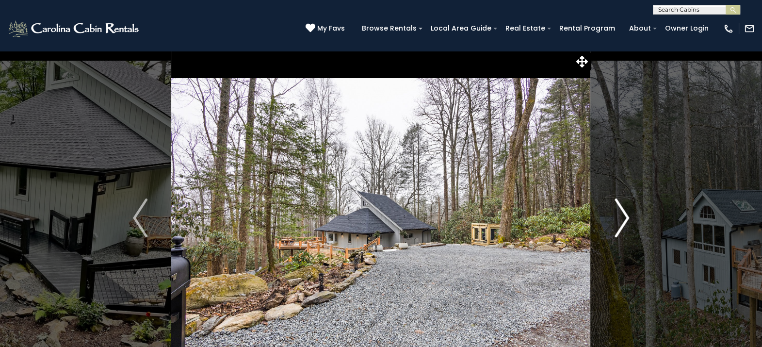
click at [620, 219] on img "Next" at bounding box center [622, 217] width 15 height 39
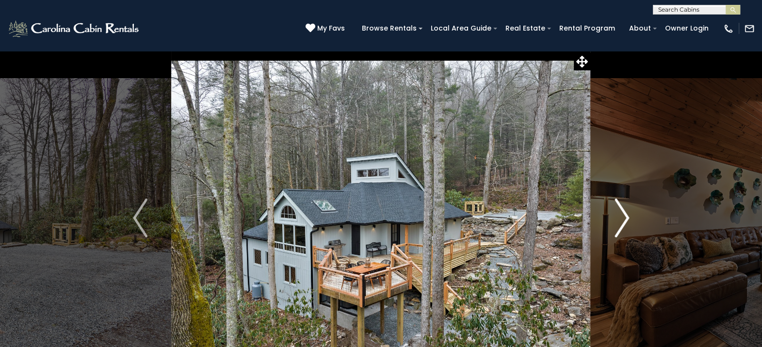
click at [621, 219] on img "Next" at bounding box center [622, 217] width 15 height 39
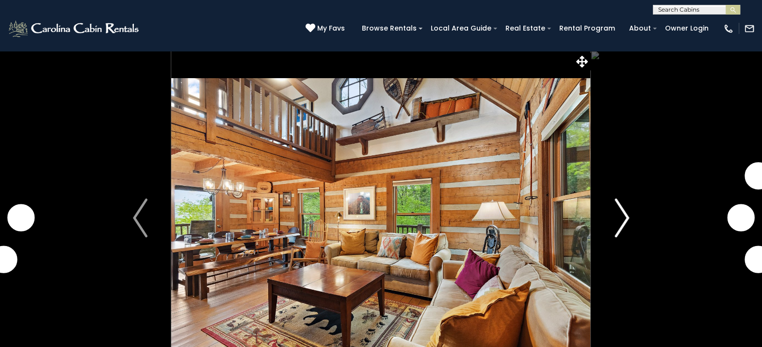
click at [623, 218] on img "Next" at bounding box center [622, 217] width 15 height 39
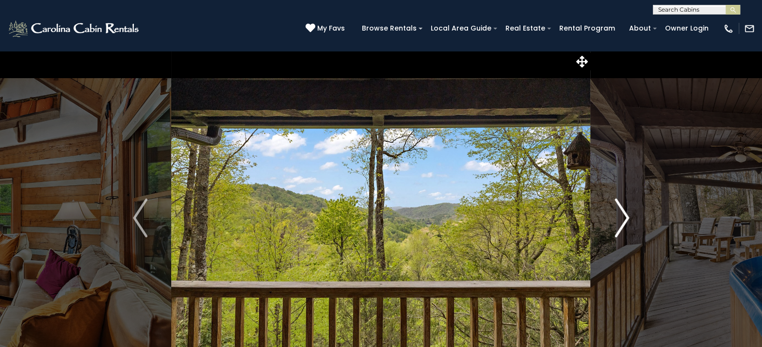
click at [623, 218] on img "Next" at bounding box center [622, 217] width 15 height 39
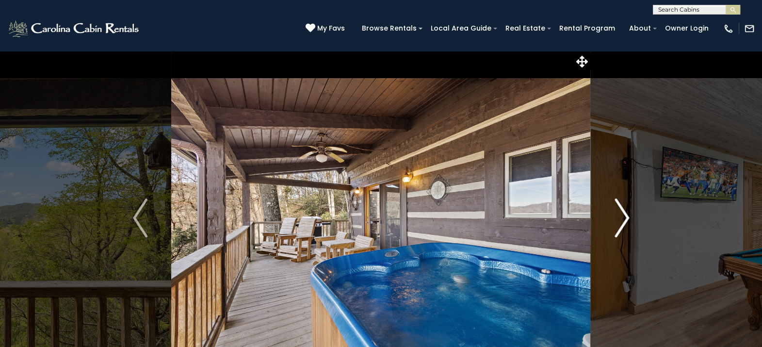
click at [626, 218] on img "Next" at bounding box center [622, 217] width 15 height 39
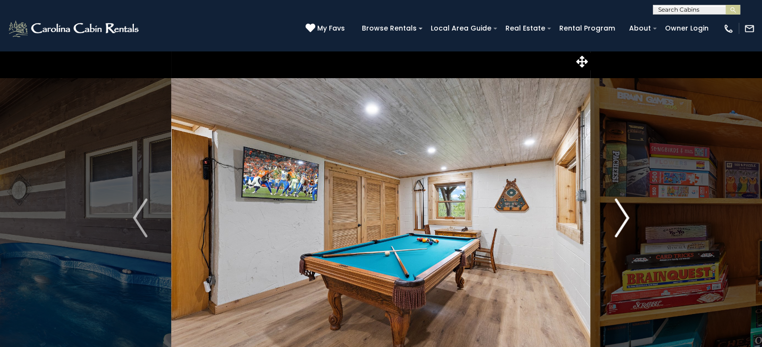
click at [626, 218] on img "Next" at bounding box center [622, 217] width 15 height 39
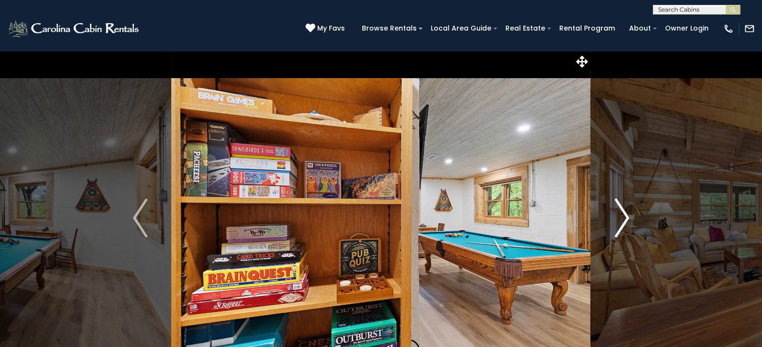
click at [627, 216] on img "Next" at bounding box center [622, 217] width 15 height 39
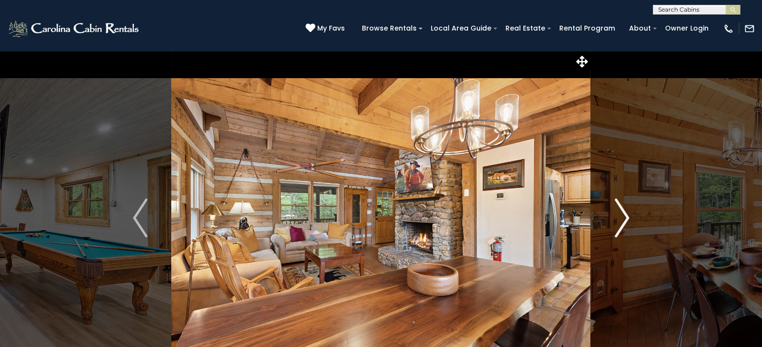
click at [627, 215] on img "Next" at bounding box center [622, 217] width 15 height 39
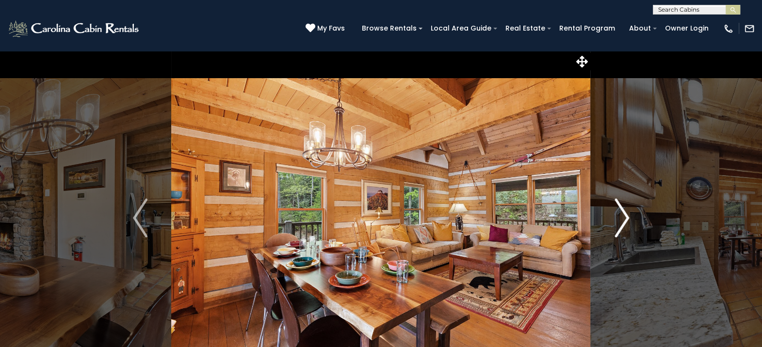
click at [627, 215] on img "Next" at bounding box center [622, 217] width 15 height 39
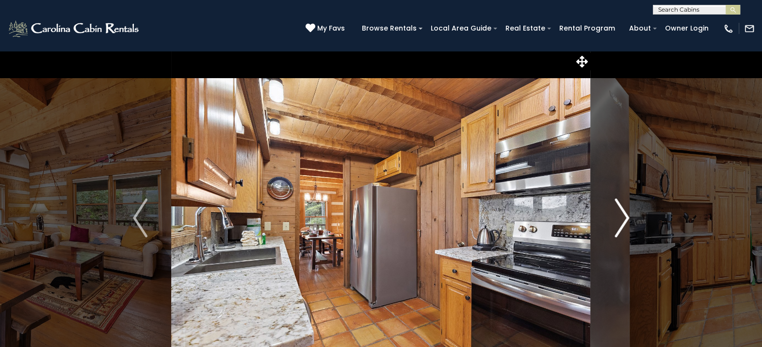
click at [627, 215] on img "Next" at bounding box center [622, 217] width 15 height 39
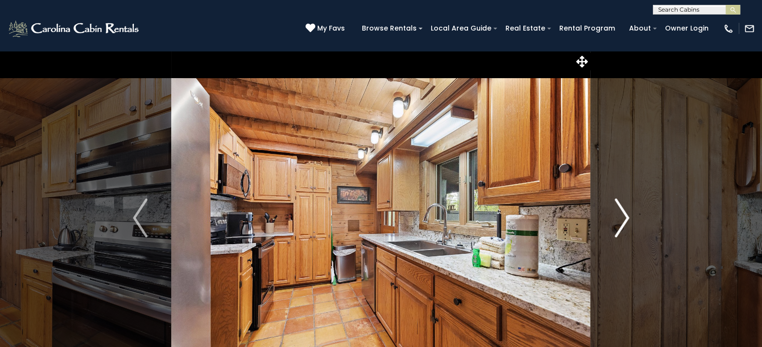
click at [627, 215] on img "Next" at bounding box center [622, 217] width 15 height 39
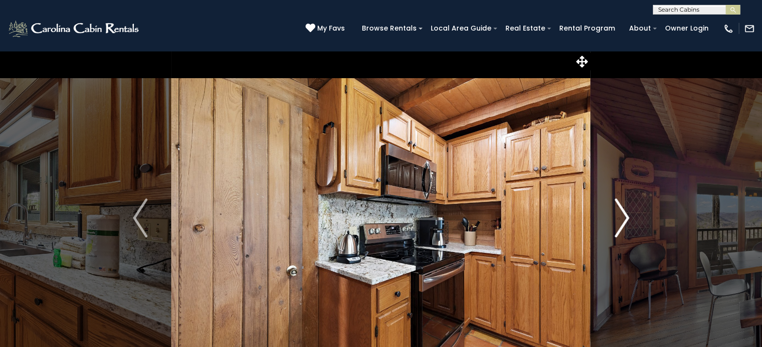
click at [627, 215] on img "Next" at bounding box center [622, 217] width 15 height 39
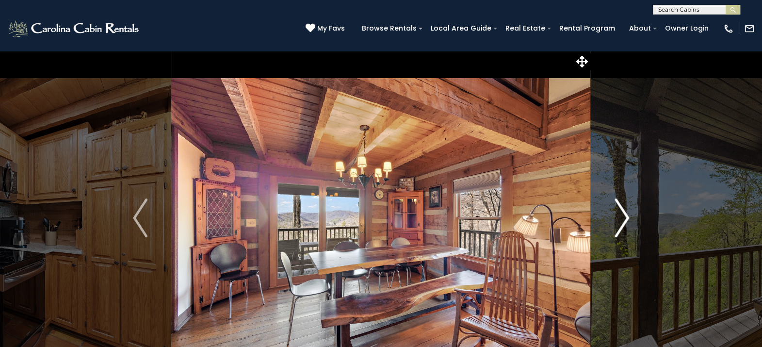
click at [627, 215] on img "Next" at bounding box center [622, 217] width 15 height 39
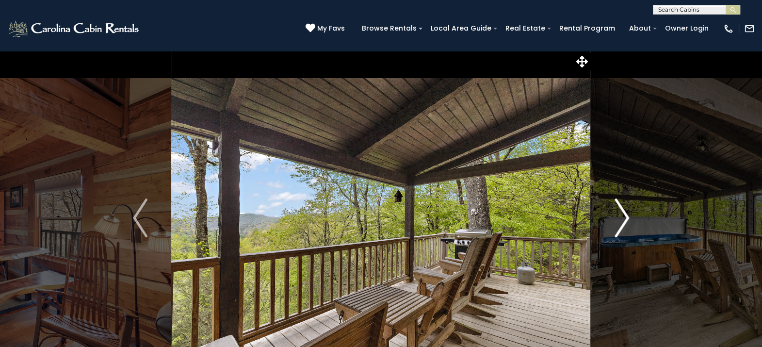
click at [643, 212] on button "Next" at bounding box center [622, 217] width 62 height 335
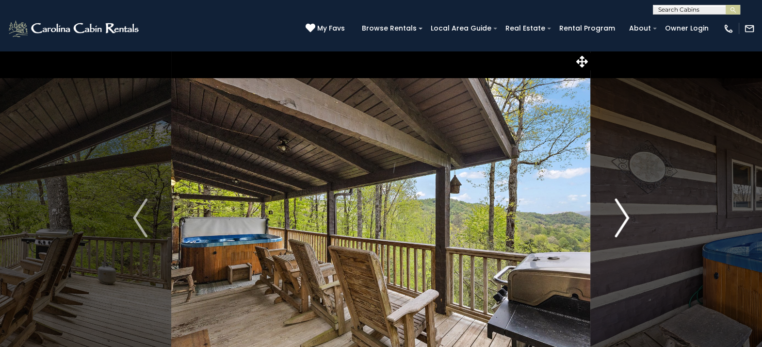
click at [641, 216] on button "Next" at bounding box center [622, 217] width 62 height 335
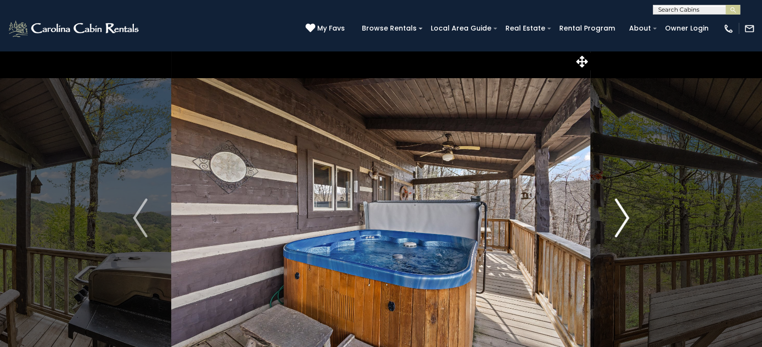
click at [641, 216] on button "Next" at bounding box center [622, 217] width 62 height 335
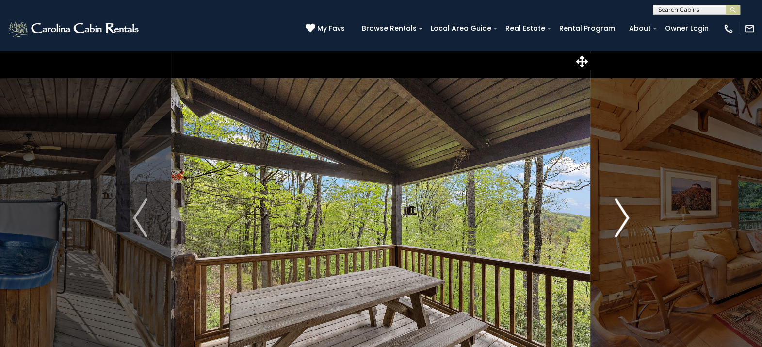
click at [641, 215] on button "Next" at bounding box center [622, 217] width 62 height 335
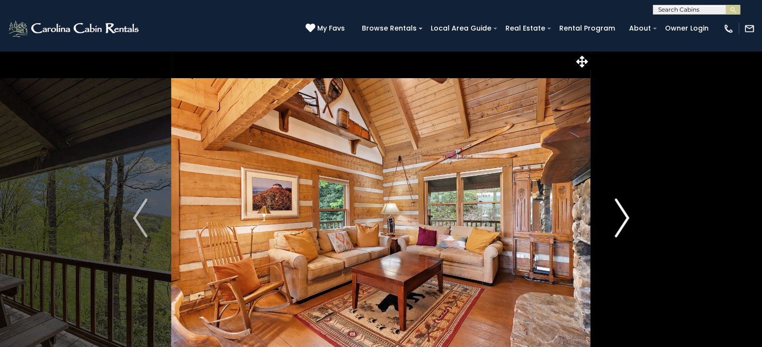
click at [641, 215] on button "Next" at bounding box center [622, 217] width 62 height 335
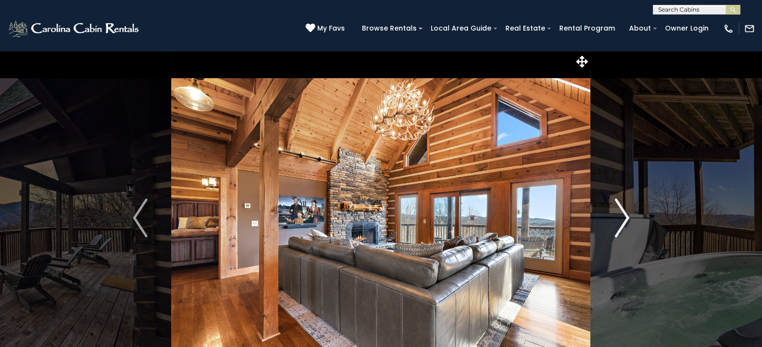
click at [613, 218] on button "Next" at bounding box center [622, 217] width 62 height 335
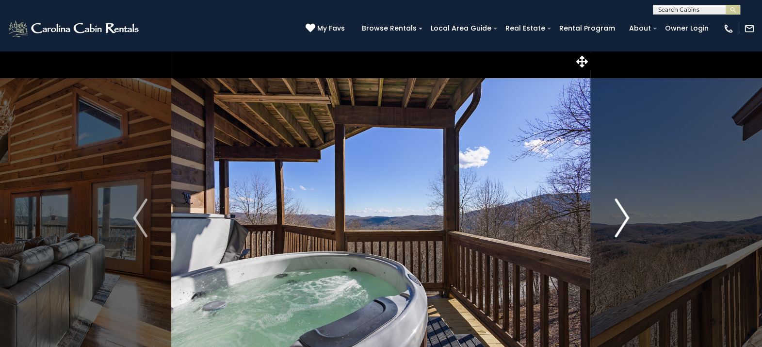
click at [613, 218] on button "Next" at bounding box center [622, 217] width 62 height 335
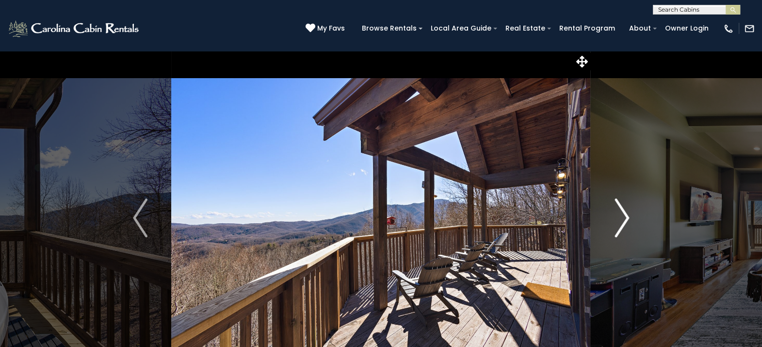
click at [613, 218] on button "Next" at bounding box center [622, 217] width 62 height 335
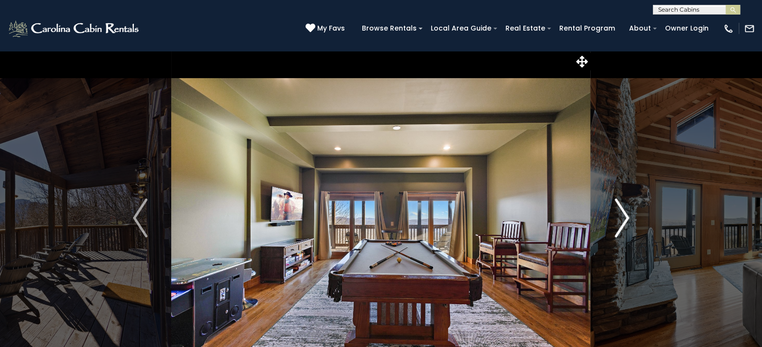
click at [613, 218] on button "Next" at bounding box center [622, 217] width 62 height 335
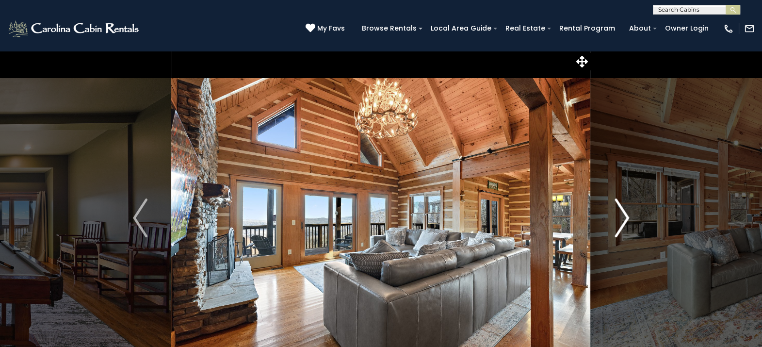
click at [613, 218] on button "Next" at bounding box center [622, 217] width 62 height 335
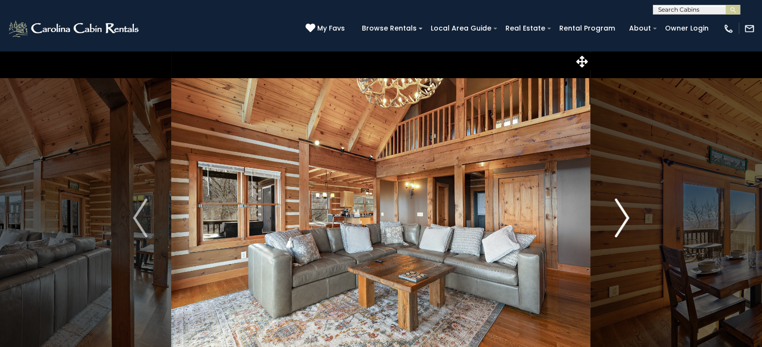
click at [613, 218] on button "Next" at bounding box center [622, 217] width 62 height 335
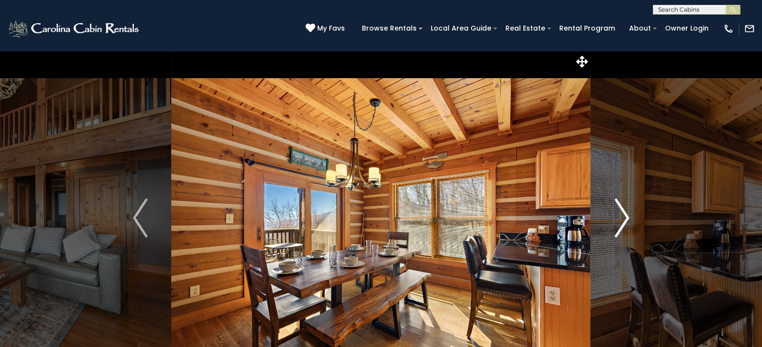
click at [613, 218] on button "Next" at bounding box center [622, 217] width 62 height 335
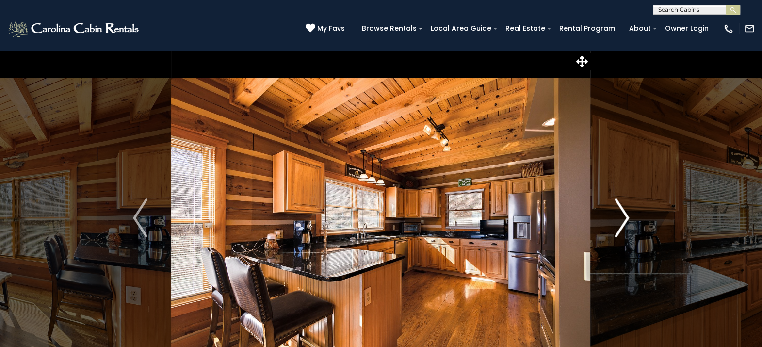
click at [613, 218] on button "Next" at bounding box center [622, 217] width 62 height 335
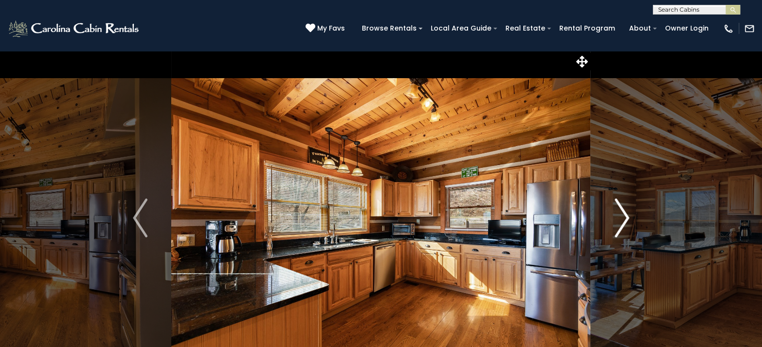
click at [613, 215] on button "Next" at bounding box center [622, 217] width 62 height 335
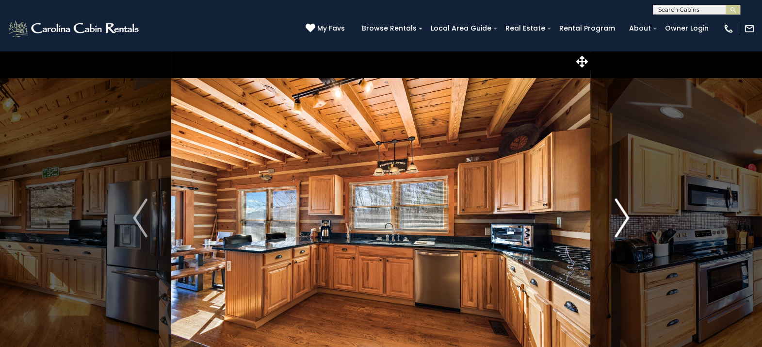
click at [613, 215] on button "Next" at bounding box center [622, 217] width 62 height 335
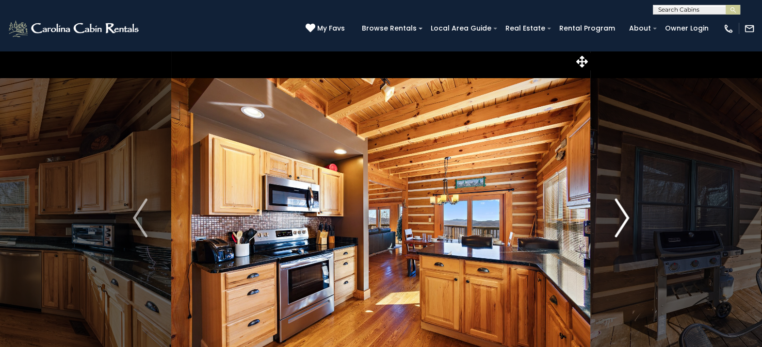
click at [613, 215] on button "Next" at bounding box center [622, 217] width 62 height 335
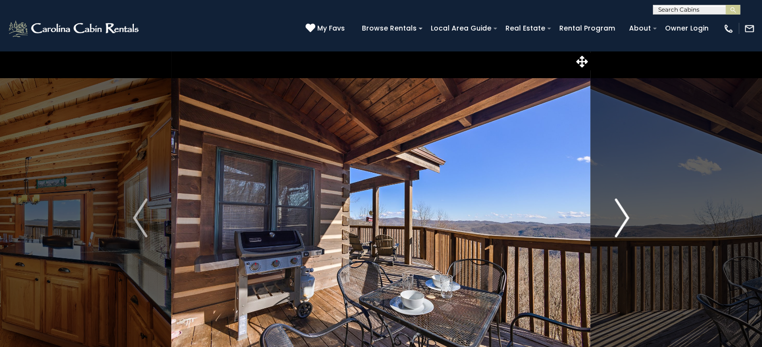
click at [613, 214] on button "Next" at bounding box center [622, 217] width 62 height 335
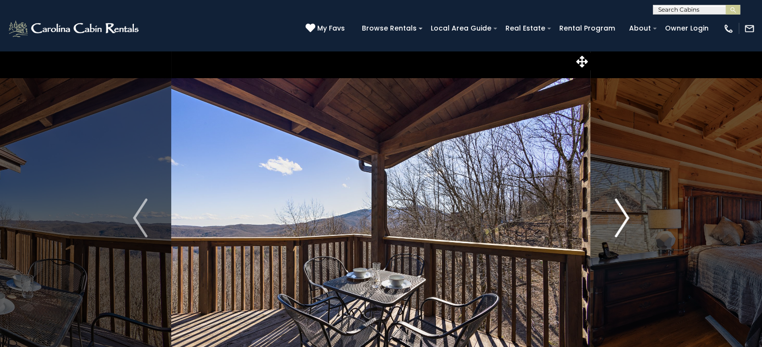
click at [613, 214] on button "Next" at bounding box center [622, 217] width 62 height 335
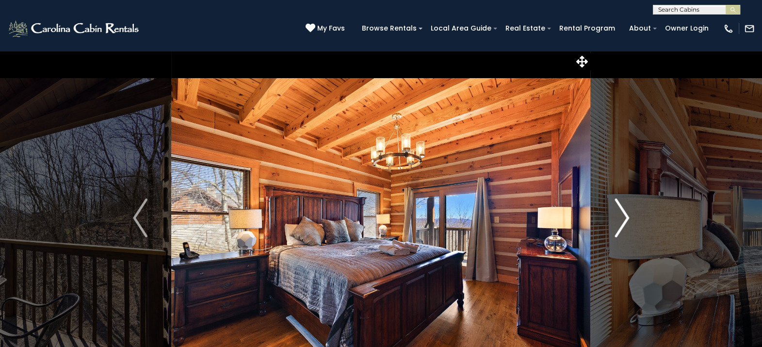
click at [616, 211] on img "Next" at bounding box center [622, 217] width 15 height 39
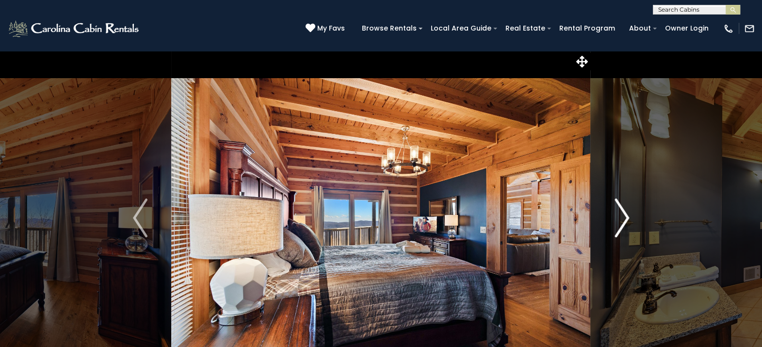
click at [616, 211] on img "Next" at bounding box center [622, 217] width 15 height 39
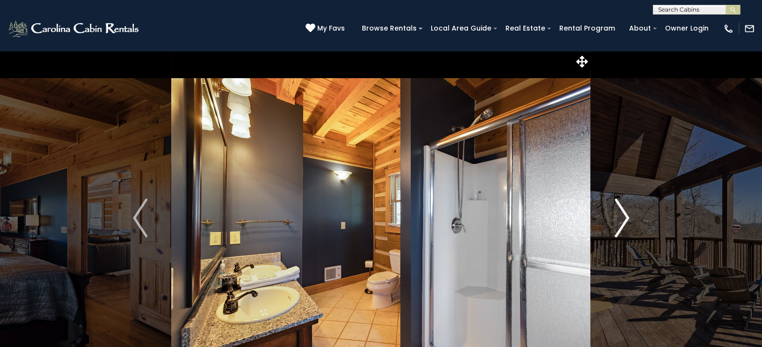
click at [616, 211] on img "Next" at bounding box center [622, 217] width 15 height 39
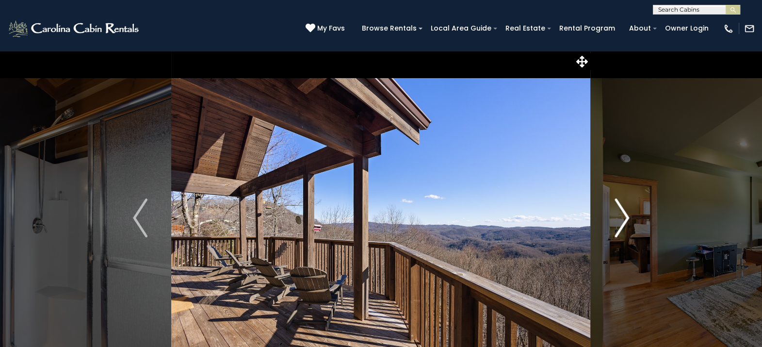
click at [616, 211] on img "Next" at bounding box center [622, 217] width 15 height 39
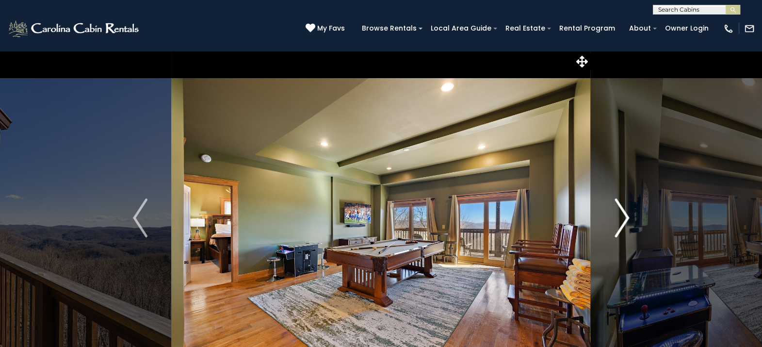
click at [616, 211] on img "Next" at bounding box center [622, 217] width 15 height 39
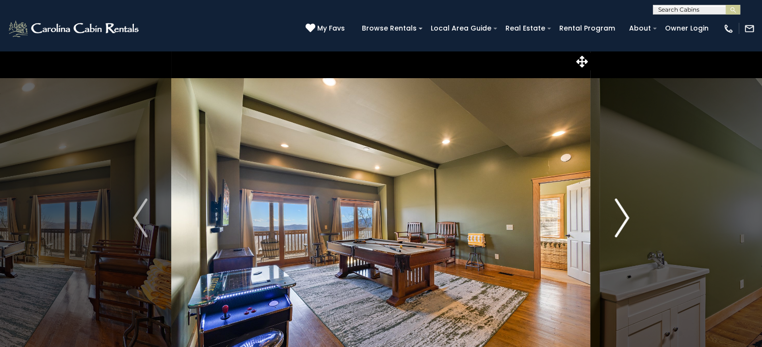
click at [616, 211] on img "Next" at bounding box center [622, 217] width 15 height 39
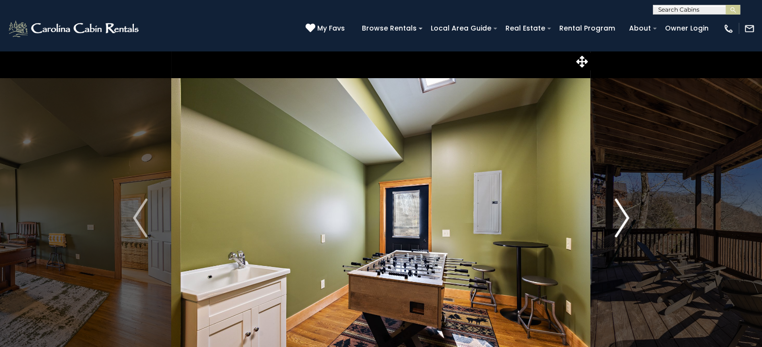
click at [616, 211] on img "Next" at bounding box center [622, 217] width 15 height 39
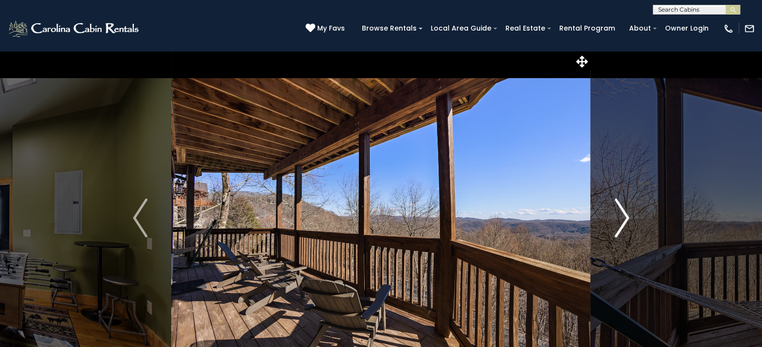
click at [616, 211] on img "Next" at bounding box center [622, 217] width 15 height 39
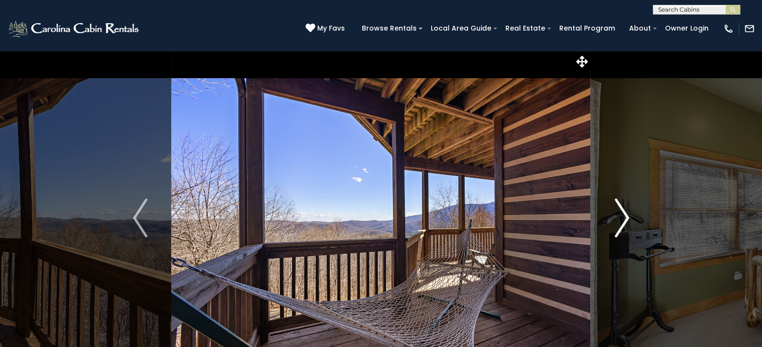
click at [616, 211] on img "Next" at bounding box center [622, 217] width 15 height 39
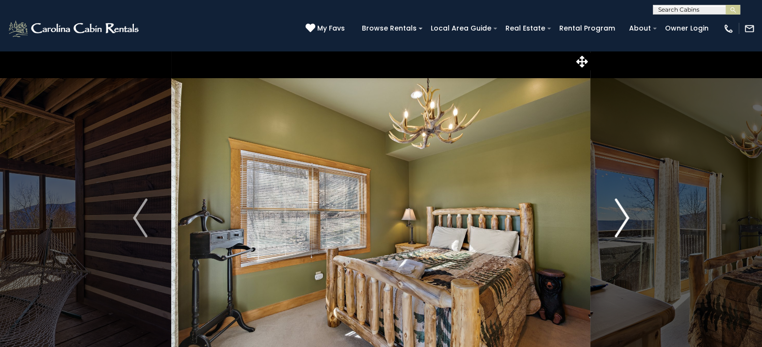
click at [616, 211] on img "Next" at bounding box center [622, 217] width 15 height 39
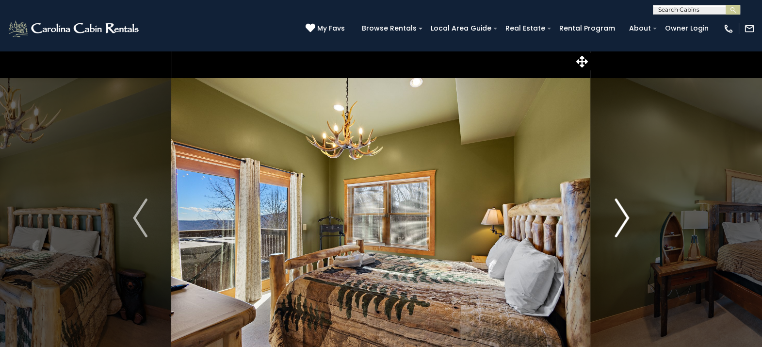
click at [616, 211] on img "Next" at bounding box center [622, 217] width 15 height 39
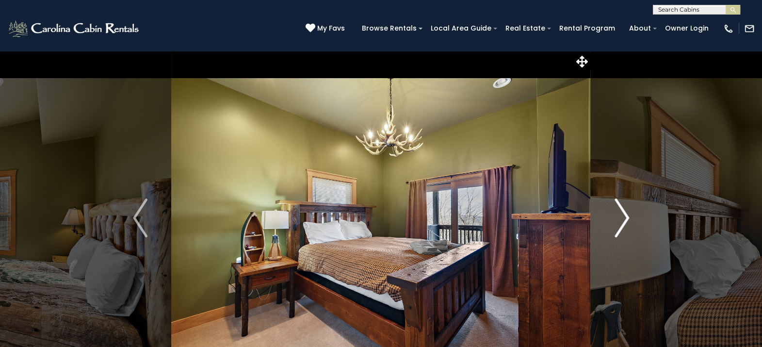
click at [616, 211] on img "Next" at bounding box center [622, 217] width 15 height 39
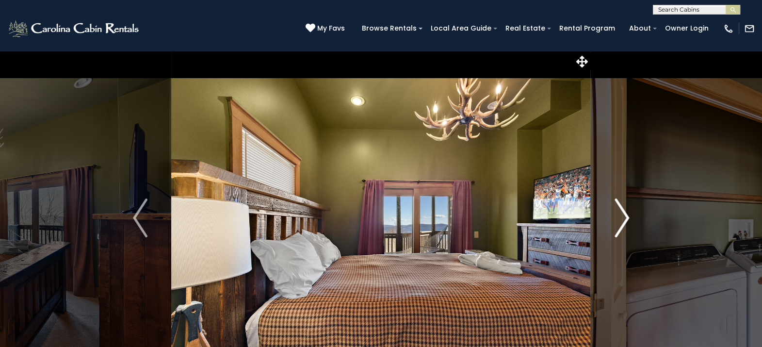
click at [616, 211] on img "Next" at bounding box center [622, 217] width 15 height 39
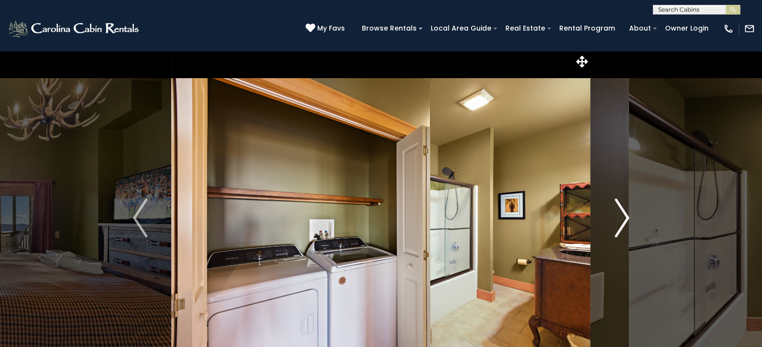
click at [616, 211] on img "Next" at bounding box center [622, 217] width 15 height 39
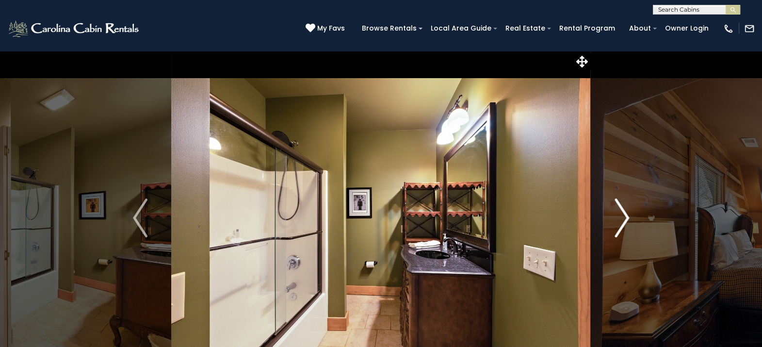
click at [616, 211] on img "Next" at bounding box center [622, 217] width 15 height 39
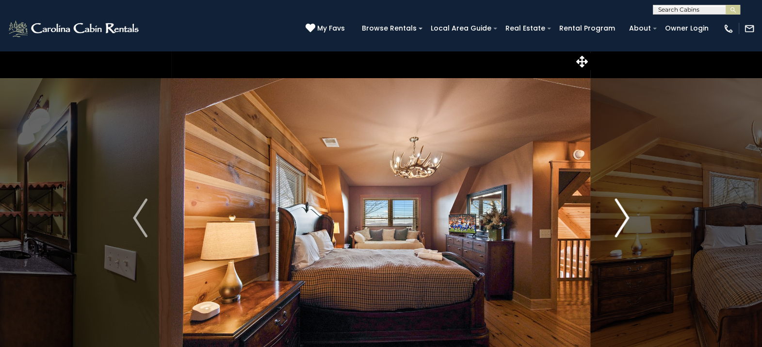
click at [616, 211] on img "Next" at bounding box center [622, 217] width 15 height 39
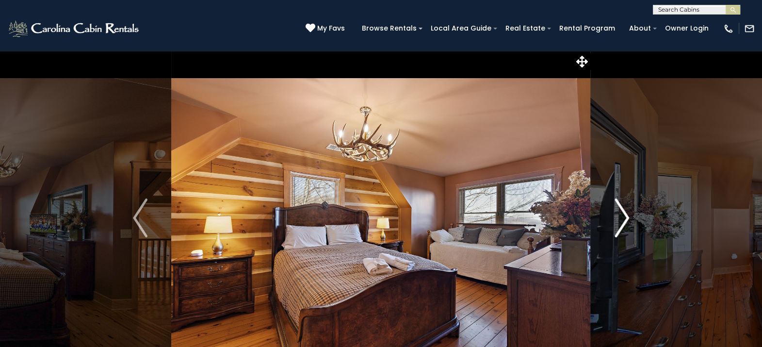
click at [616, 211] on img "Next" at bounding box center [622, 217] width 15 height 39
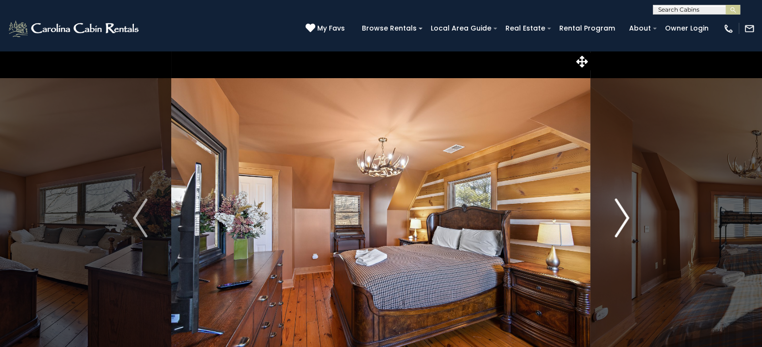
click at [616, 211] on img "Next" at bounding box center [622, 217] width 15 height 39
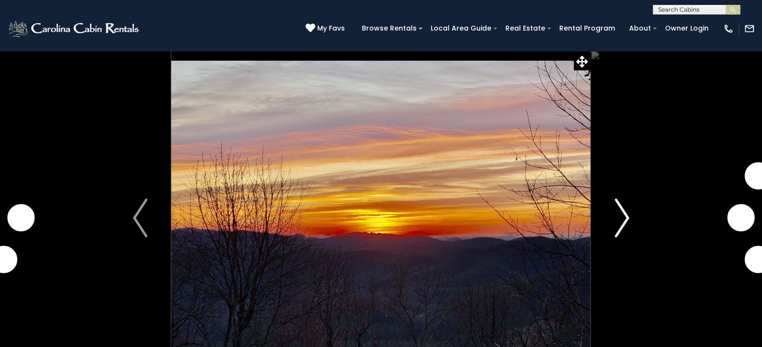
click at [617, 209] on img "Next" at bounding box center [622, 217] width 15 height 39
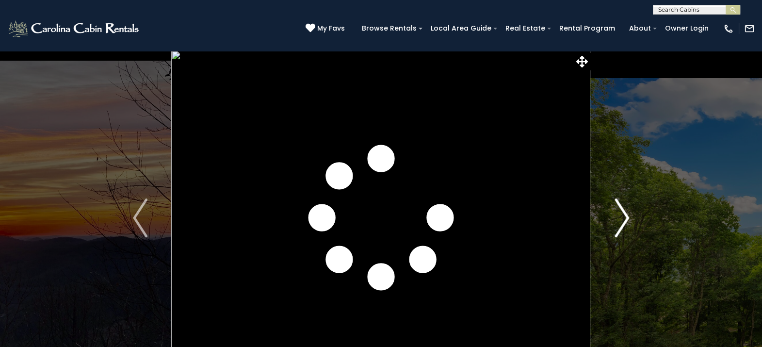
click at [617, 209] on img "Next" at bounding box center [622, 217] width 15 height 39
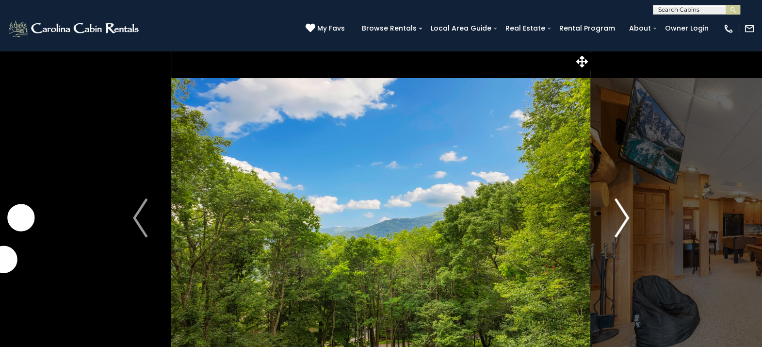
click at [617, 209] on img "Next" at bounding box center [622, 217] width 15 height 39
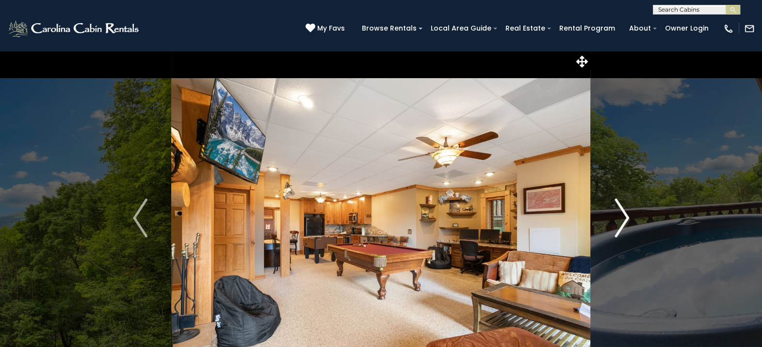
click at [617, 209] on img "Next" at bounding box center [622, 217] width 15 height 39
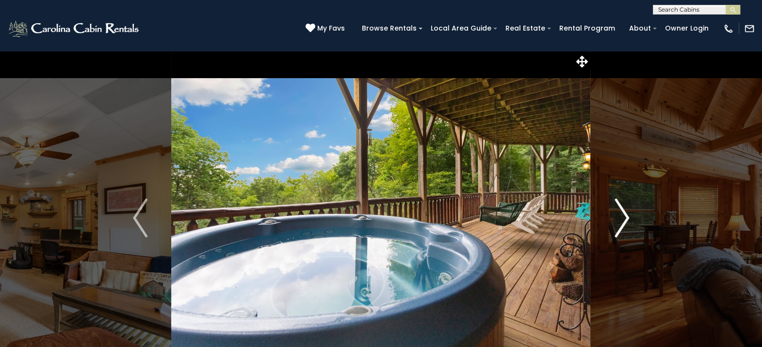
click at [617, 209] on img "Next" at bounding box center [622, 217] width 15 height 39
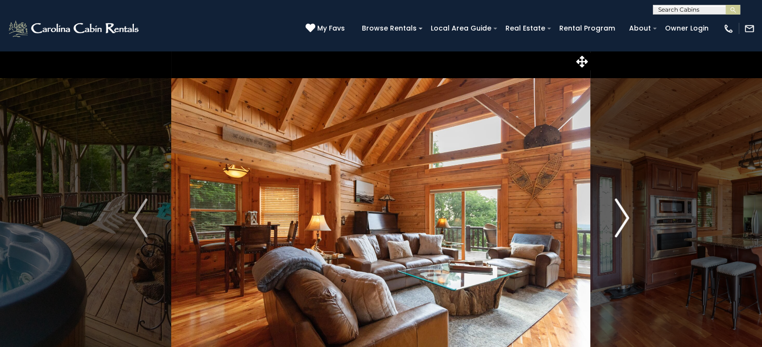
click at [617, 209] on img "Next" at bounding box center [622, 217] width 15 height 39
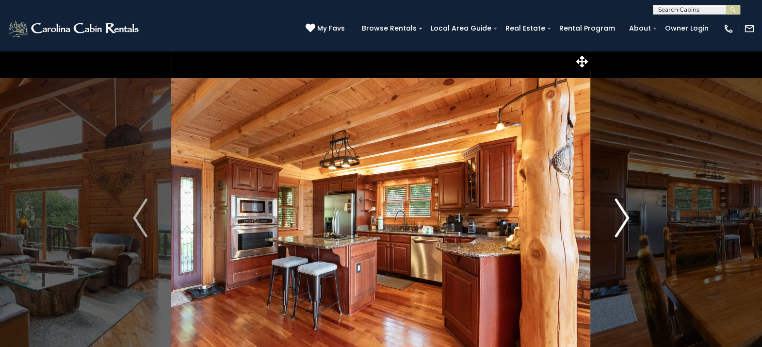
click at [617, 209] on img "Next" at bounding box center [622, 217] width 15 height 39
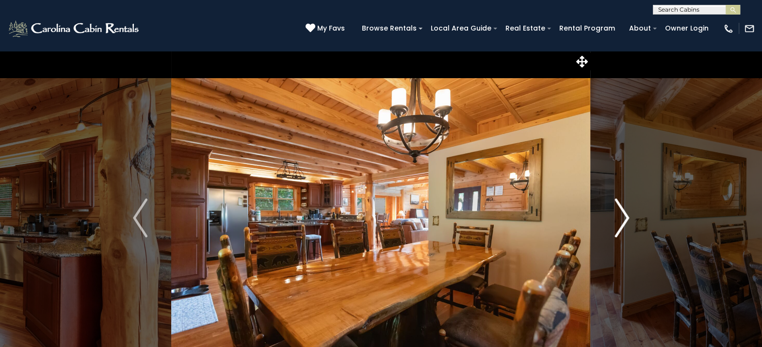
click at [617, 209] on img "Next" at bounding box center [622, 217] width 15 height 39
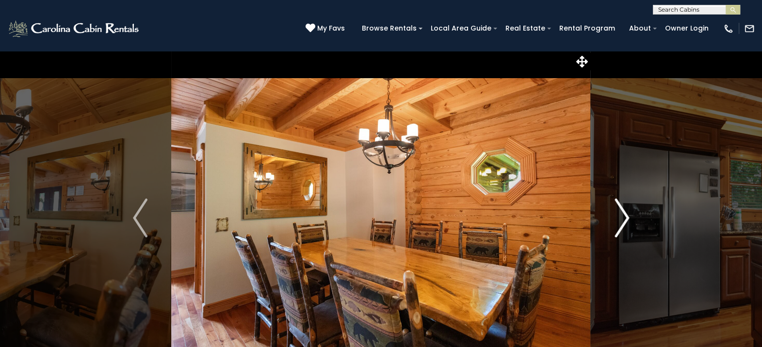
click at [617, 209] on img "Next" at bounding box center [622, 217] width 15 height 39
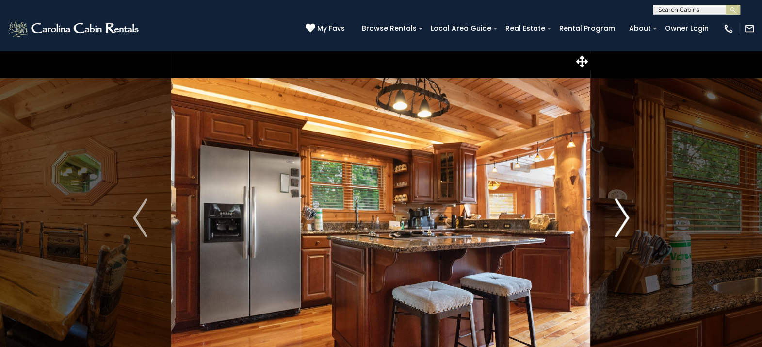
click at [617, 209] on img "Next" at bounding box center [622, 217] width 15 height 39
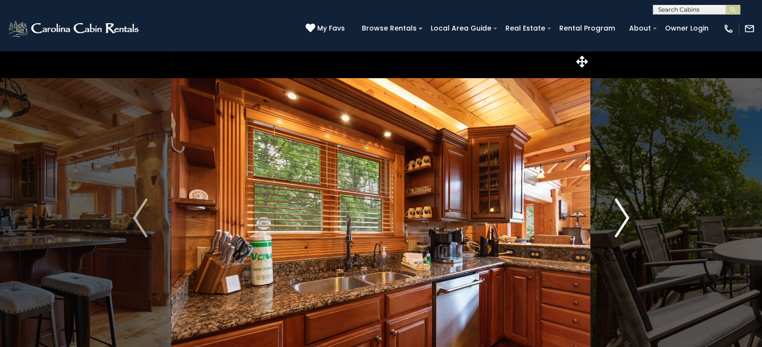
click at [617, 209] on img "Next" at bounding box center [622, 217] width 15 height 39
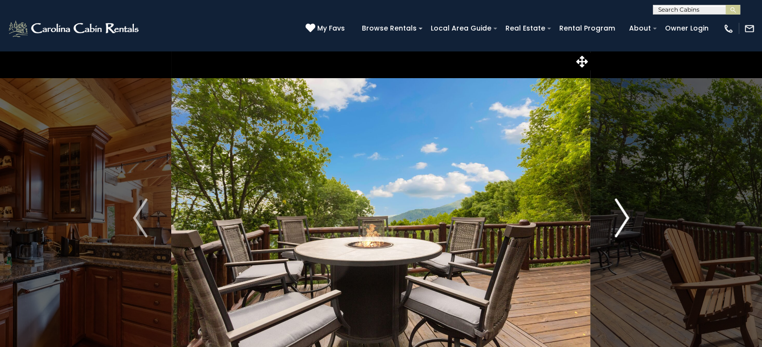
click at [617, 209] on img "Next" at bounding box center [622, 217] width 15 height 39
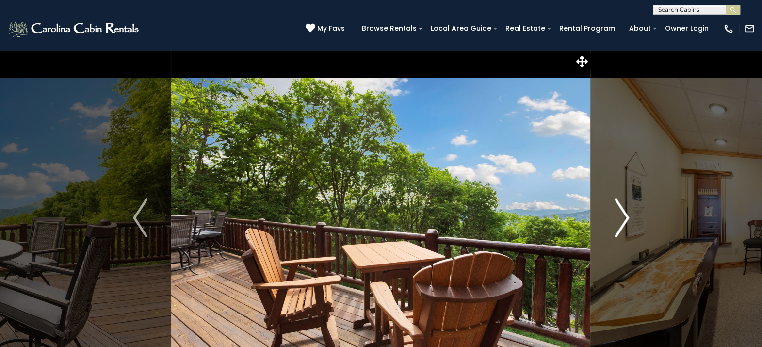
click at [617, 209] on img "Next" at bounding box center [622, 217] width 15 height 39
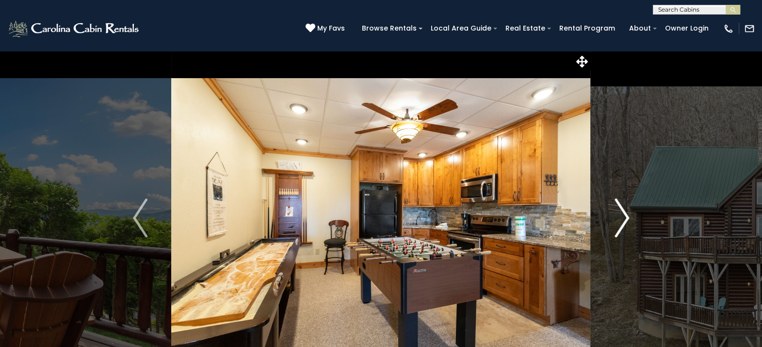
click at [617, 209] on img "Next" at bounding box center [622, 217] width 15 height 39
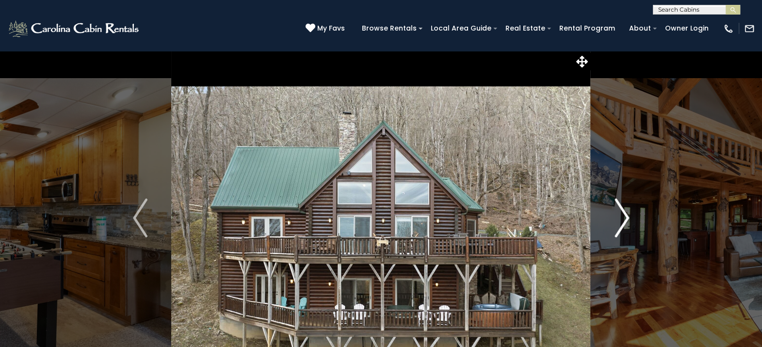
click at [617, 209] on img "Next" at bounding box center [622, 217] width 15 height 39
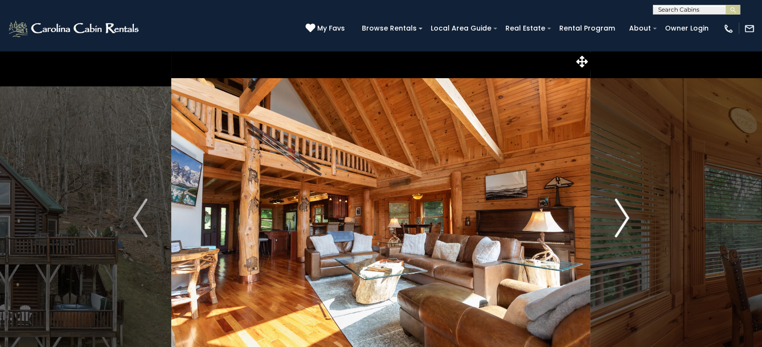
click at [617, 209] on img "Next" at bounding box center [622, 217] width 15 height 39
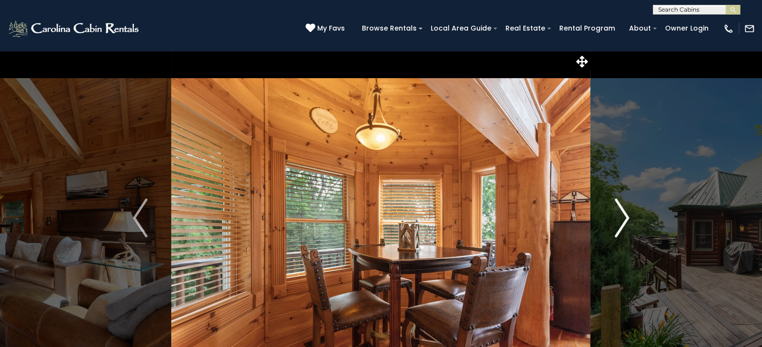
click at [617, 209] on img "Next" at bounding box center [622, 217] width 15 height 39
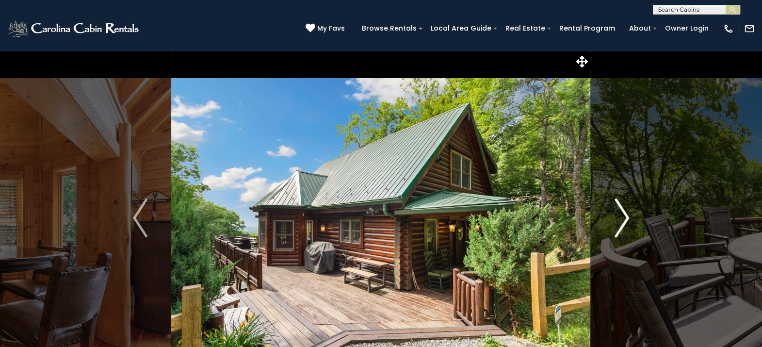
click at [617, 209] on img "Next" at bounding box center [622, 217] width 15 height 39
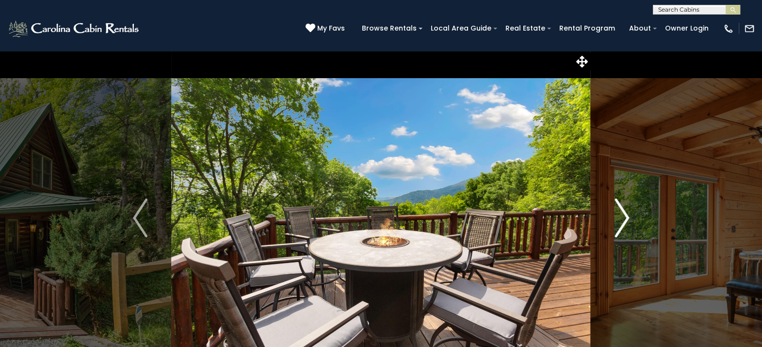
click at [617, 209] on img "Next" at bounding box center [622, 217] width 15 height 39
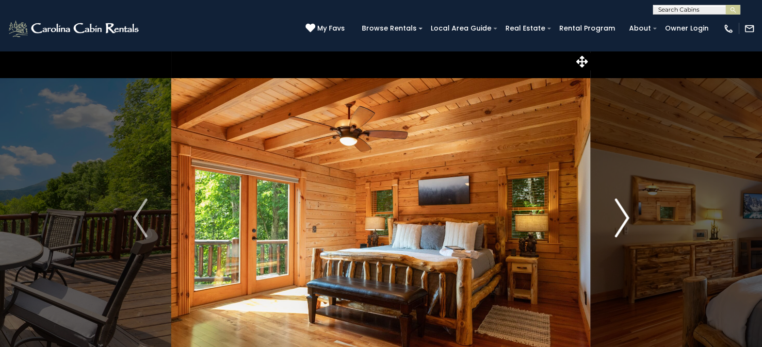
click at [617, 209] on img "Next" at bounding box center [622, 217] width 15 height 39
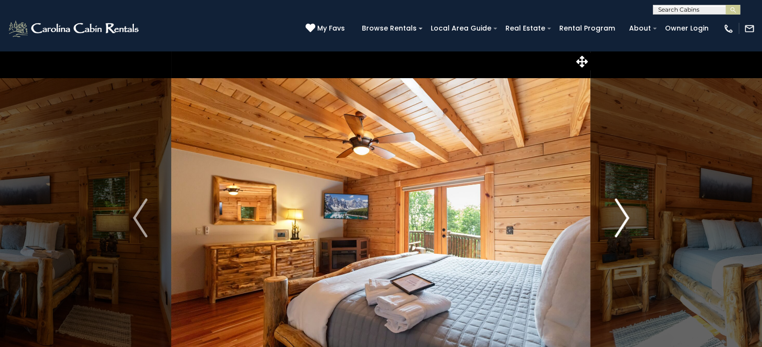
click at [617, 209] on img "Next" at bounding box center [622, 217] width 15 height 39
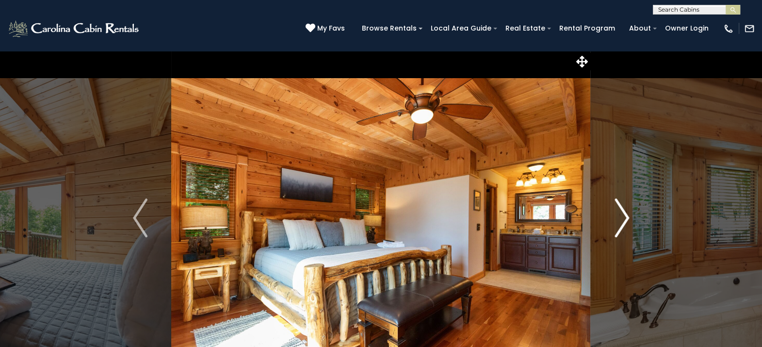
click at [617, 209] on img "Next" at bounding box center [622, 217] width 15 height 39
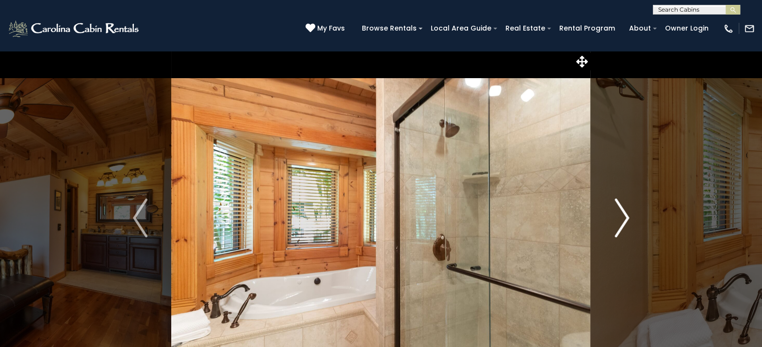
click at [617, 209] on img "Next" at bounding box center [622, 217] width 15 height 39
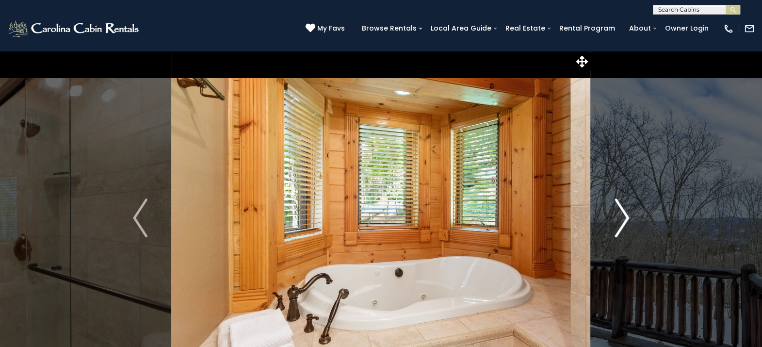
click at [617, 209] on img "Next" at bounding box center [622, 217] width 15 height 39
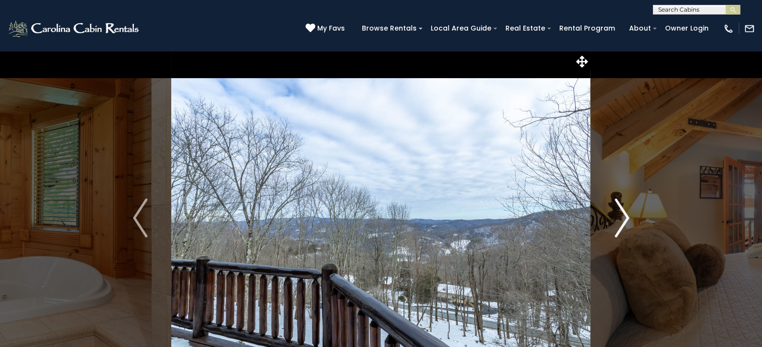
click at [617, 209] on img "Next" at bounding box center [622, 217] width 15 height 39
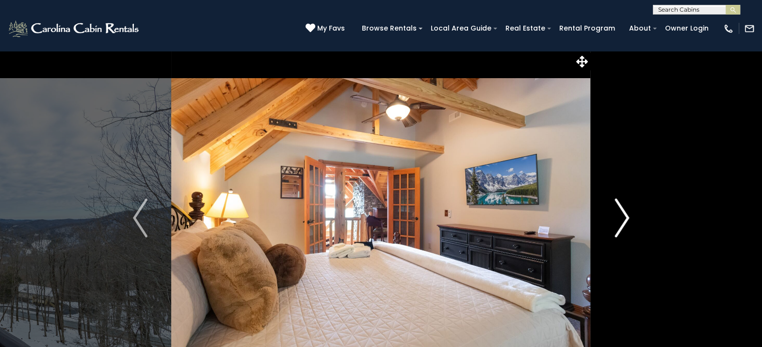
click at [617, 209] on img "Next" at bounding box center [622, 217] width 15 height 39
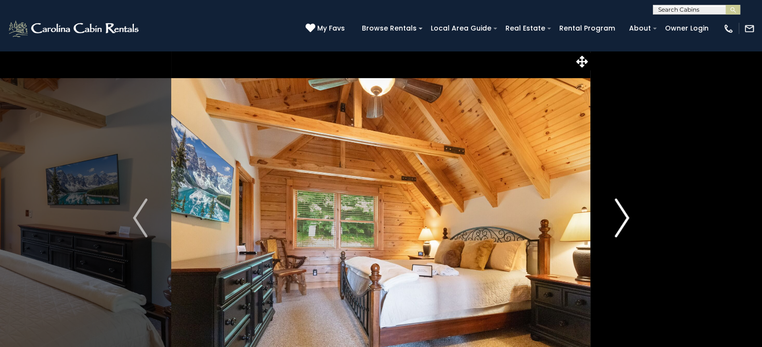
click at [617, 209] on img "Next" at bounding box center [622, 217] width 15 height 39
